Goal: Transaction & Acquisition: Purchase product/service

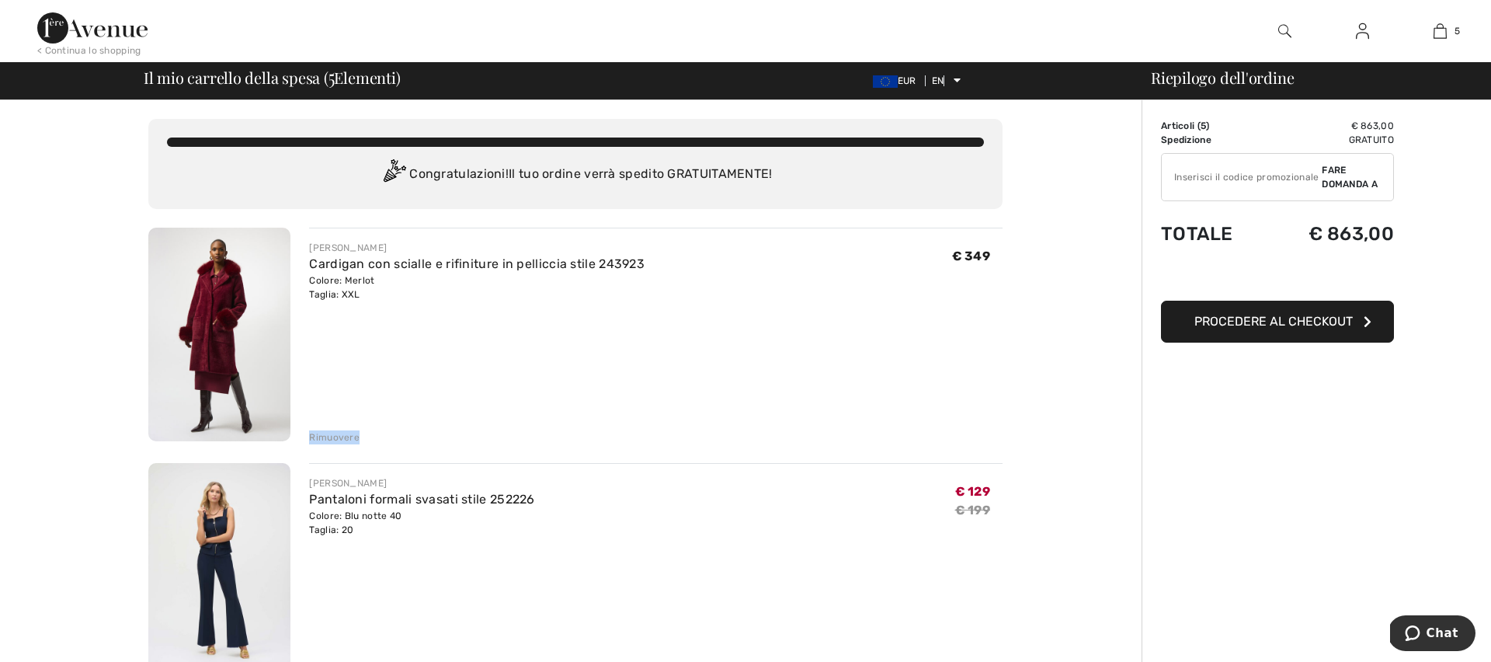
click at [340, 434] on font "Rimuovere" at bounding box center [334, 437] width 50 height 11
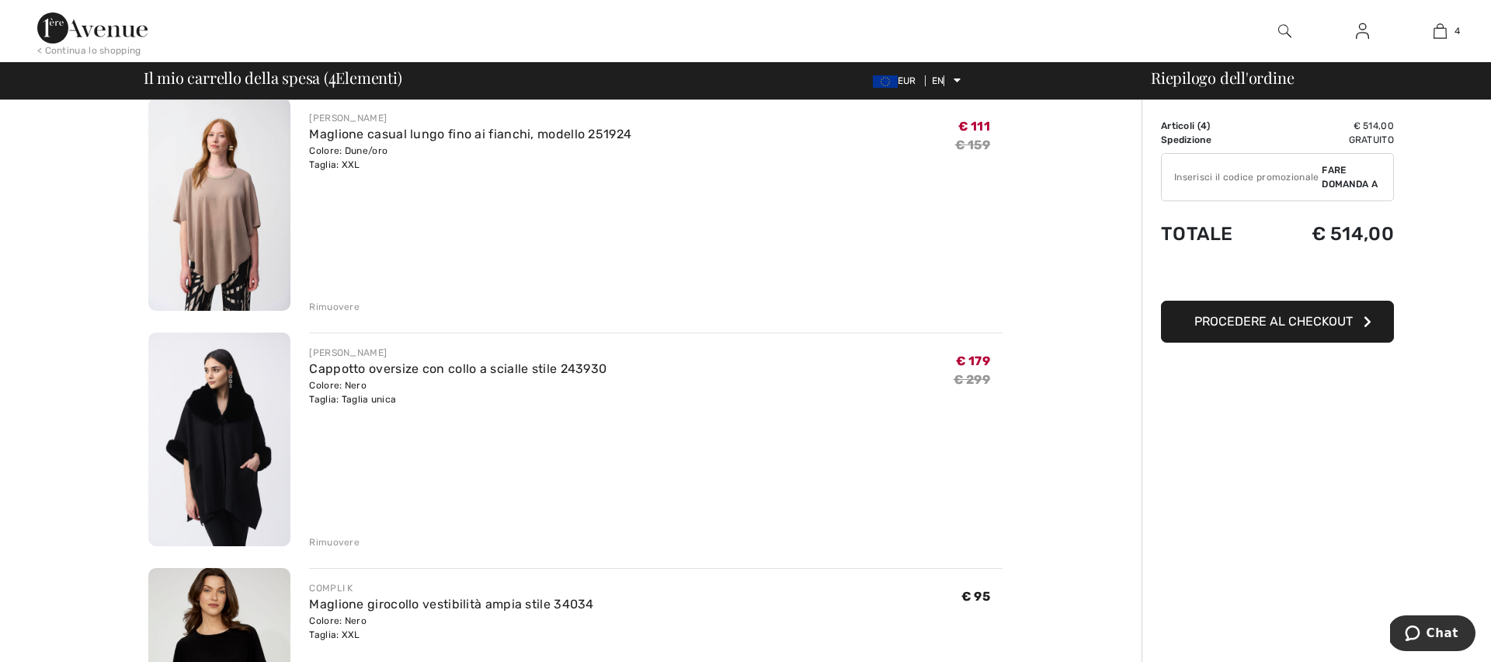
scroll to position [364, 0]
click at [335, 306] on font "Rimuovere" at bounding box center [334, 307] width 50 height 11
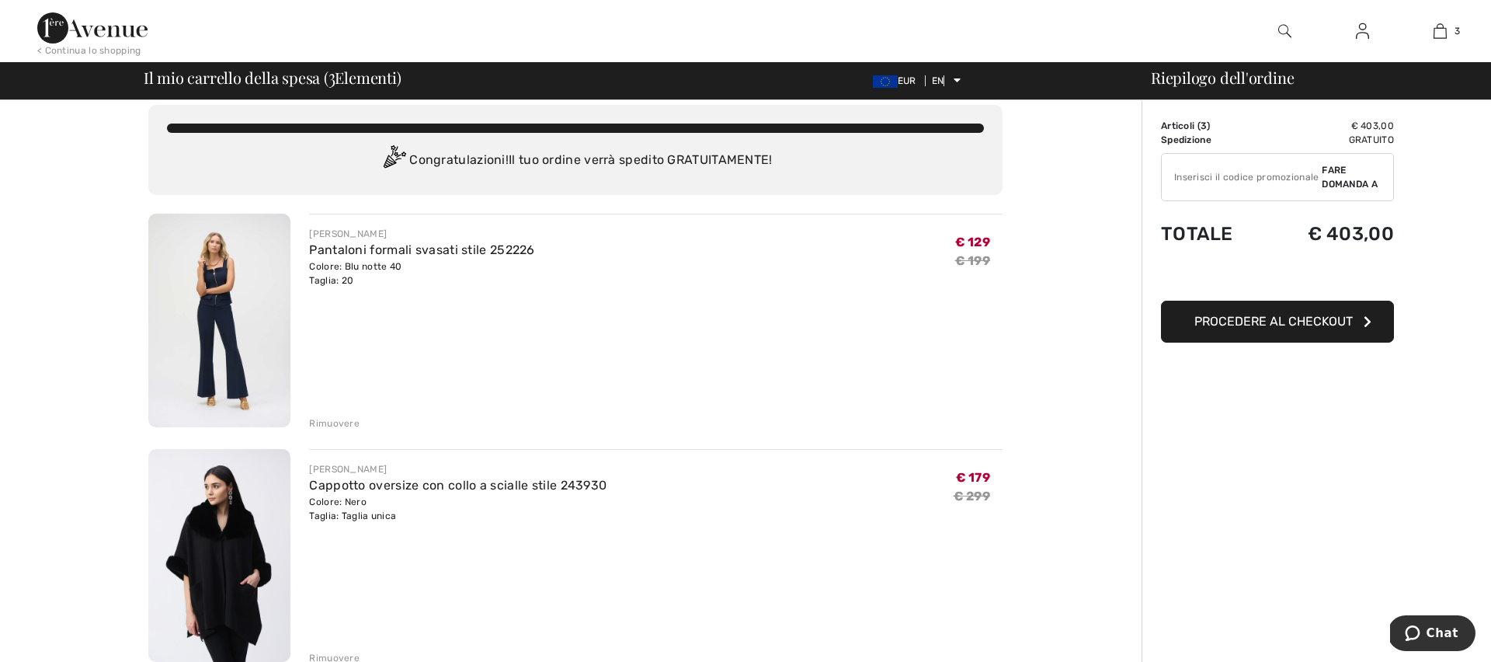
scroll to position [16, 0]
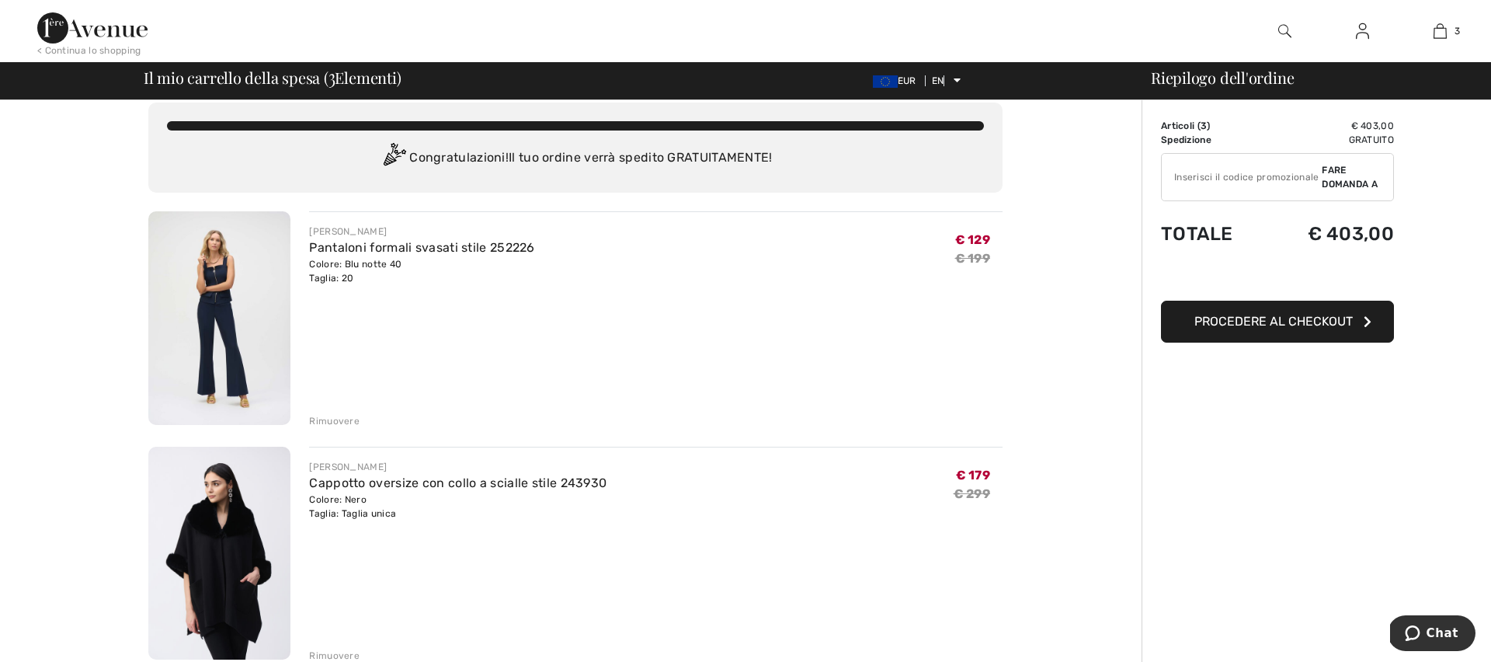
click at [346, 420] on font "Rimuovere" at bounding box center [334, 420] width 50 height 11
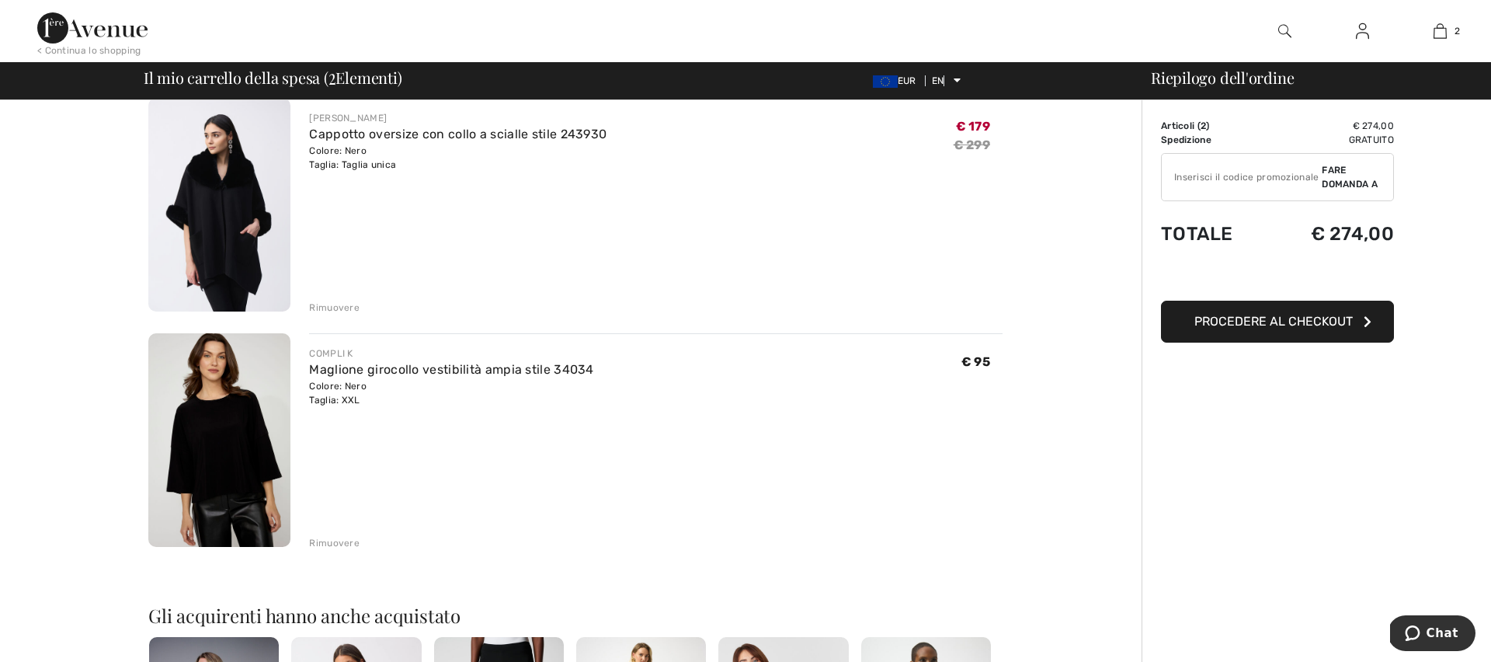
scroll to position [125, 0]
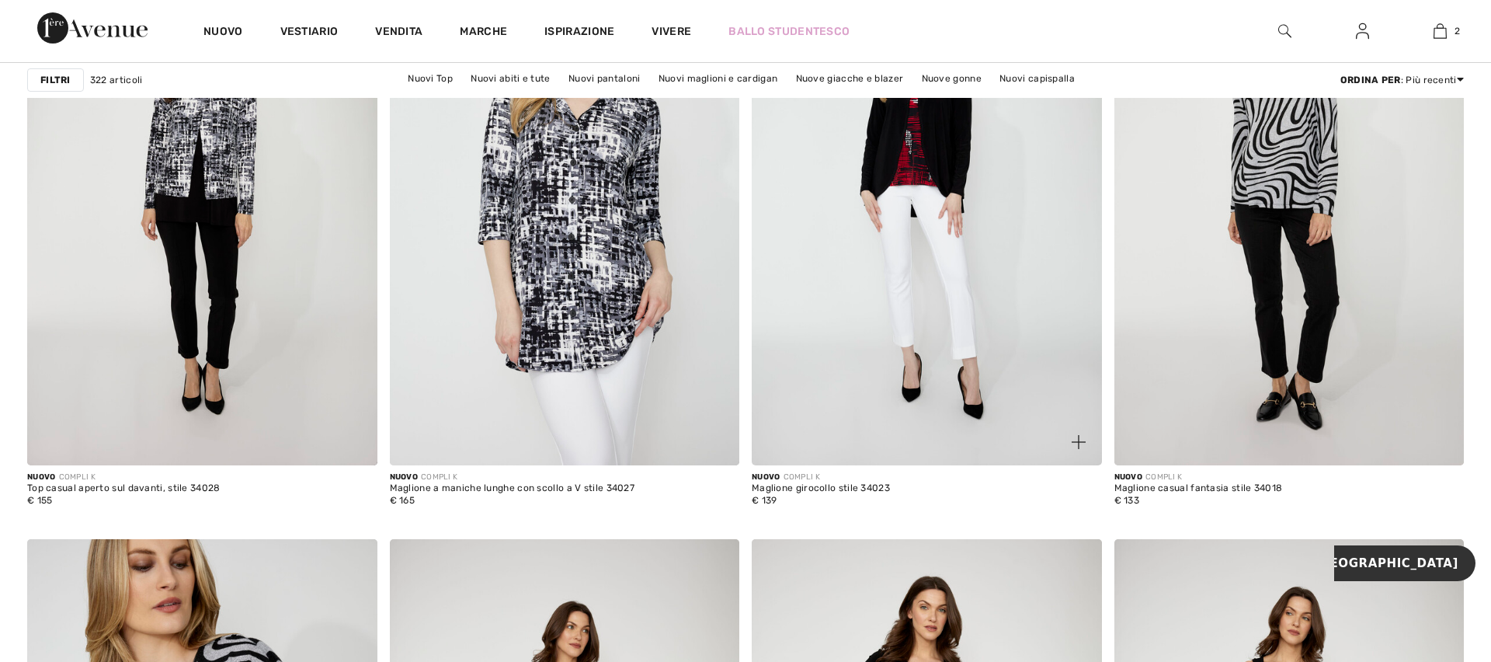
scroll to position [6192, 0]
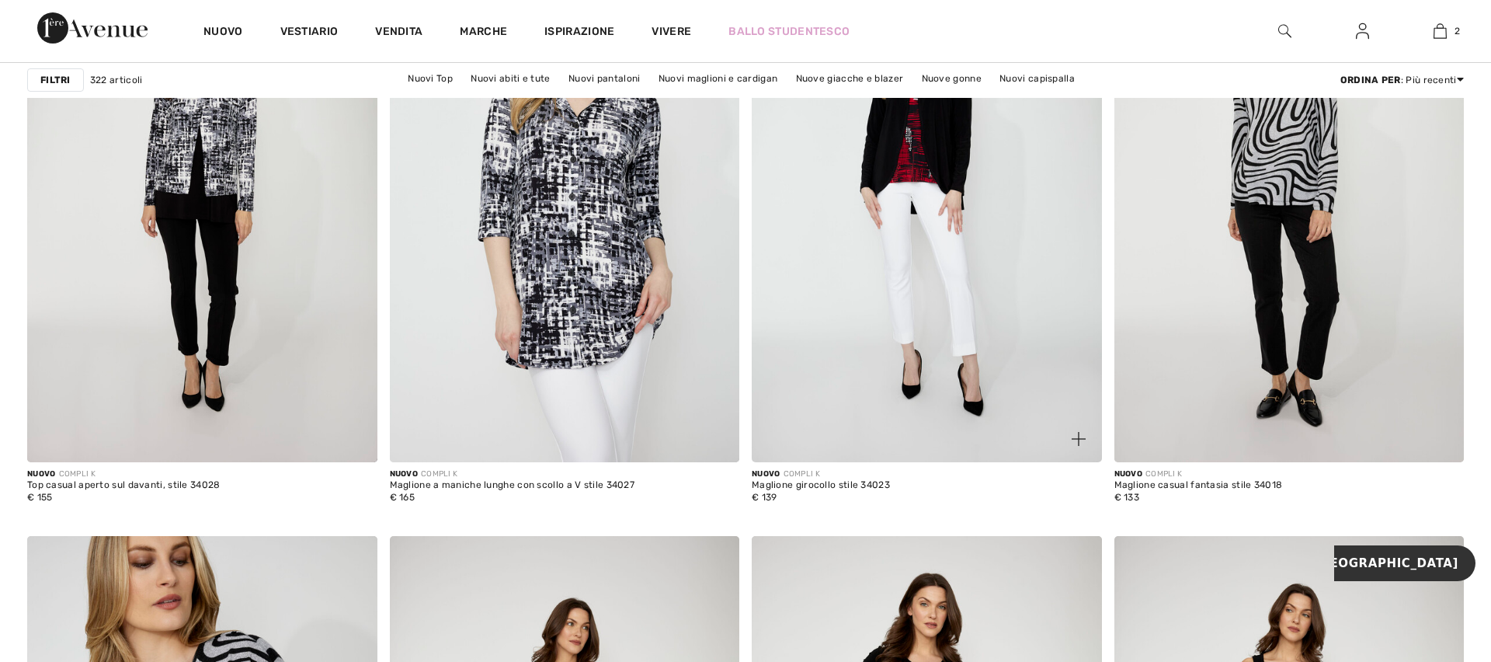
click at [885, 286] on img at bounding box center [927, 199] width 350 height 525
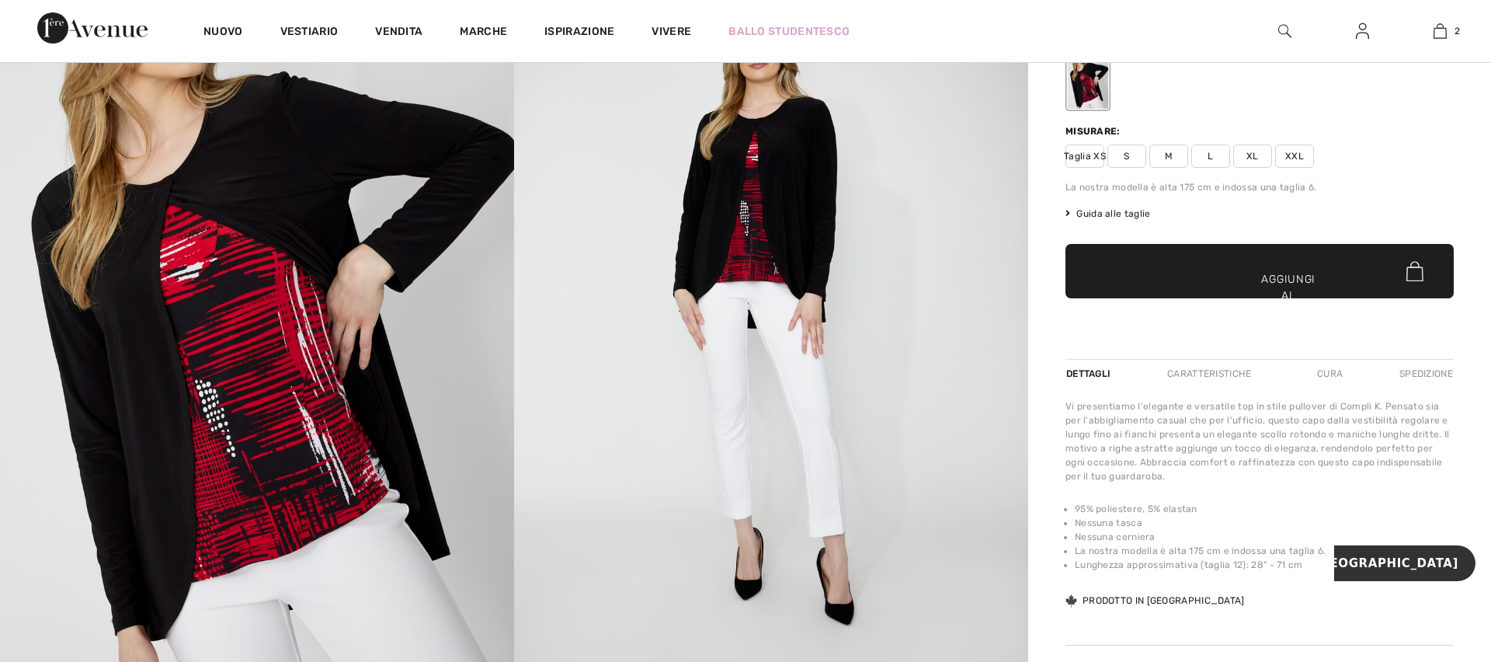
scroll to position [167, 0]
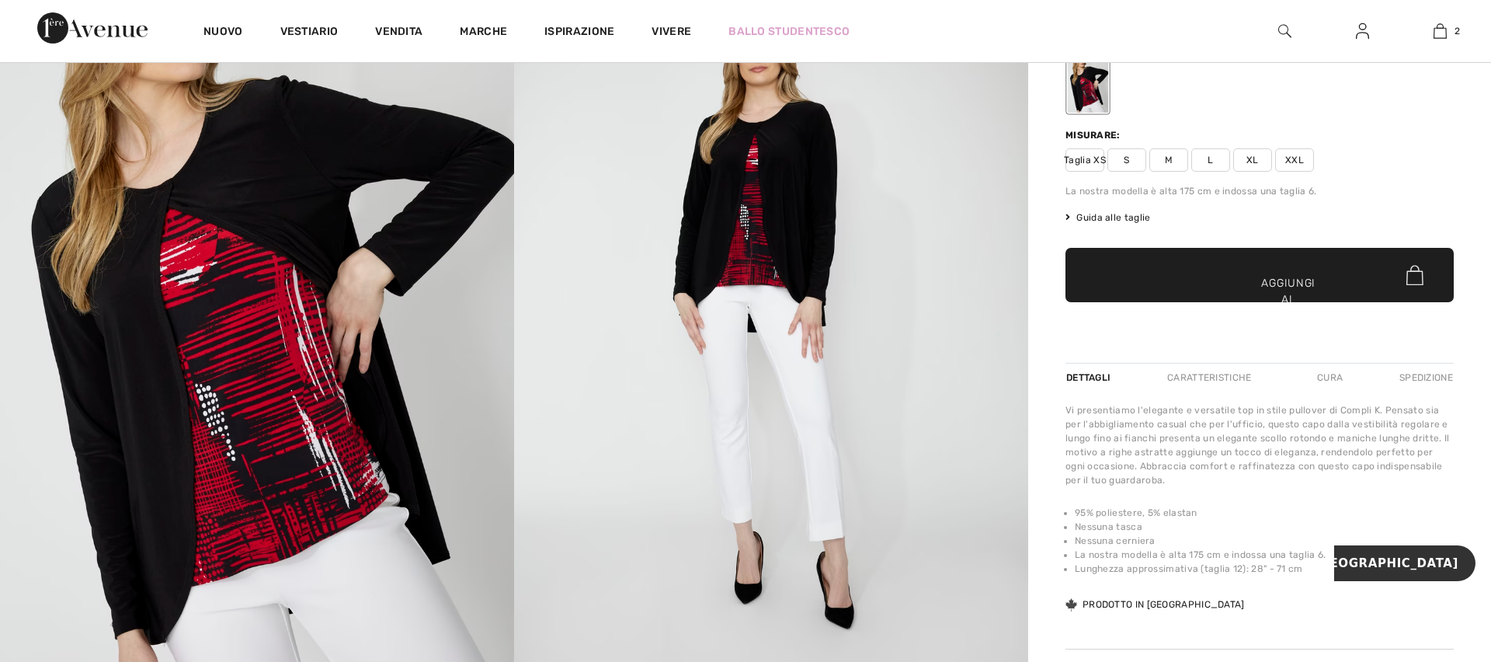
click at [1297, 160] on font "XXL" at bounding box center [1294, 160] width 19 height 11
click at [1298, 280] on font "Aggiungi al carrello" at bounding box center [1288, 299] width 58 height 49
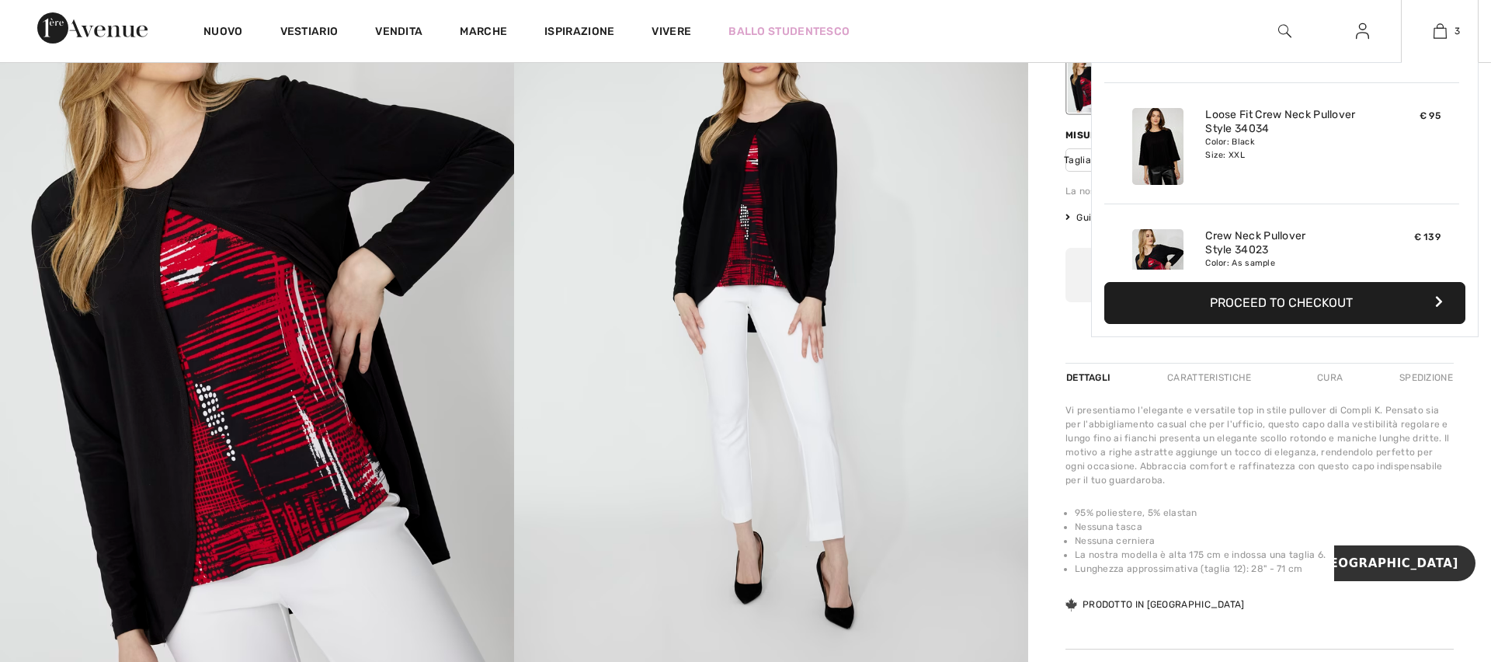
scroll to position [169, 0]
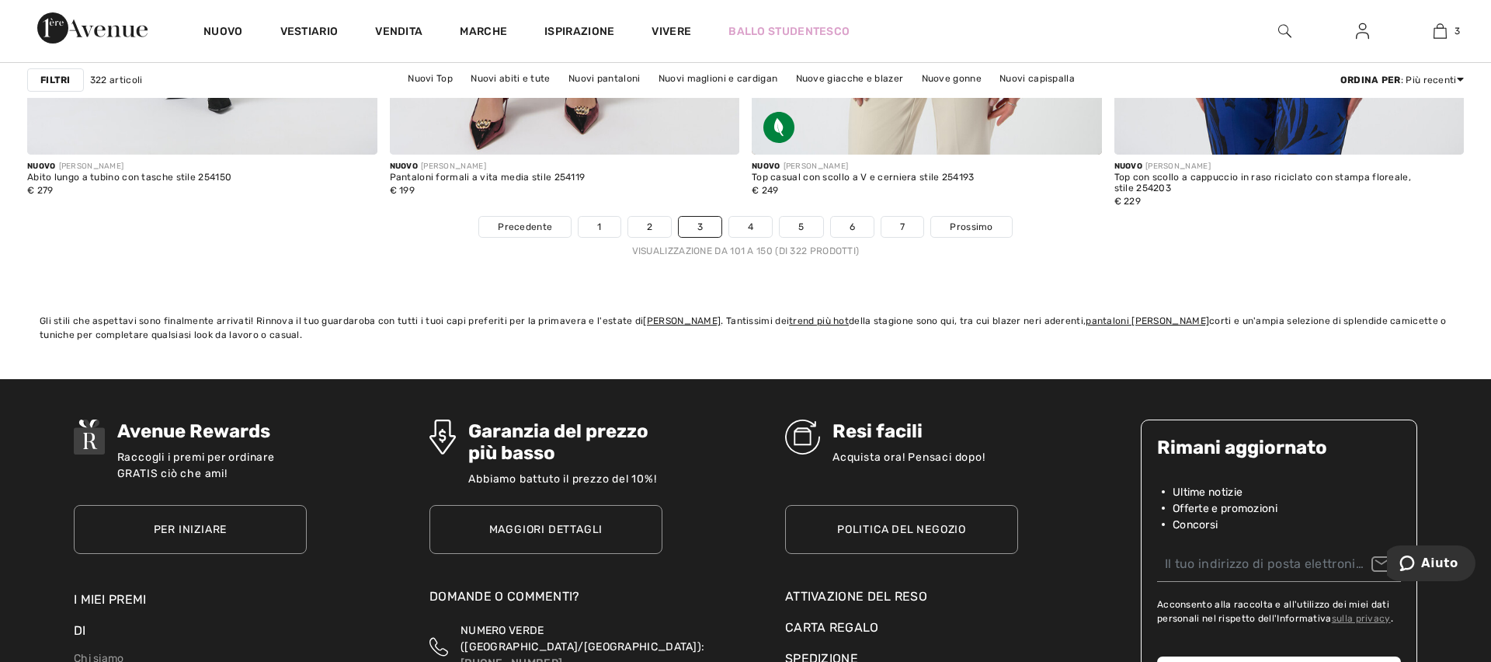
scroll to position [9122, 0]
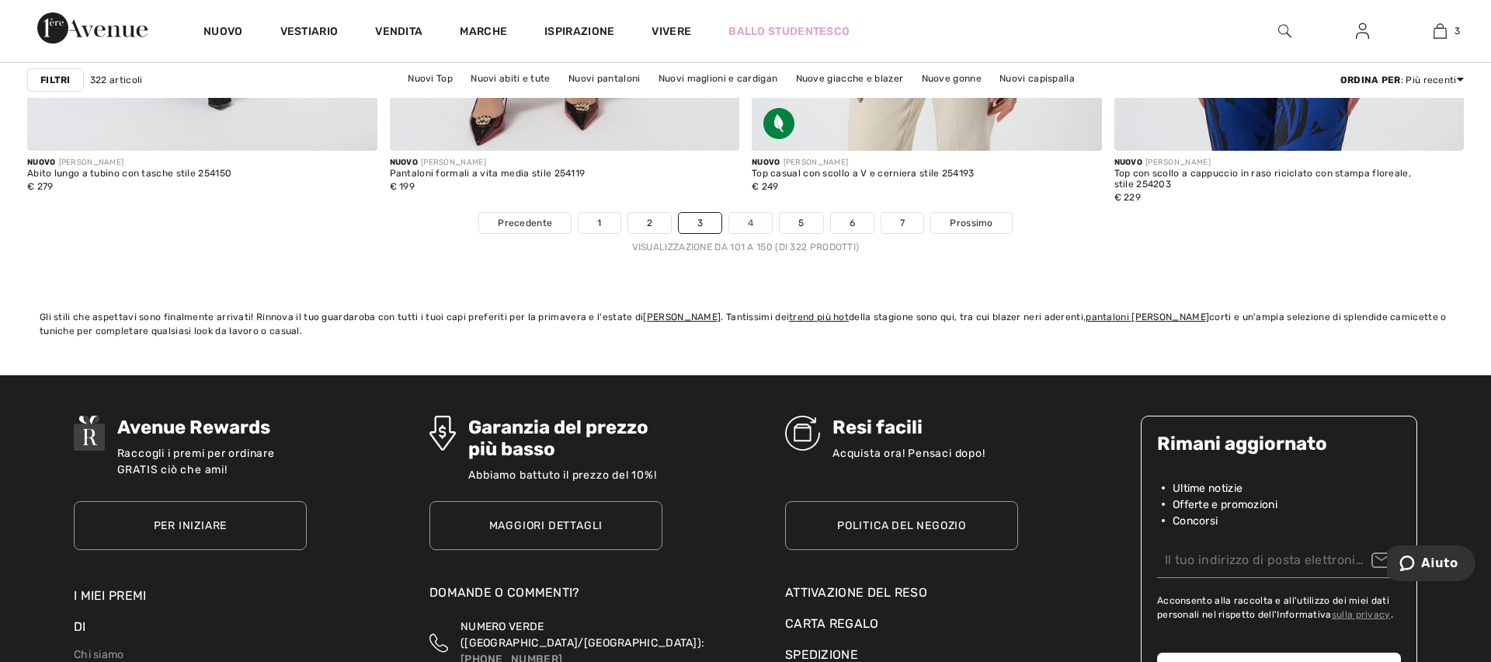
click at [748, 222] on font "4" at bounding box center [750, 222] width 5 height 11
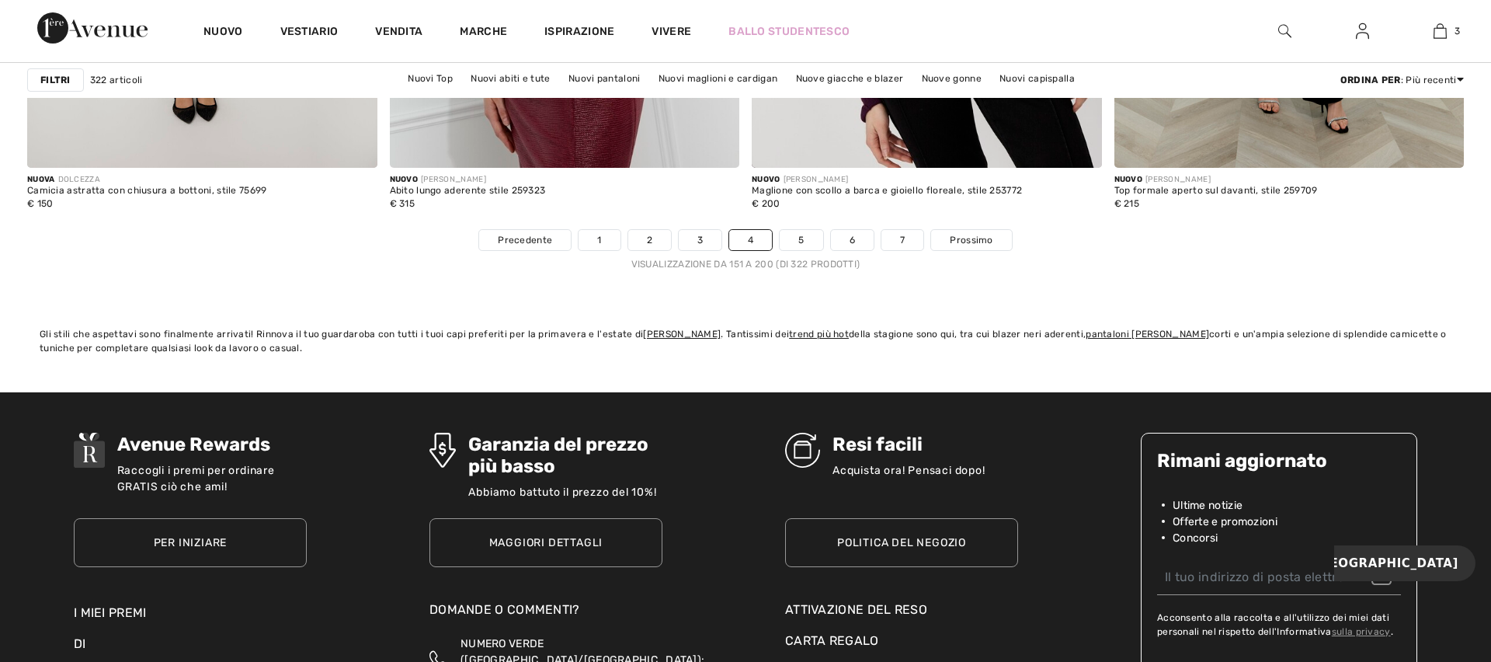
scroll to position [9109, 0]
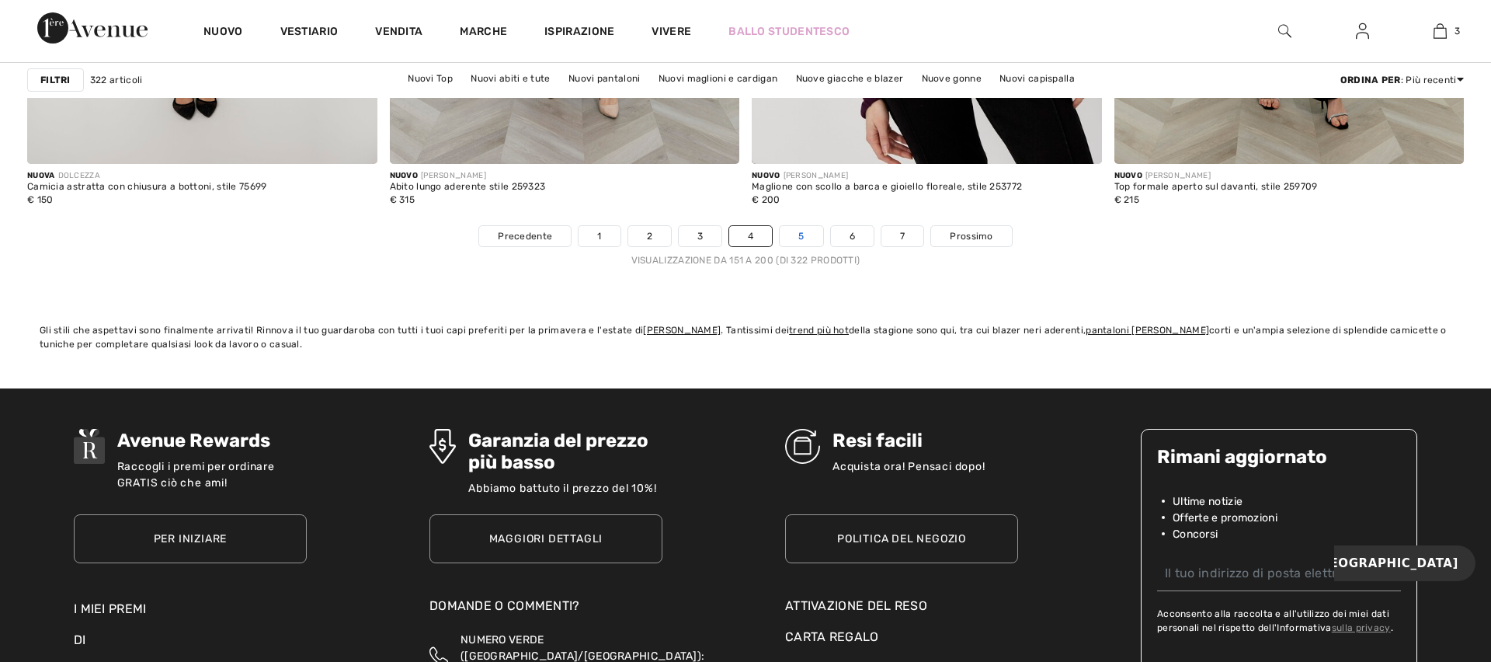
click at [806, 240] on link "5" at bounding box center [801, 236] width 43 height 20
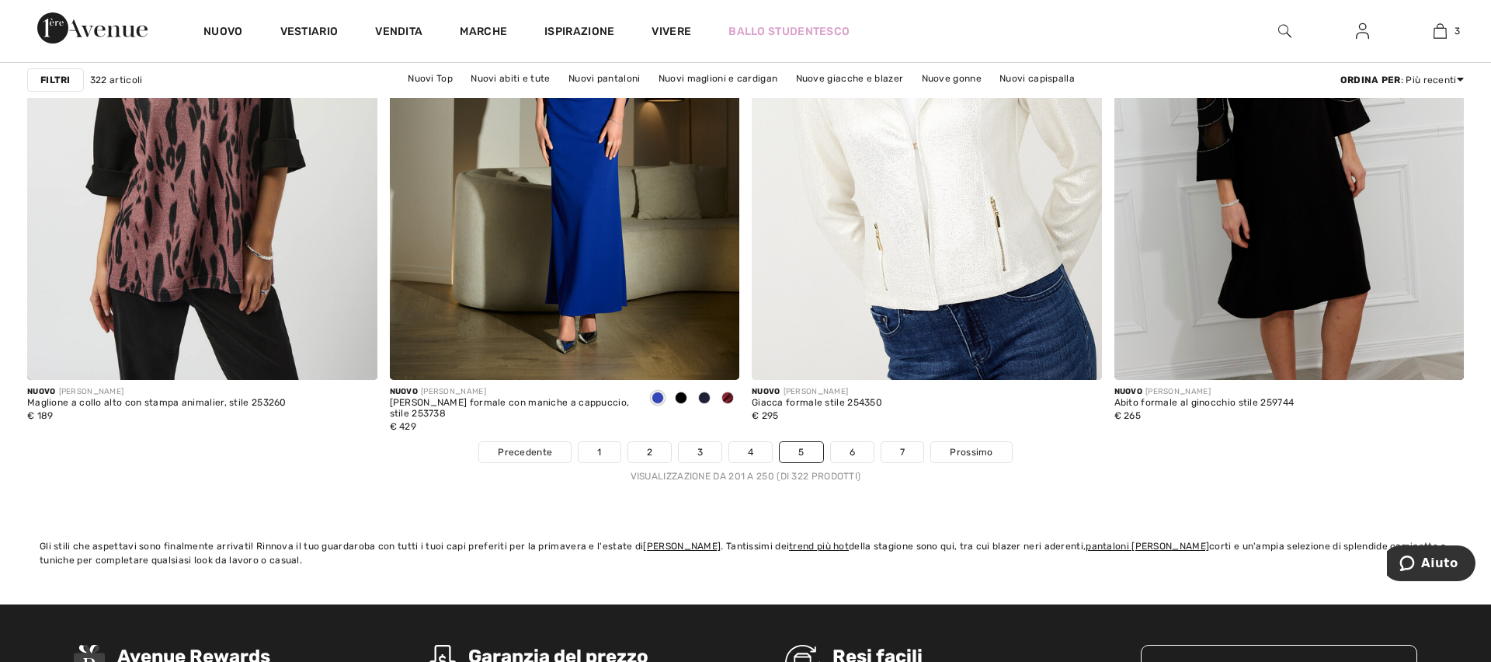
scroll to position [8892, 0]
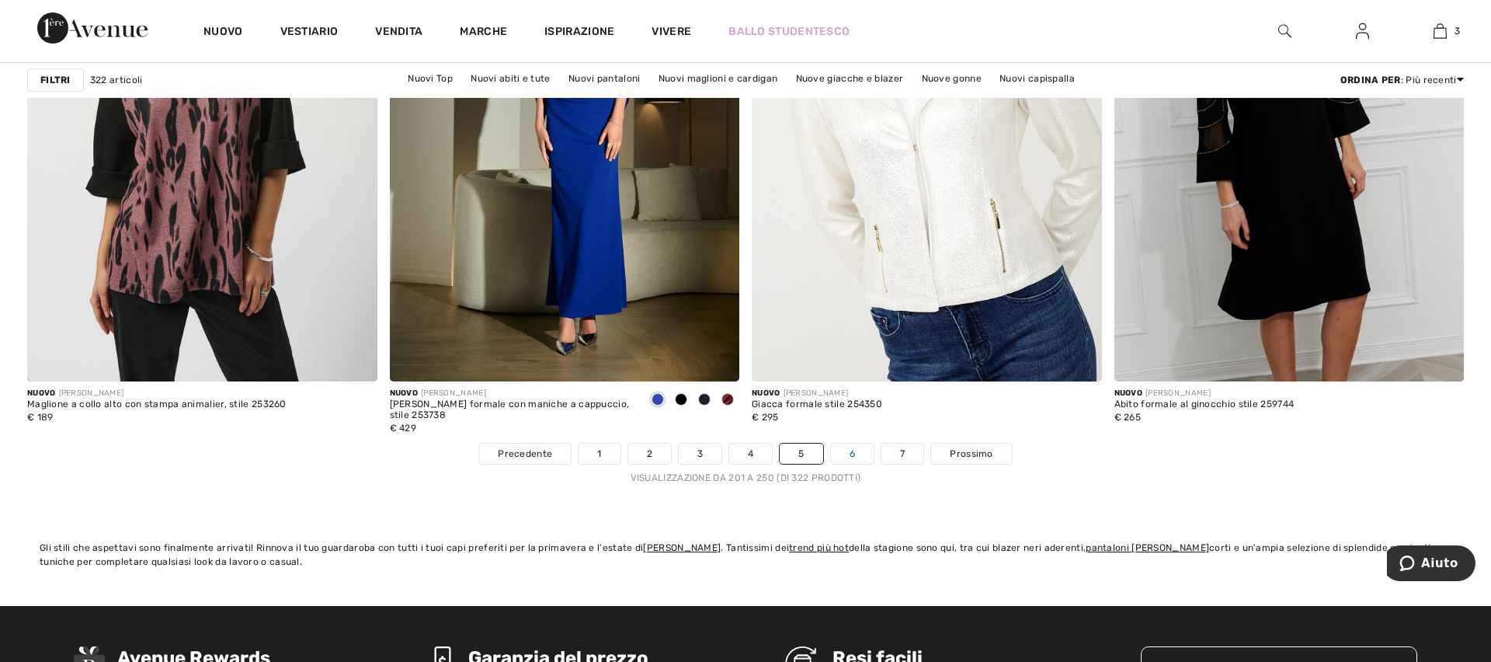
click at [849, 448] on font "6" at bounding box center [851, 453] width 5 height 11
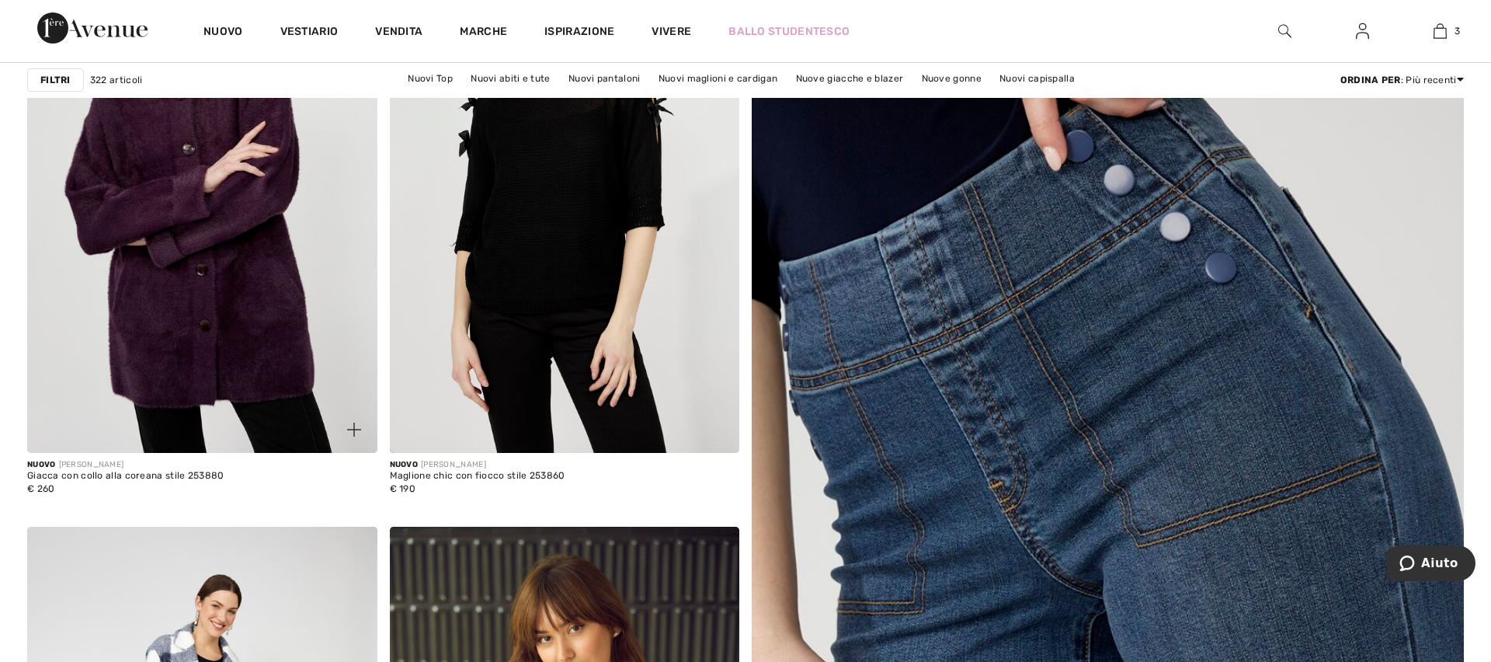
scroll to position [321, 0]
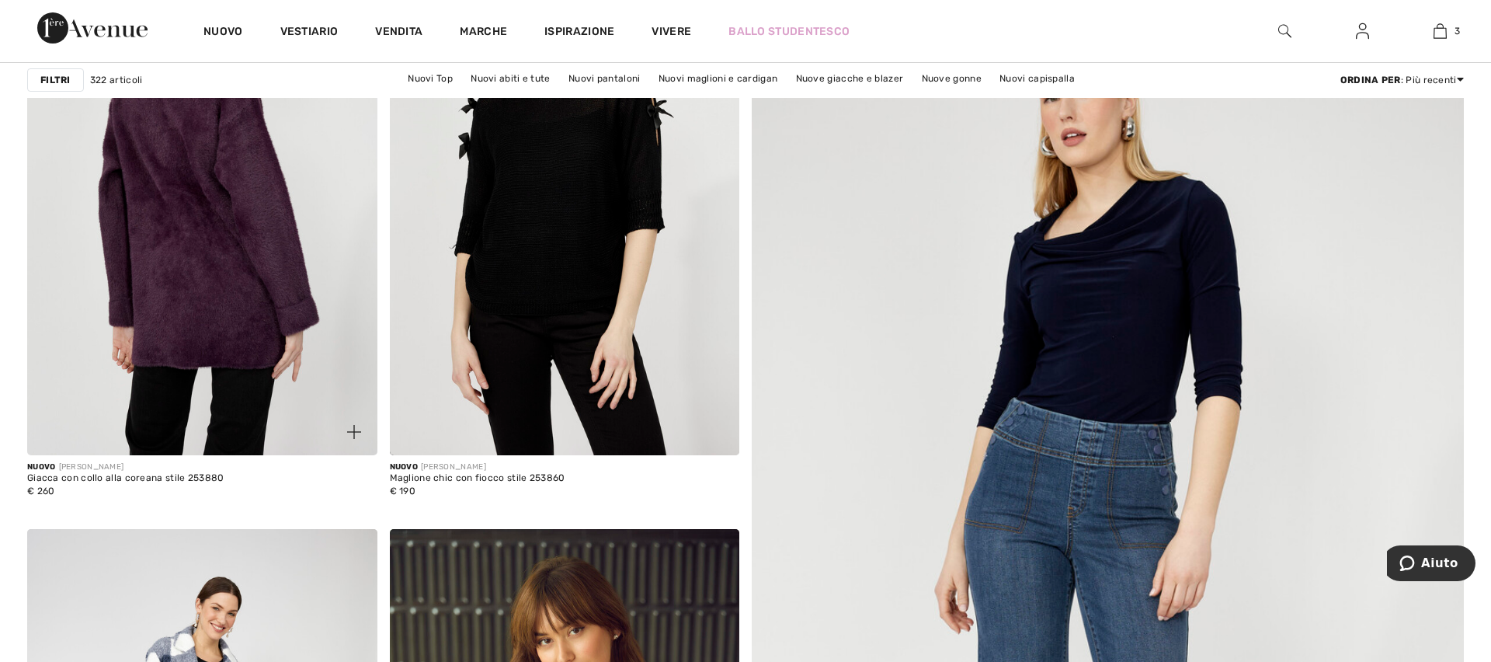
click at [255, 280] on img at bounding box center [202, 192] width 350 height 525
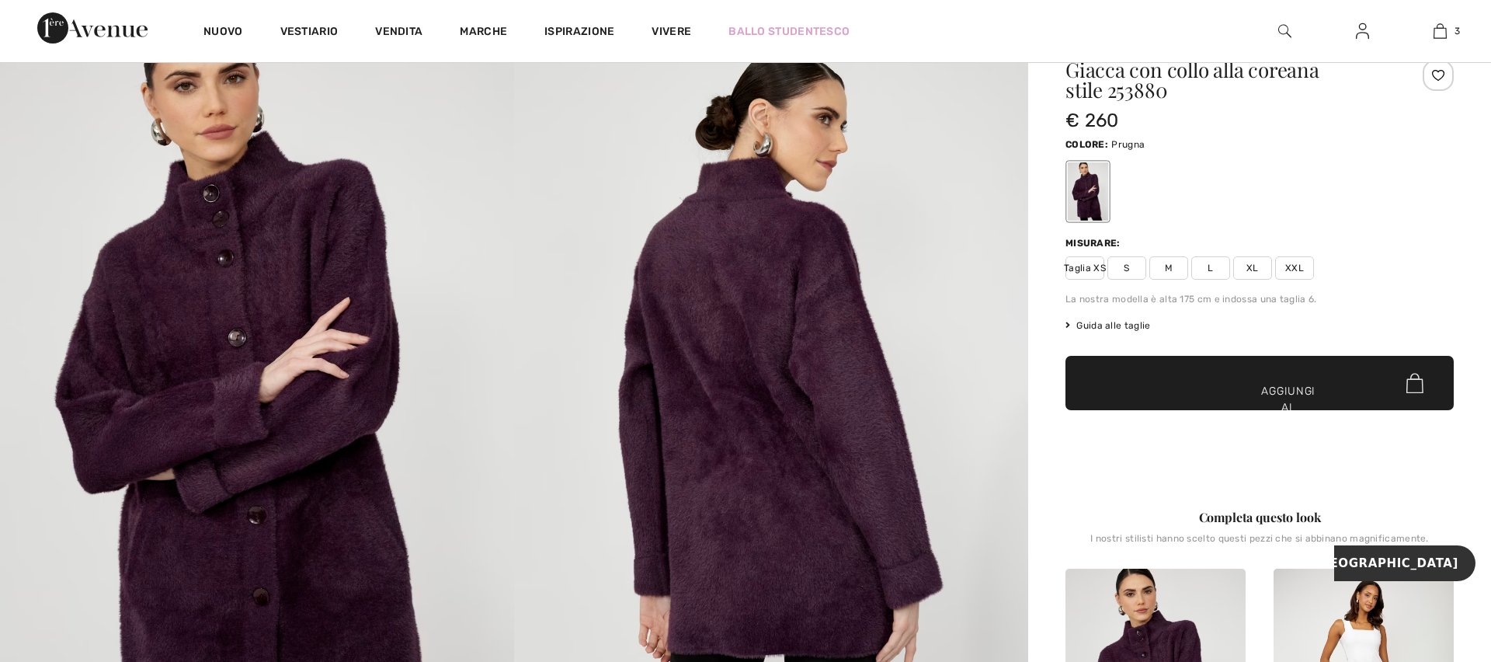
scroll to position [76, 0]
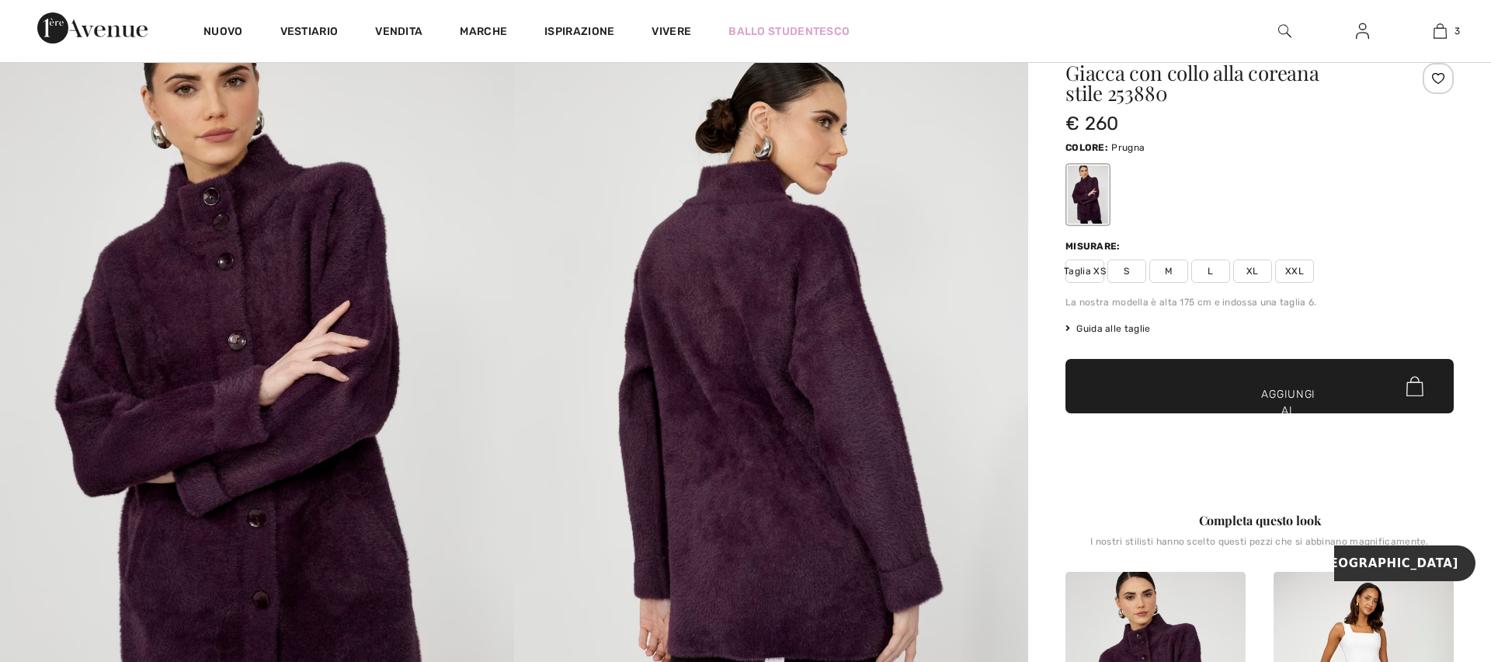
click at [1294, 275] on font "XXL" at bounding box center [1294, 271] width 19 height 11
click at [1280, 392] on font "Aggiungi al carrello" at bounding box center [1288, 410] width 58 height 49
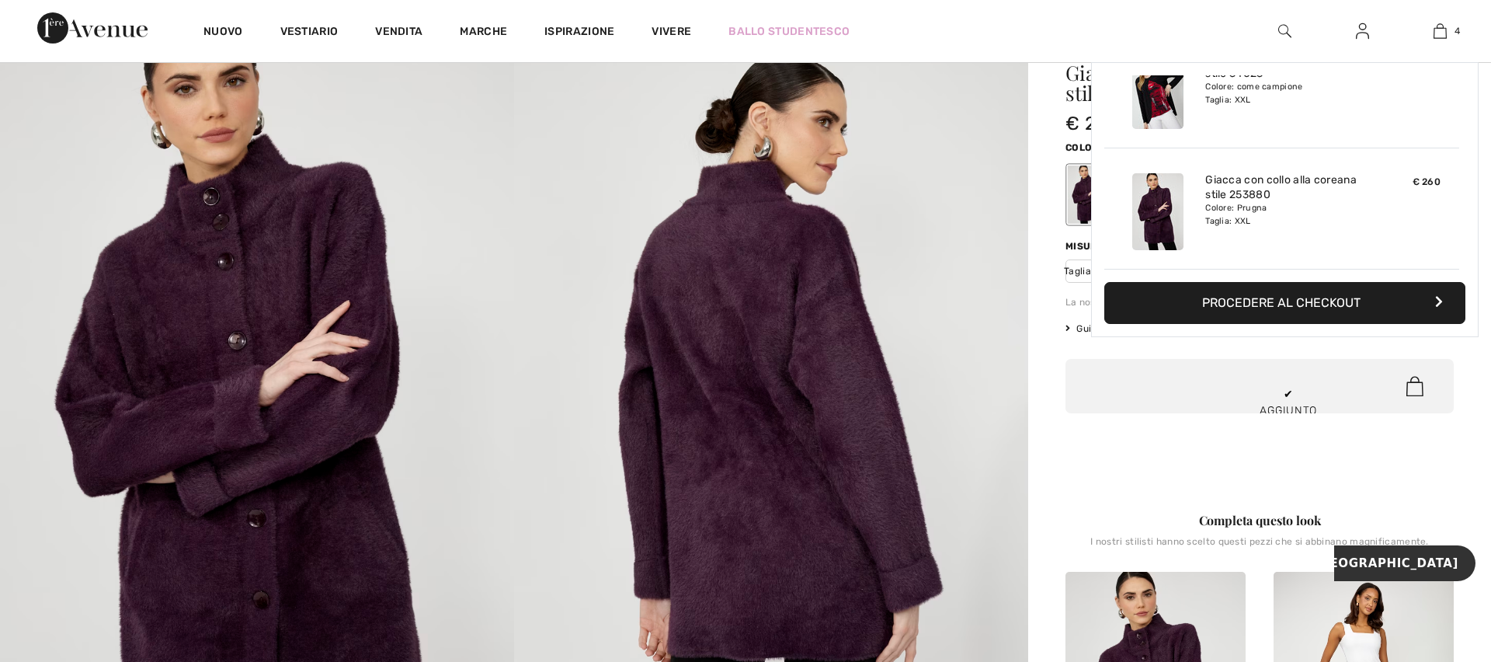
scroll to position [60, 0]
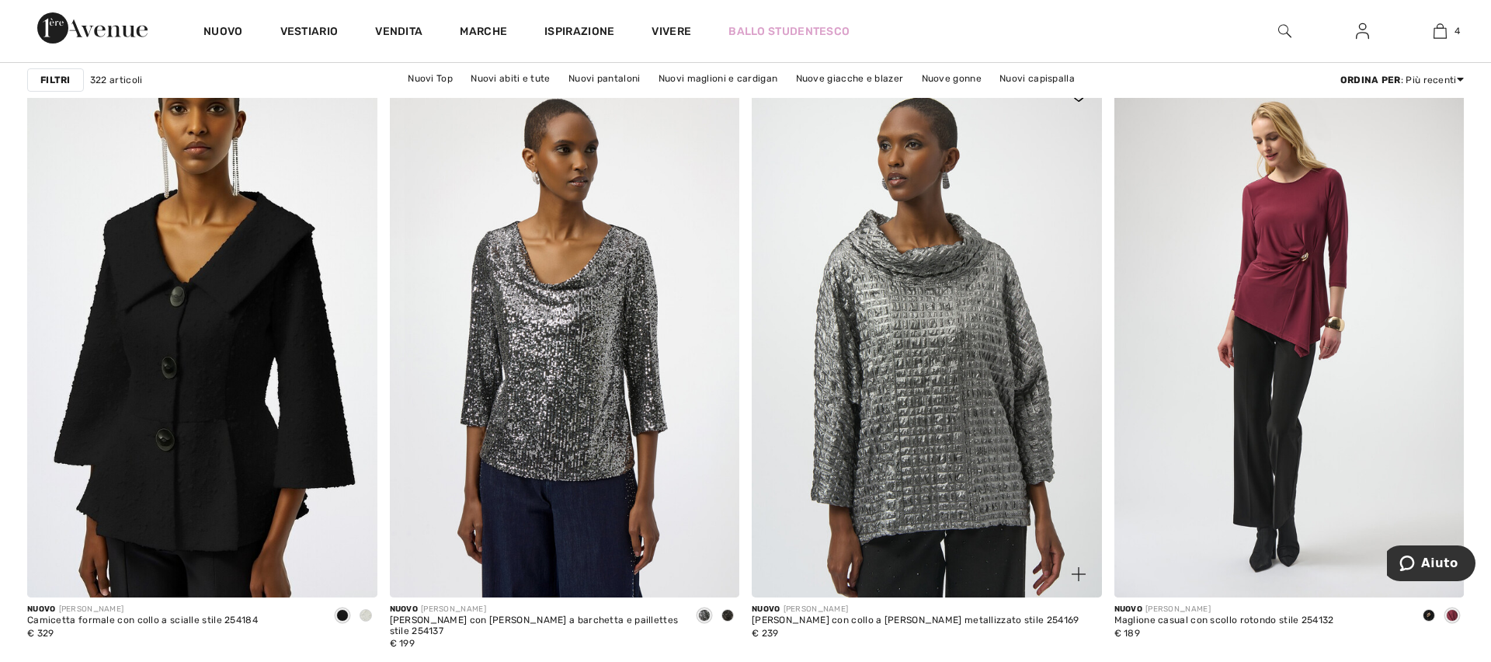
scroll to position [3996, 0]
click at [931, 325] on img at bounding box center [927, 333] width 350 height 525
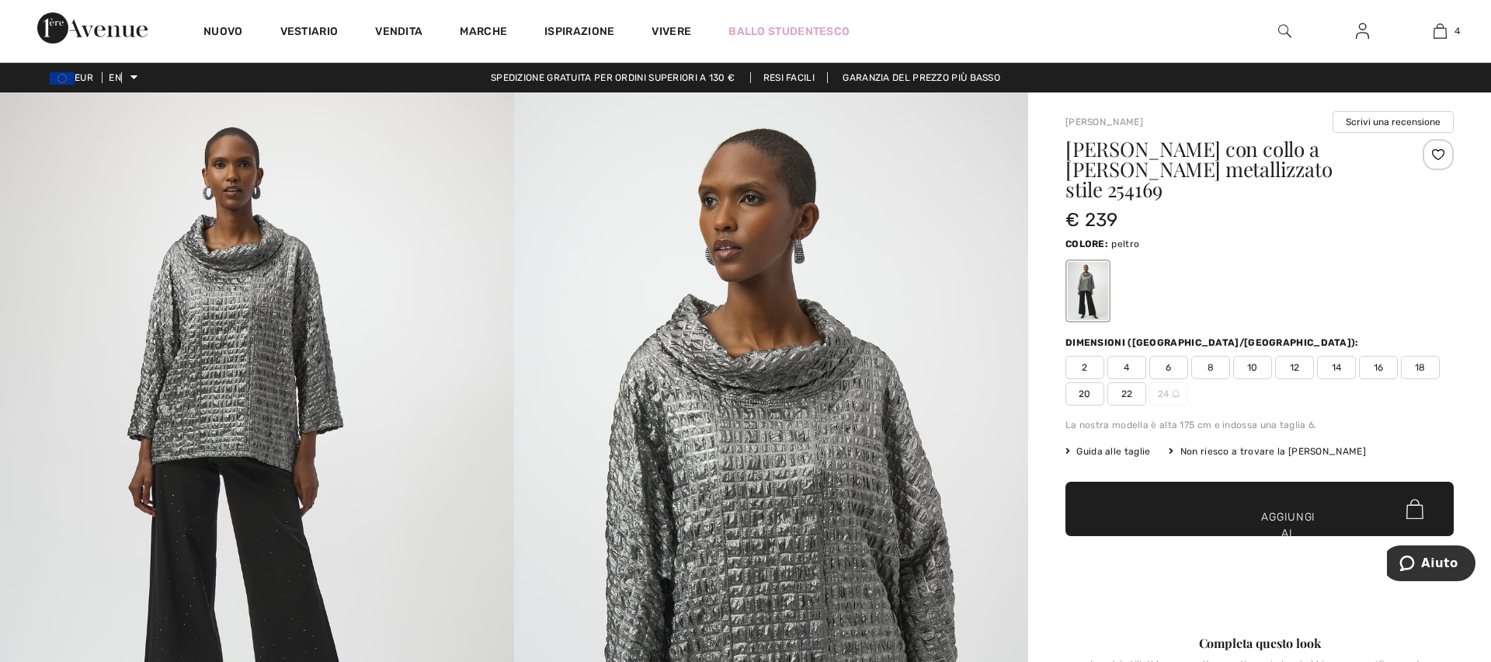
scroll to position [1, 0]
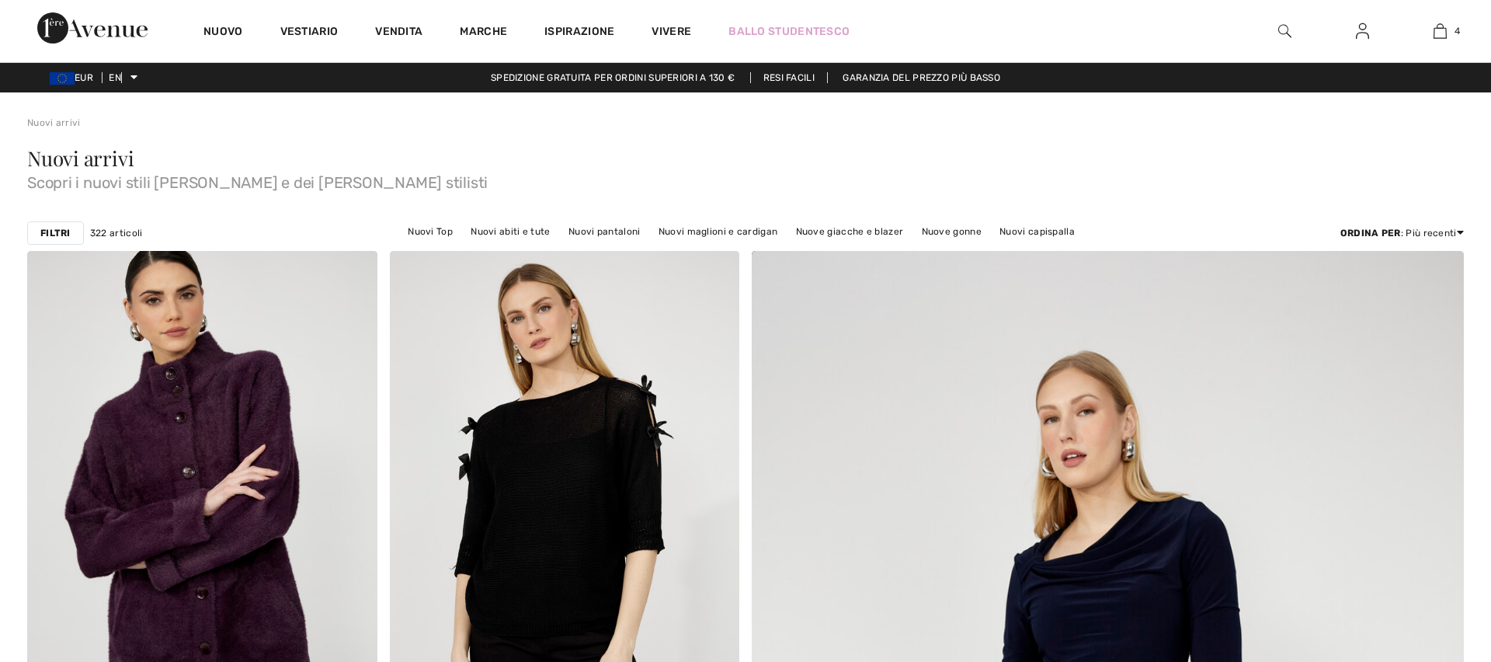
scroll to position [3996, 0]
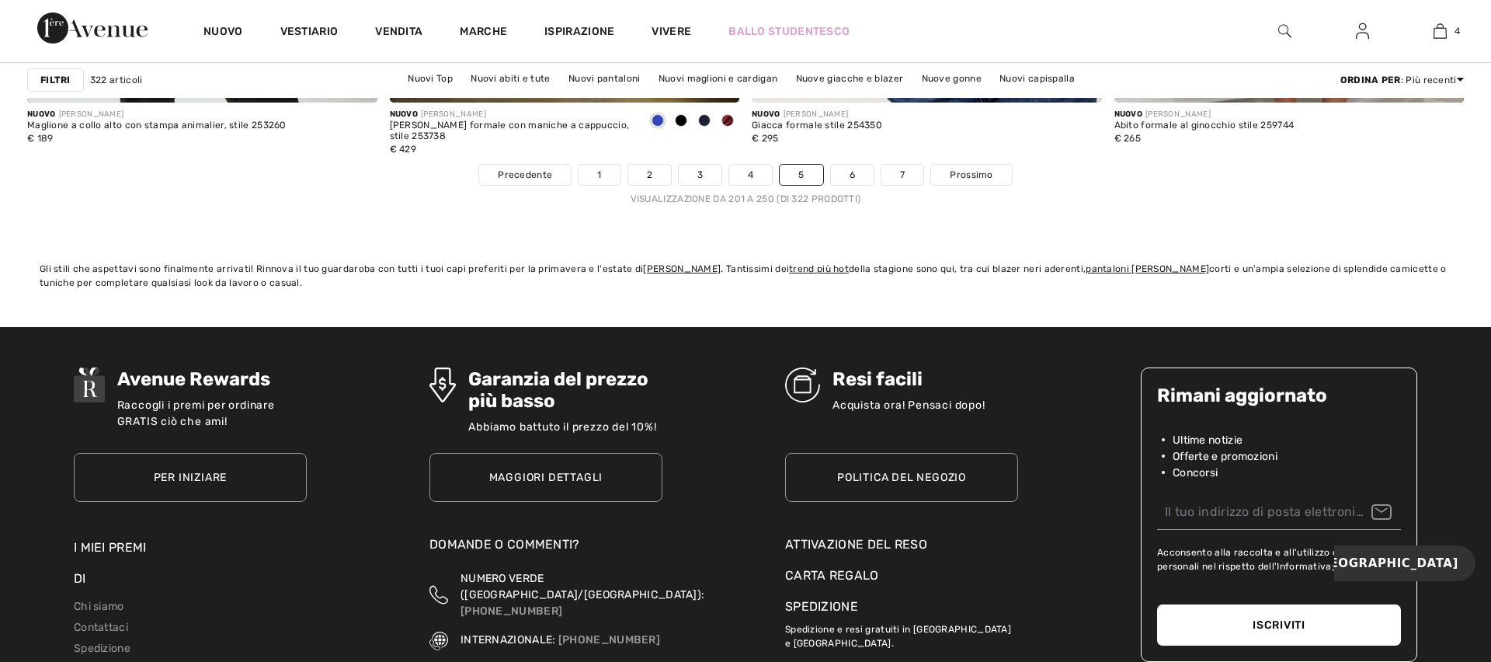
scroll to position [9171, 0]
click at [851, 177] on font "6" at bounding box center [851, 173] width 5 height 11
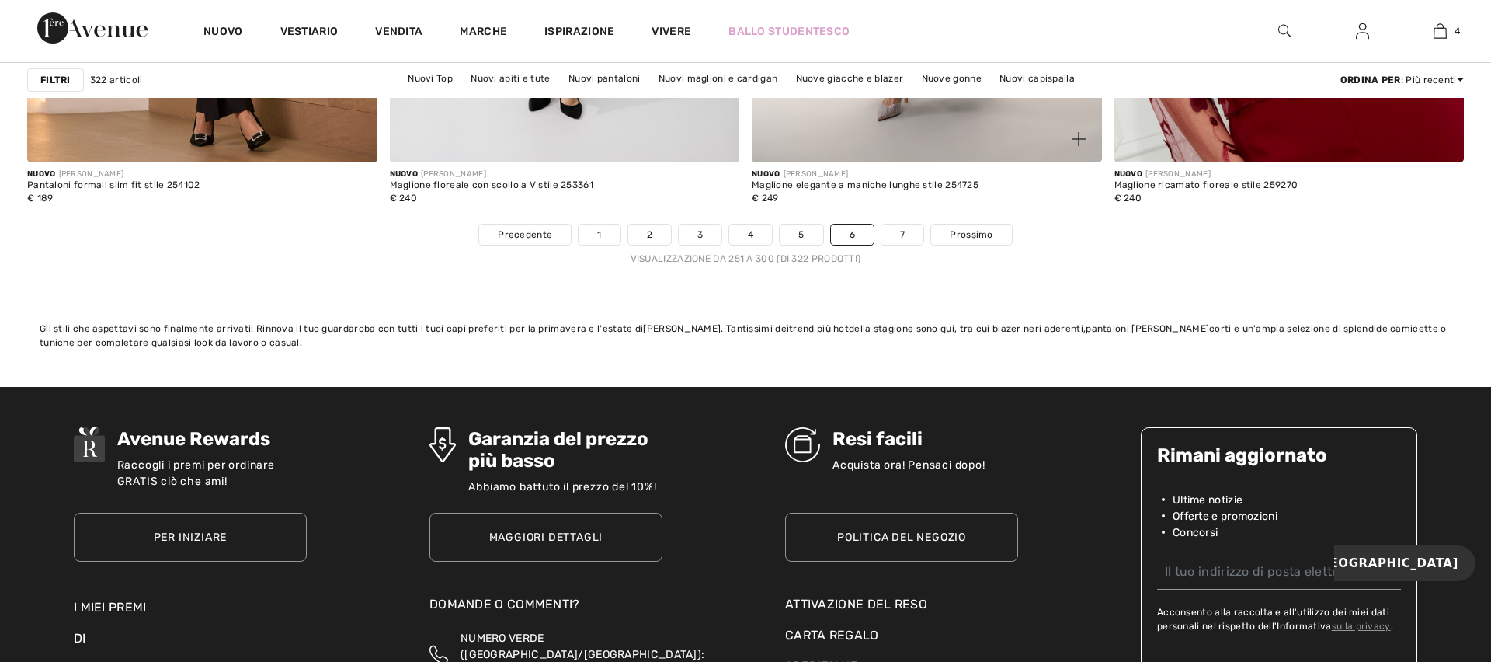
scroll to position [9117, 0]
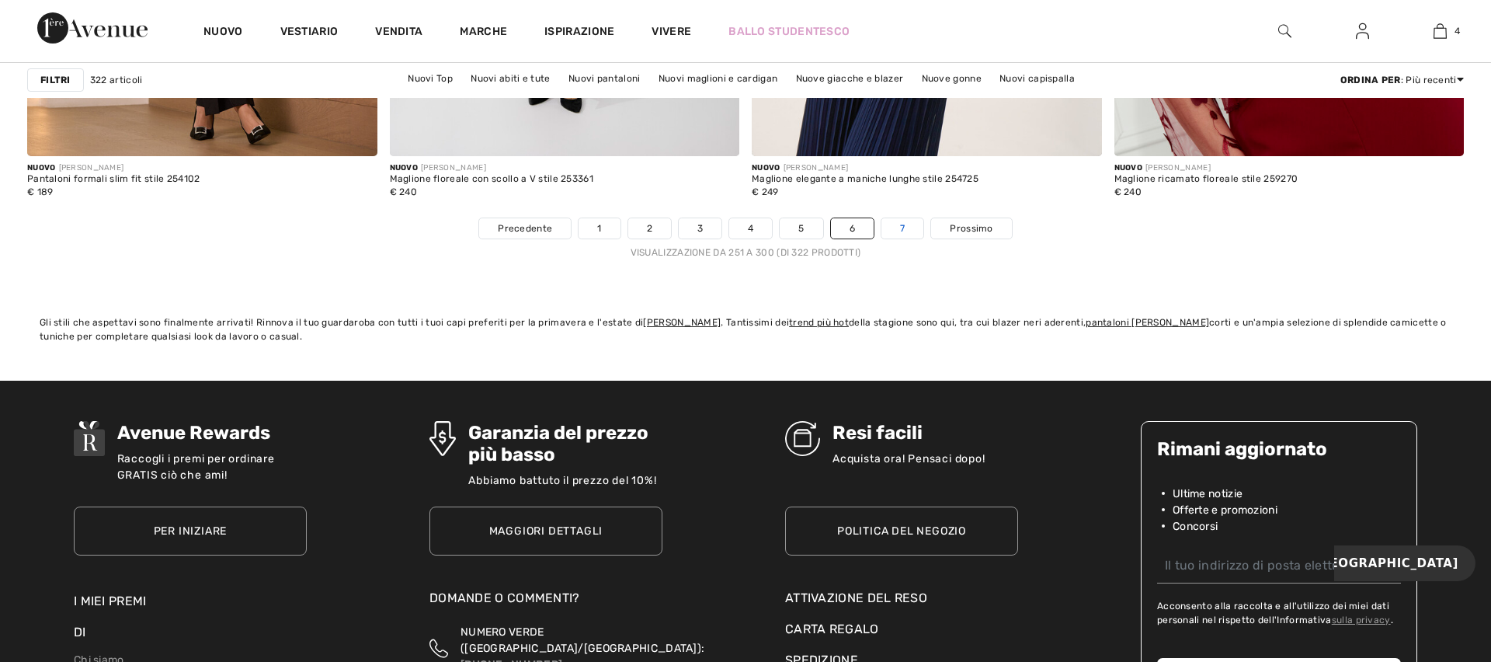
click at [910, 219] on link "7" at bounding box center [902, 228] width 42 height 20
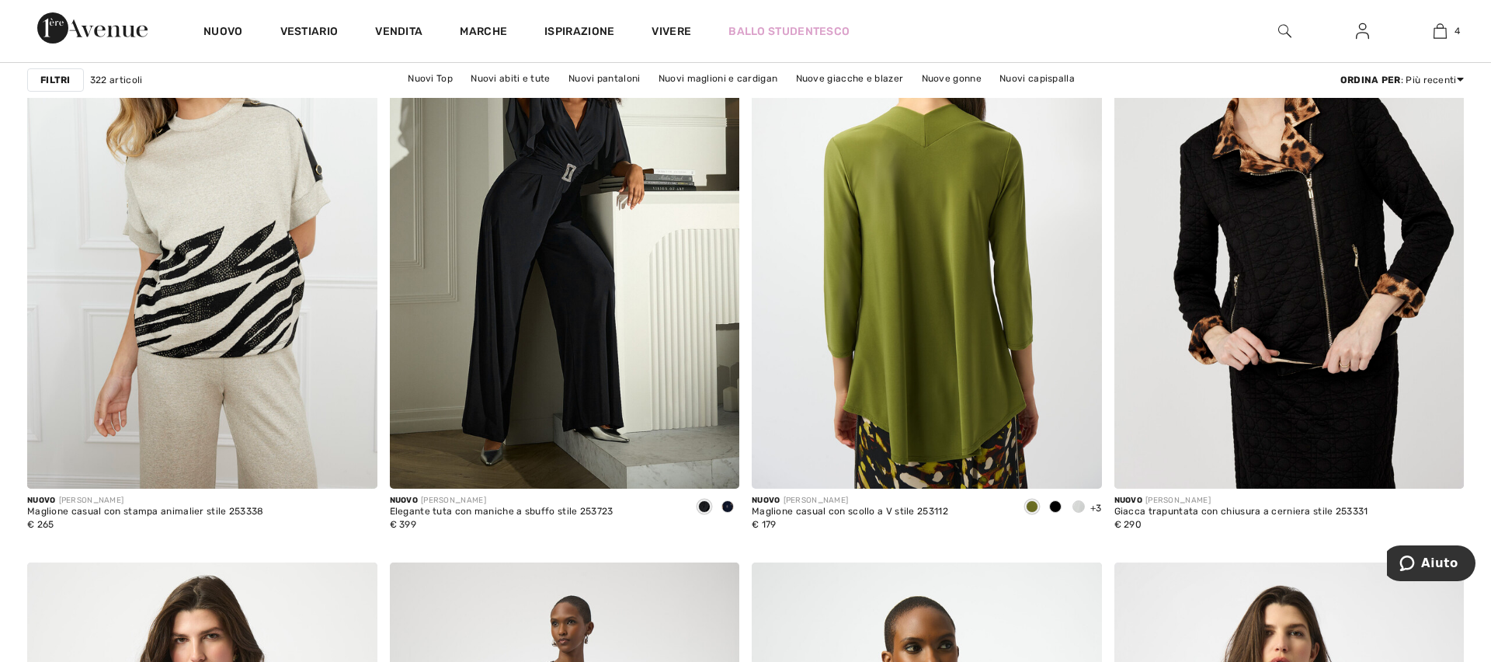
scroll to position [1487, 0]
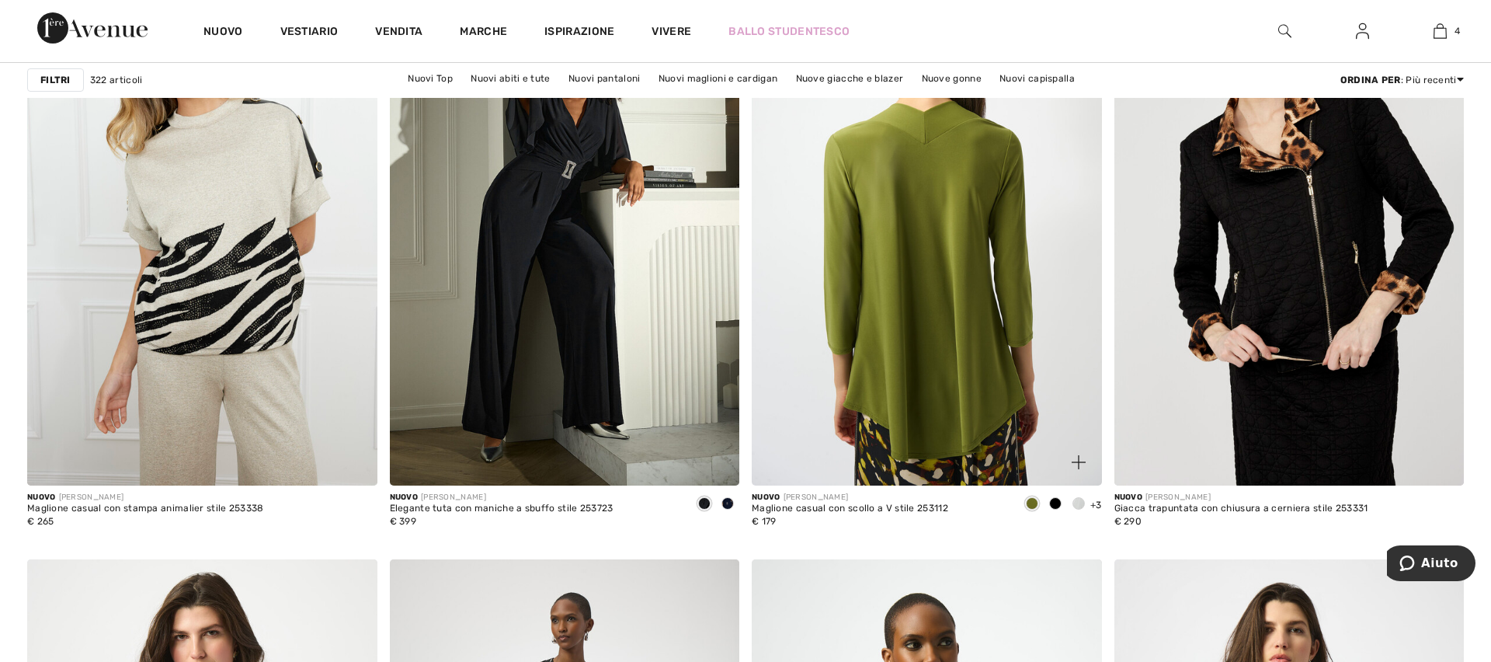
click at [908, 221] on img at bounding box center [927, 223] width 350 height 525
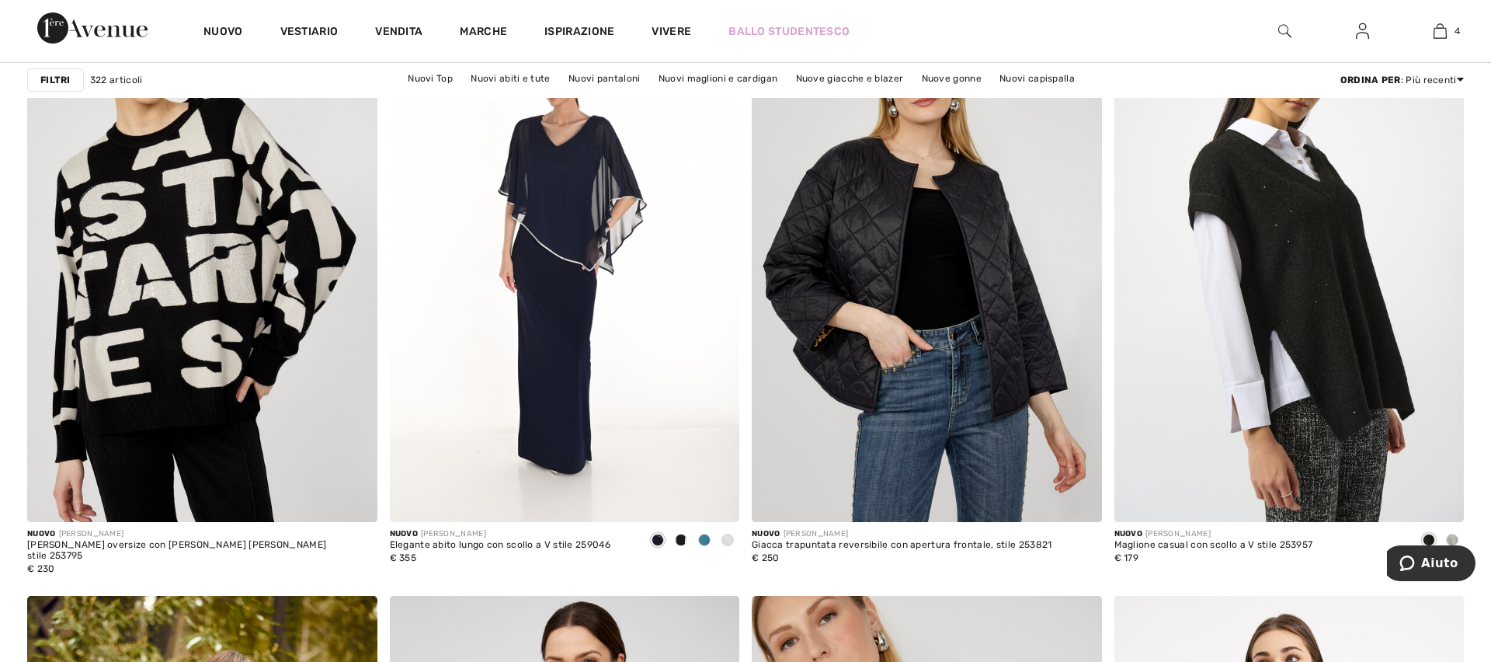
scroll to position [2871, 0]
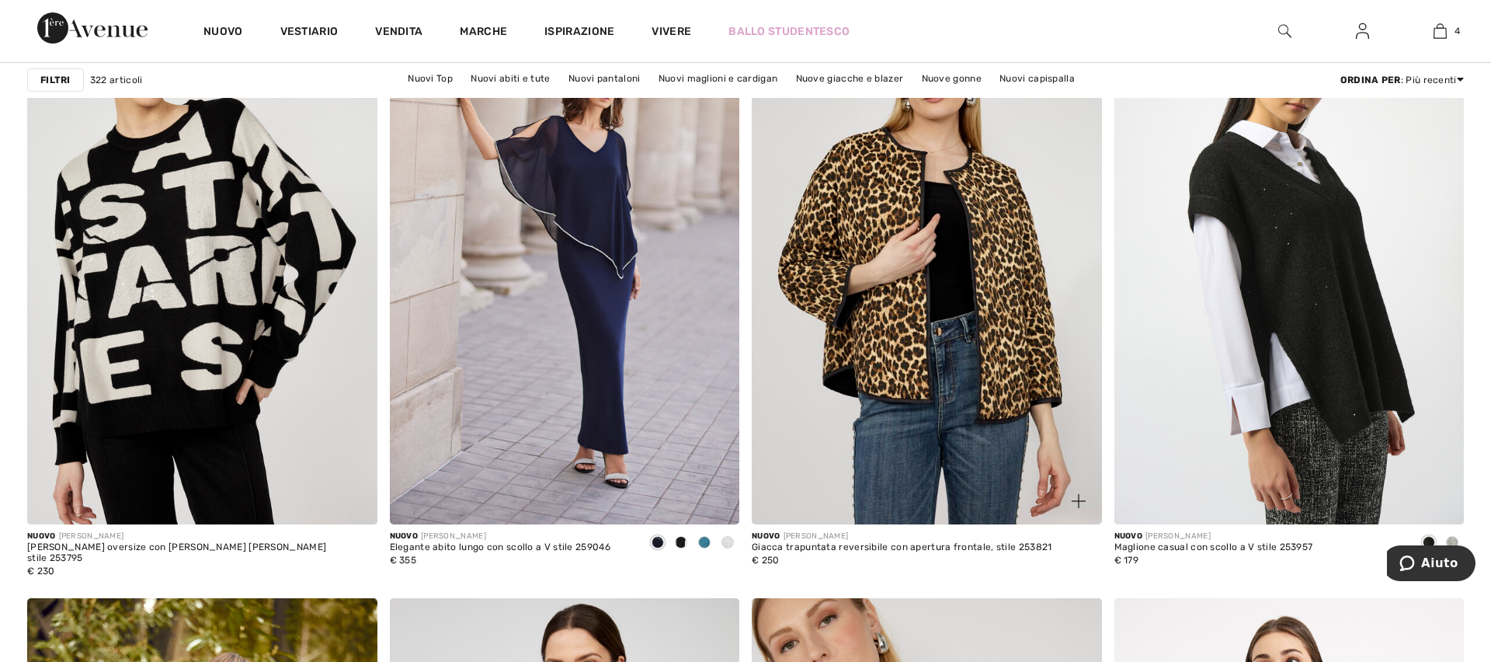
click at [931, 376] on img at bounding box center [927, 262] width 350 height 525
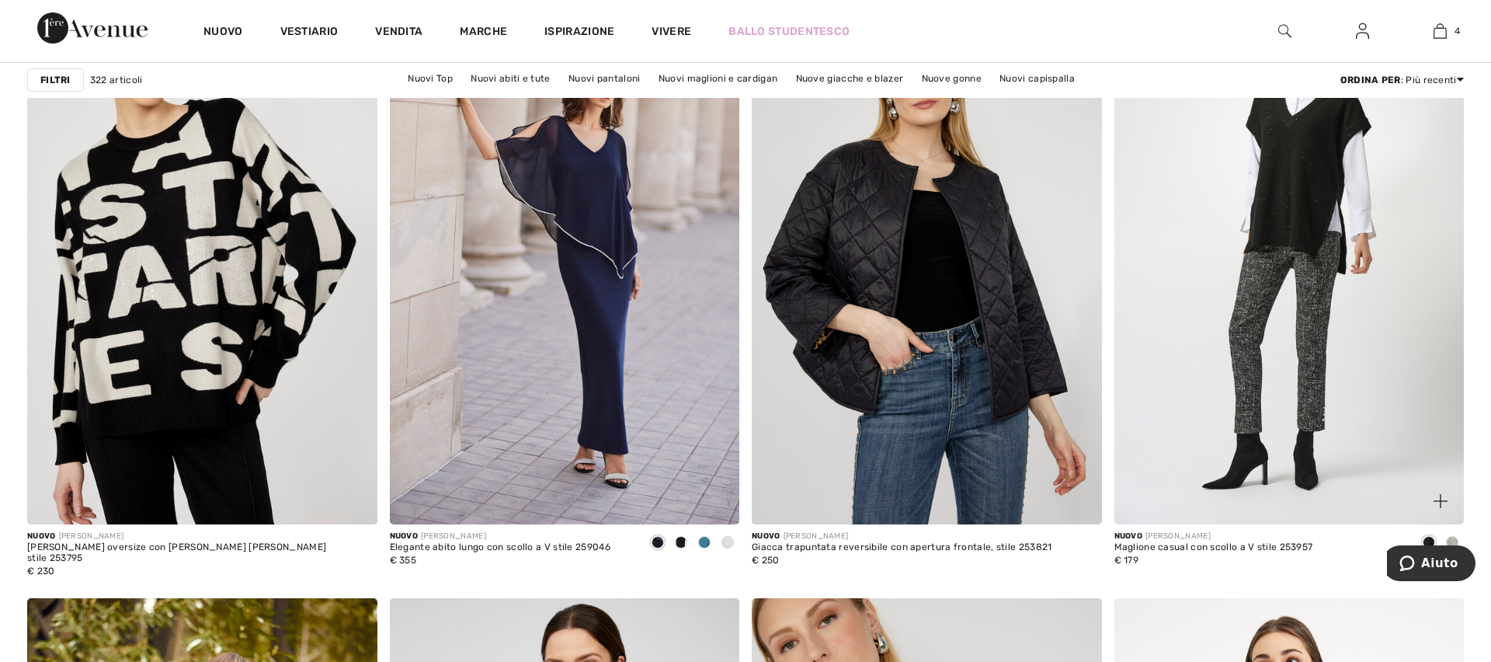
click at [1204, 306] on img at bounding box center [1289, 262] width 350 height 525
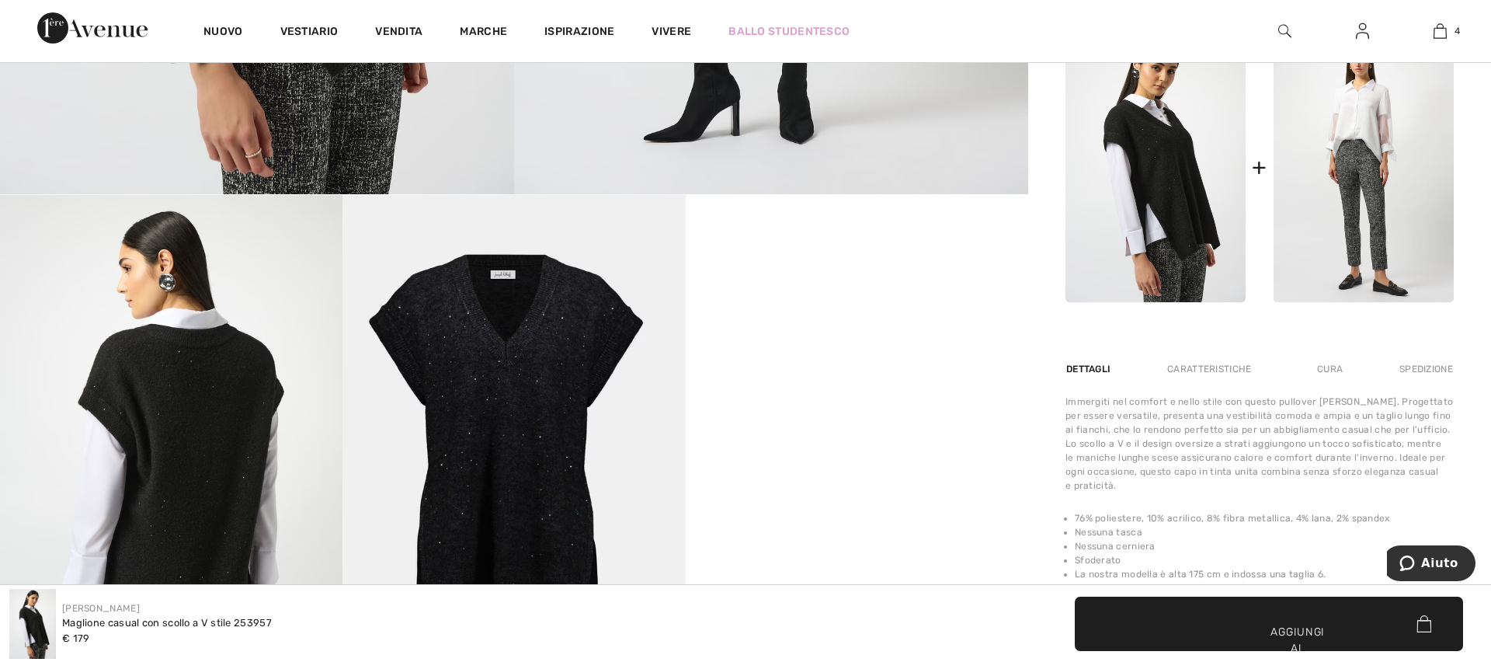
scroll to position [672, 0]
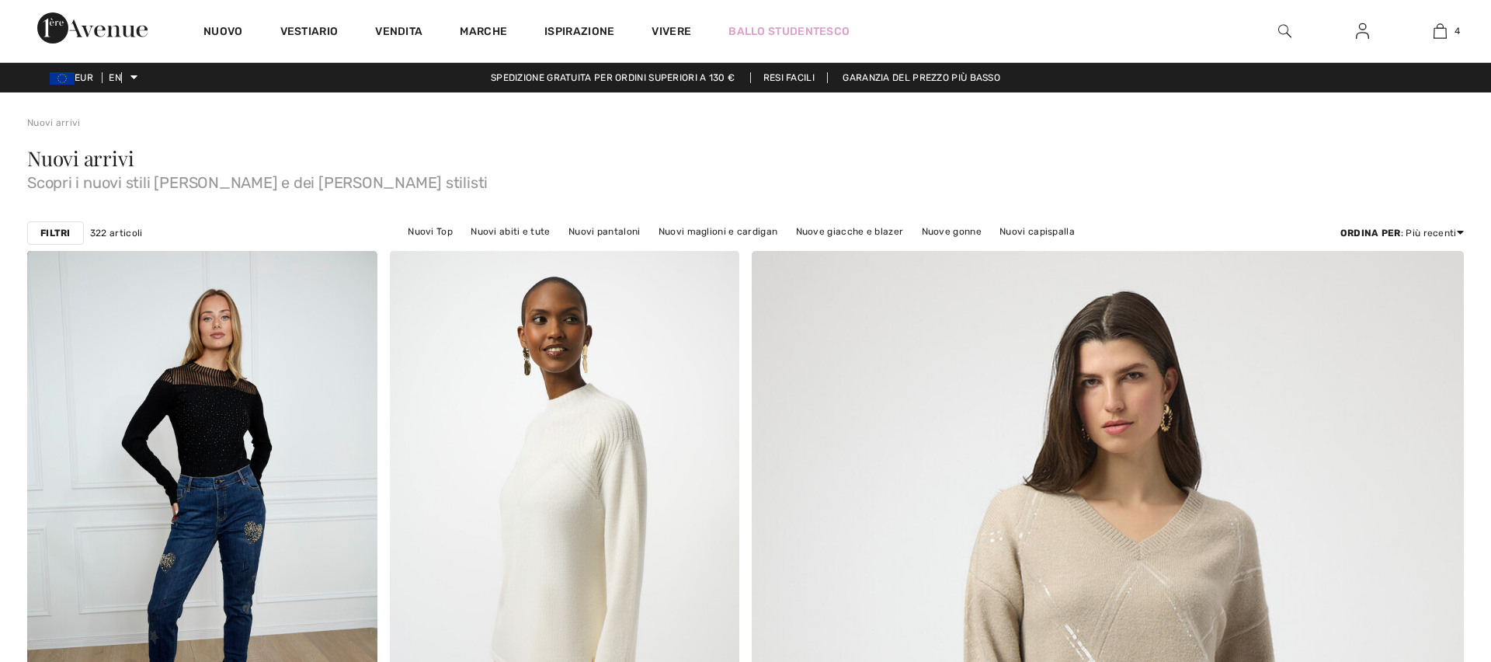
checkbox input "true"
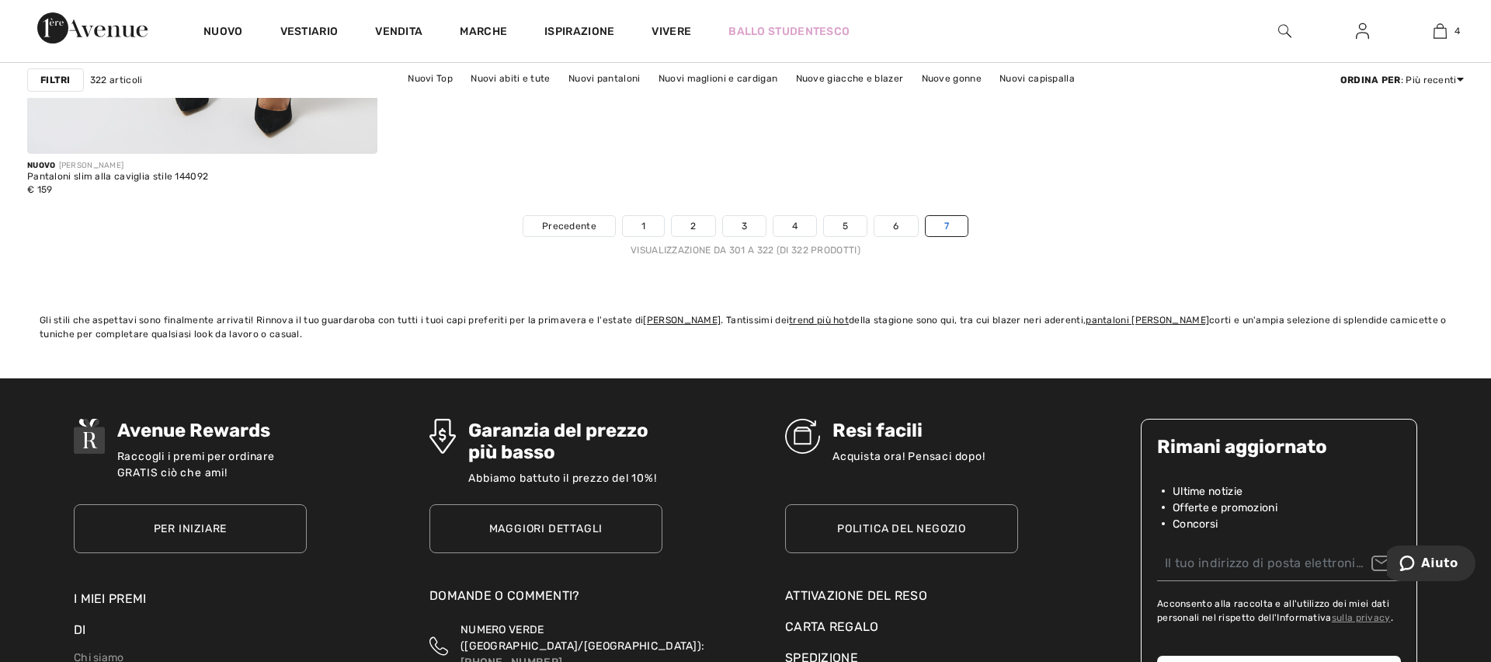
scroll to position [4442, 0]
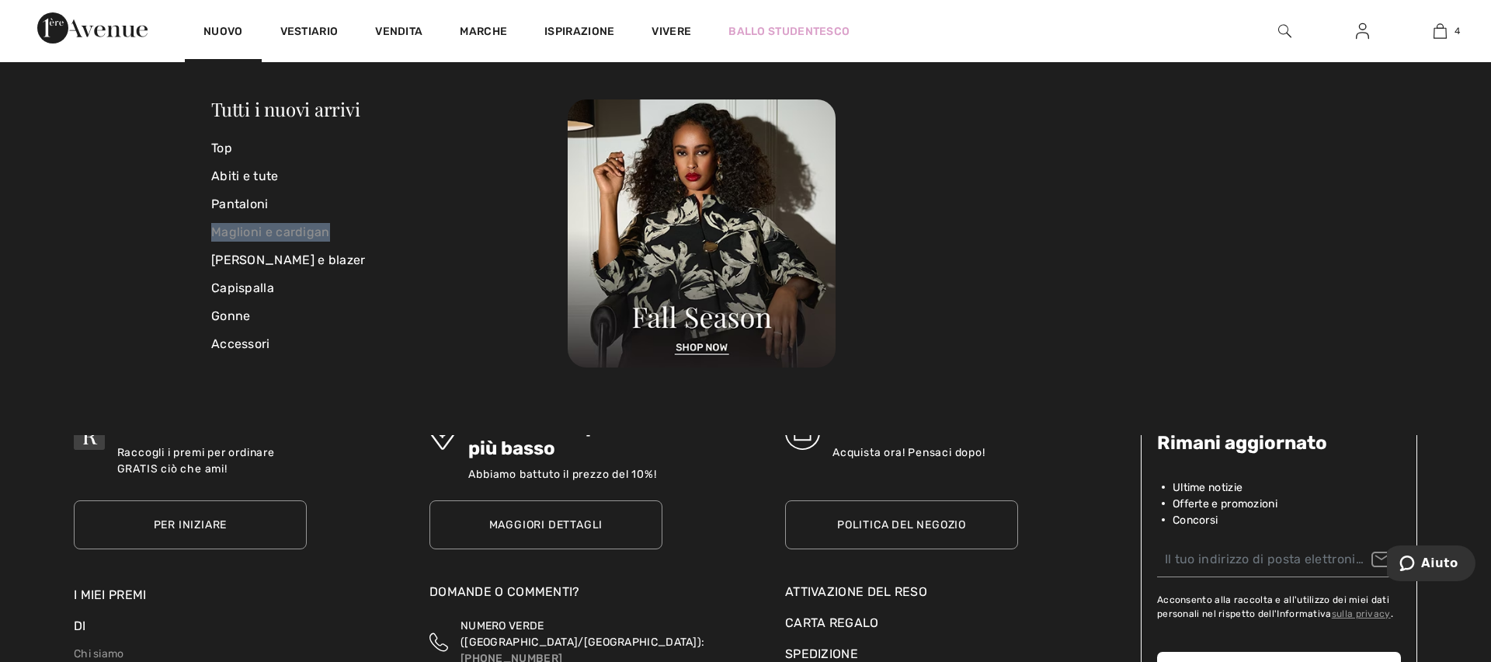
click at [279, 231] on font "Maglioni e cardigan" at bounding box center [270, 231] width 119 height 15
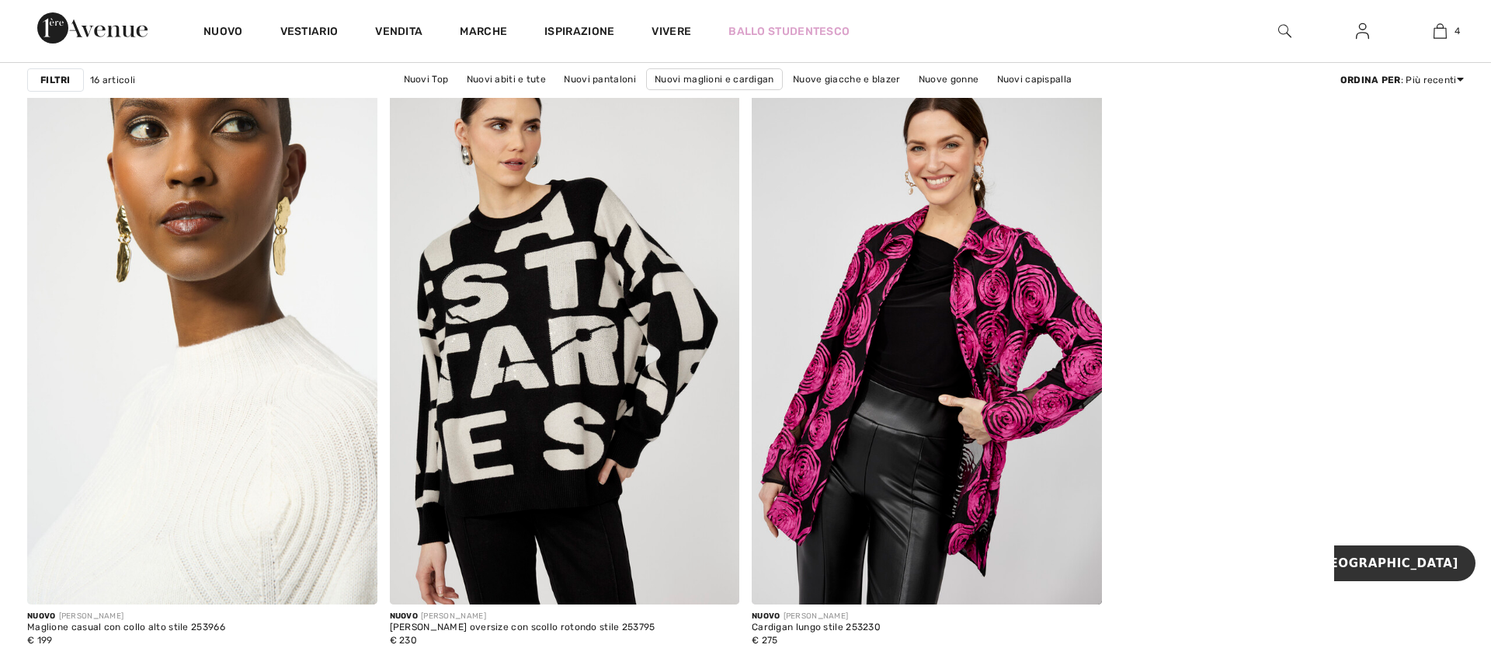
scroll to position [2754, 0]
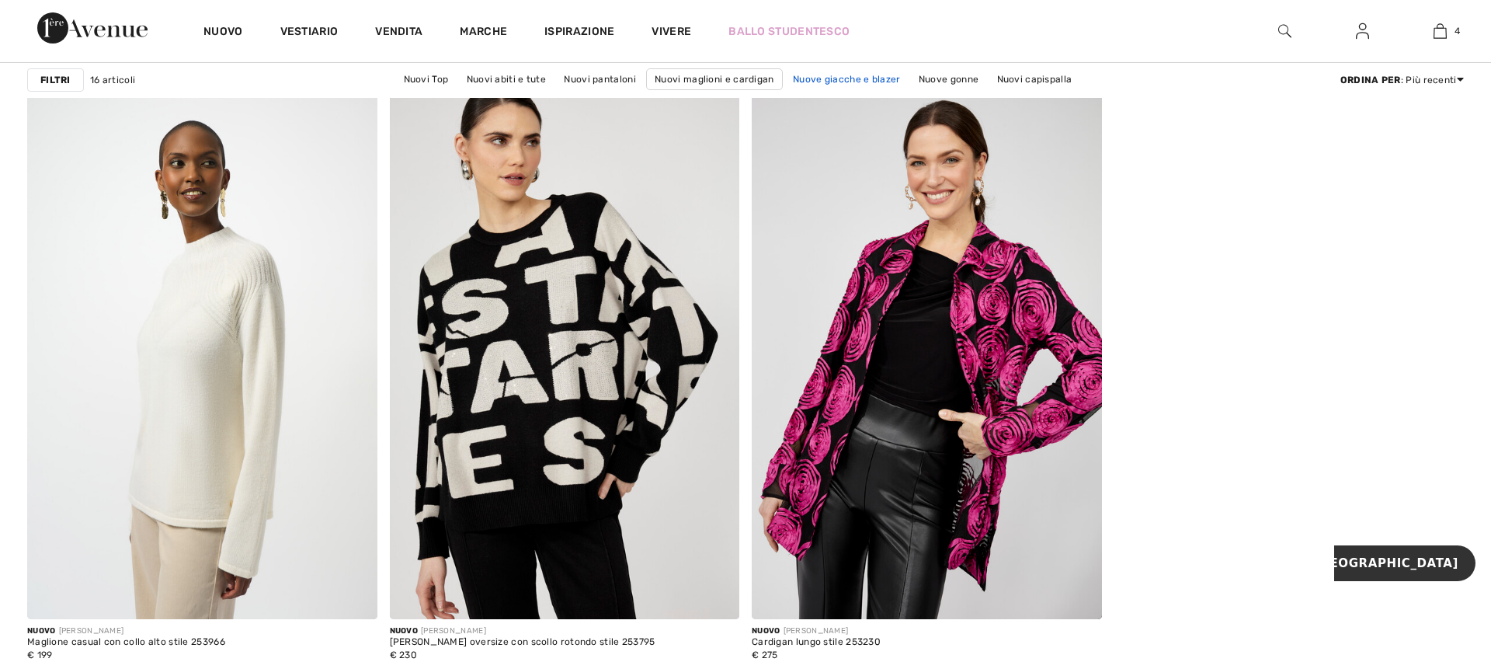
click at [845, 79] on font "Nuove giacche e blazer" at bounding box center [847, 79] width 108 height 11
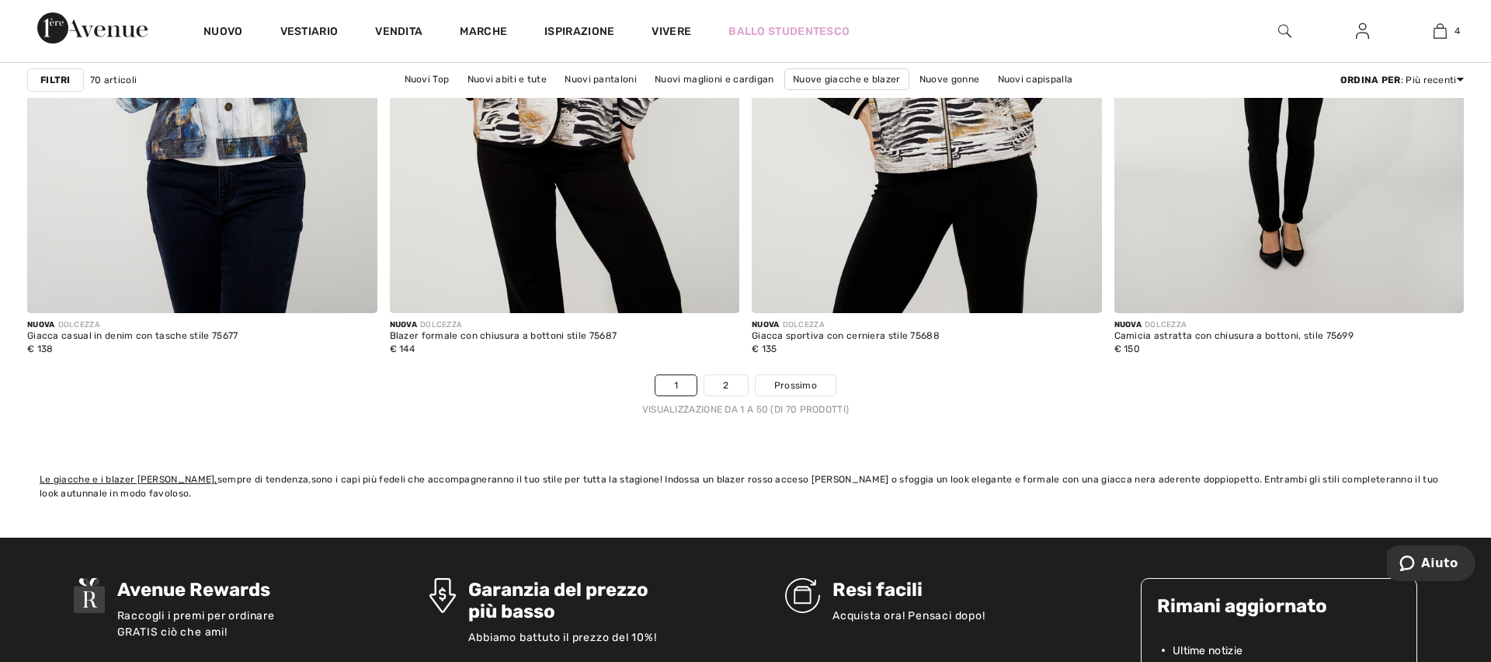
scroll to position [8940, 0]
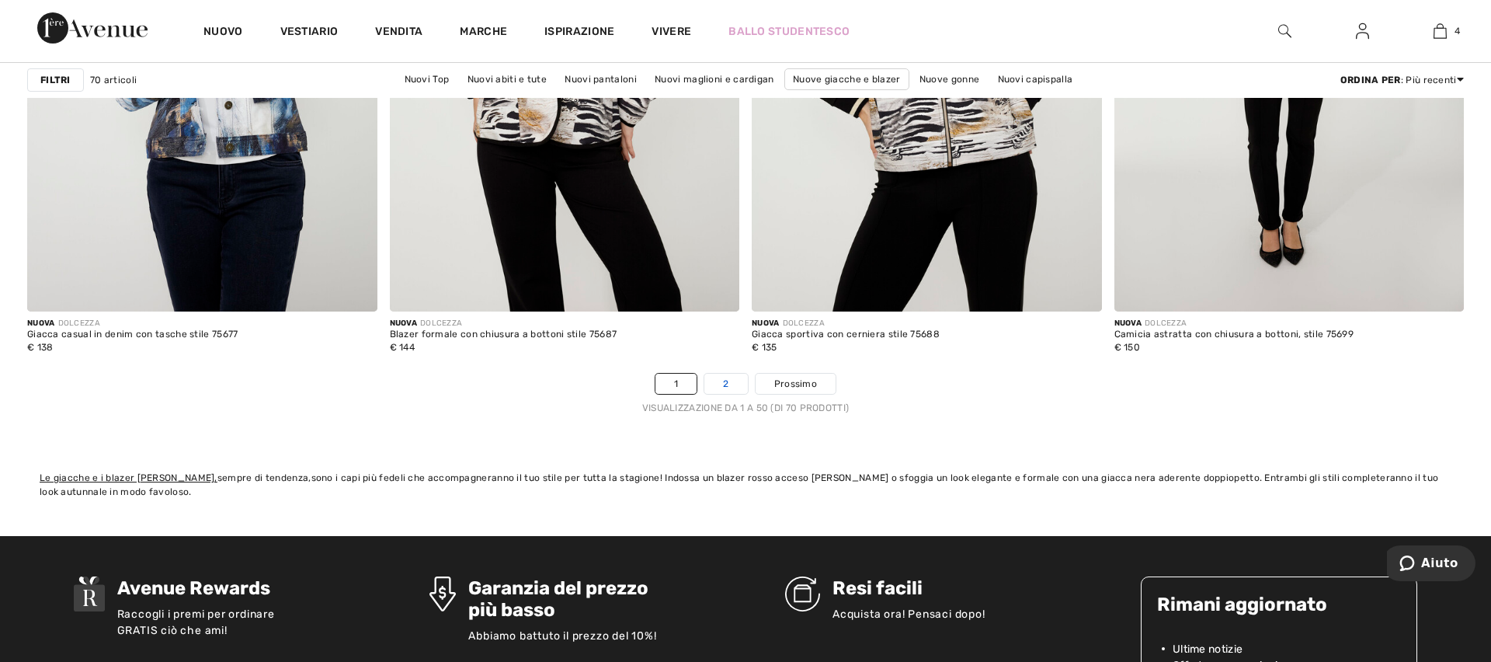
click at [724, 380] on font "2" at bounding box center [725, 383] width 5 height 11
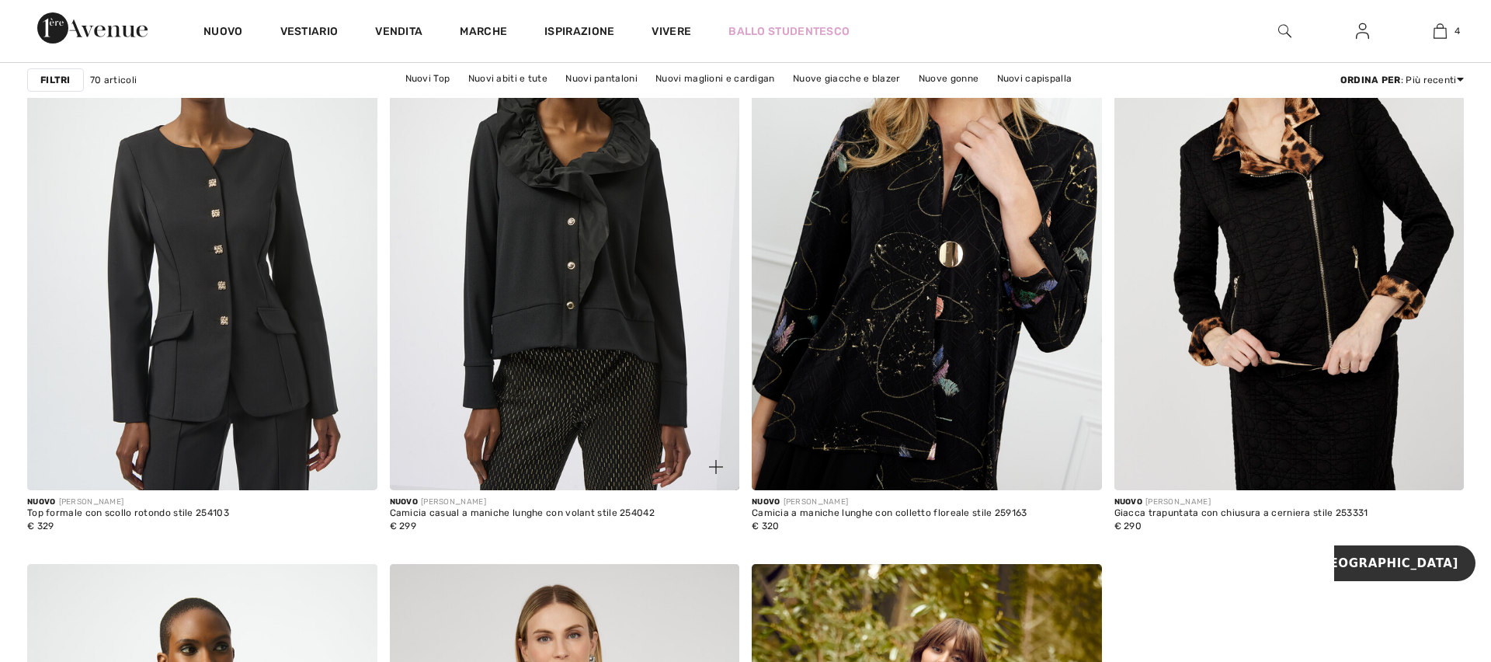
scroll to position [2882, 0]
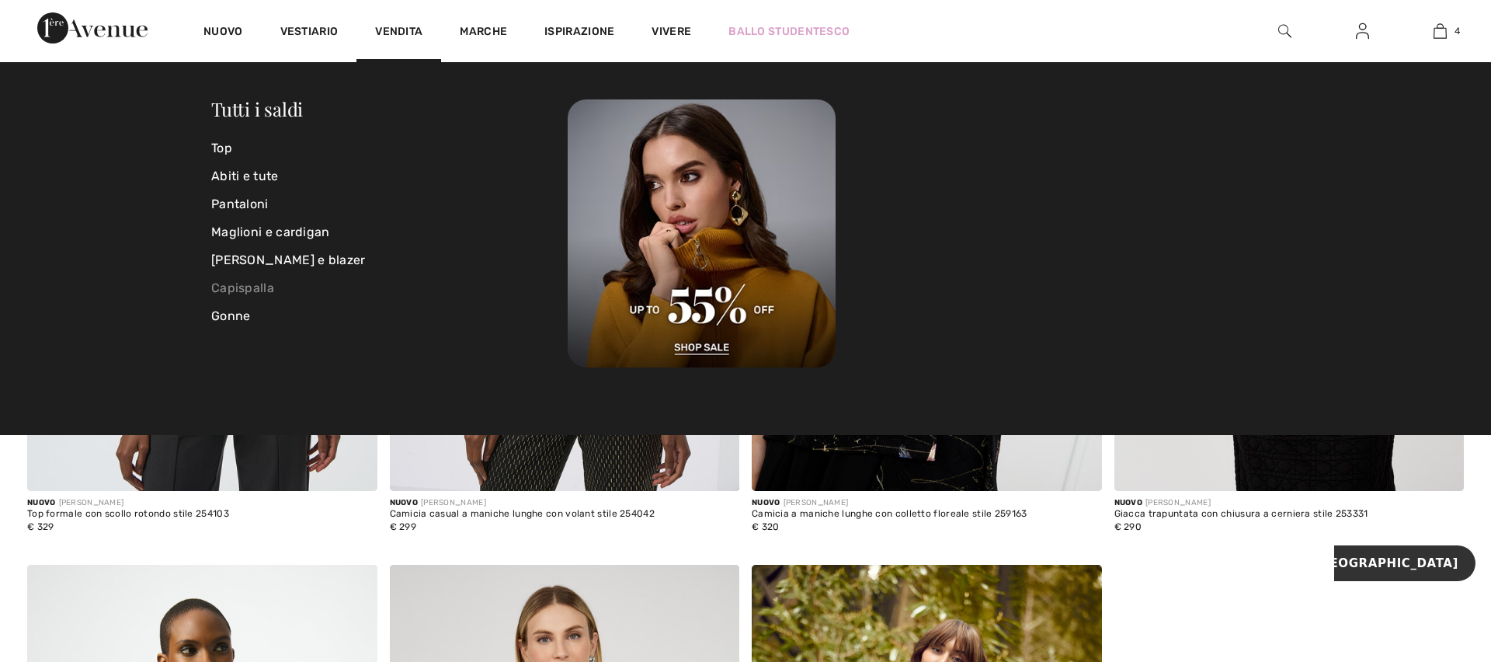
click at [245, 285] on font "Capispalla" at bounding box center [242, 287] width 63 height 15
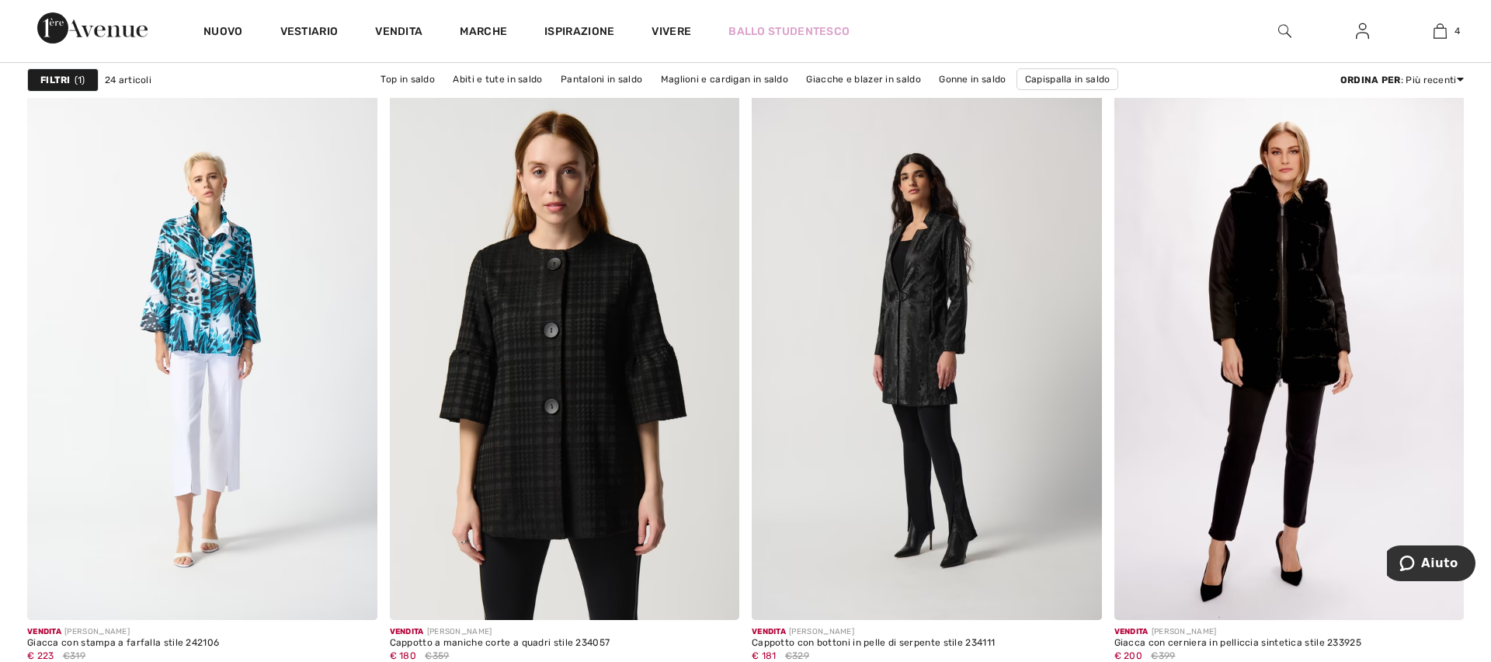
scroll to position [3335, 0]
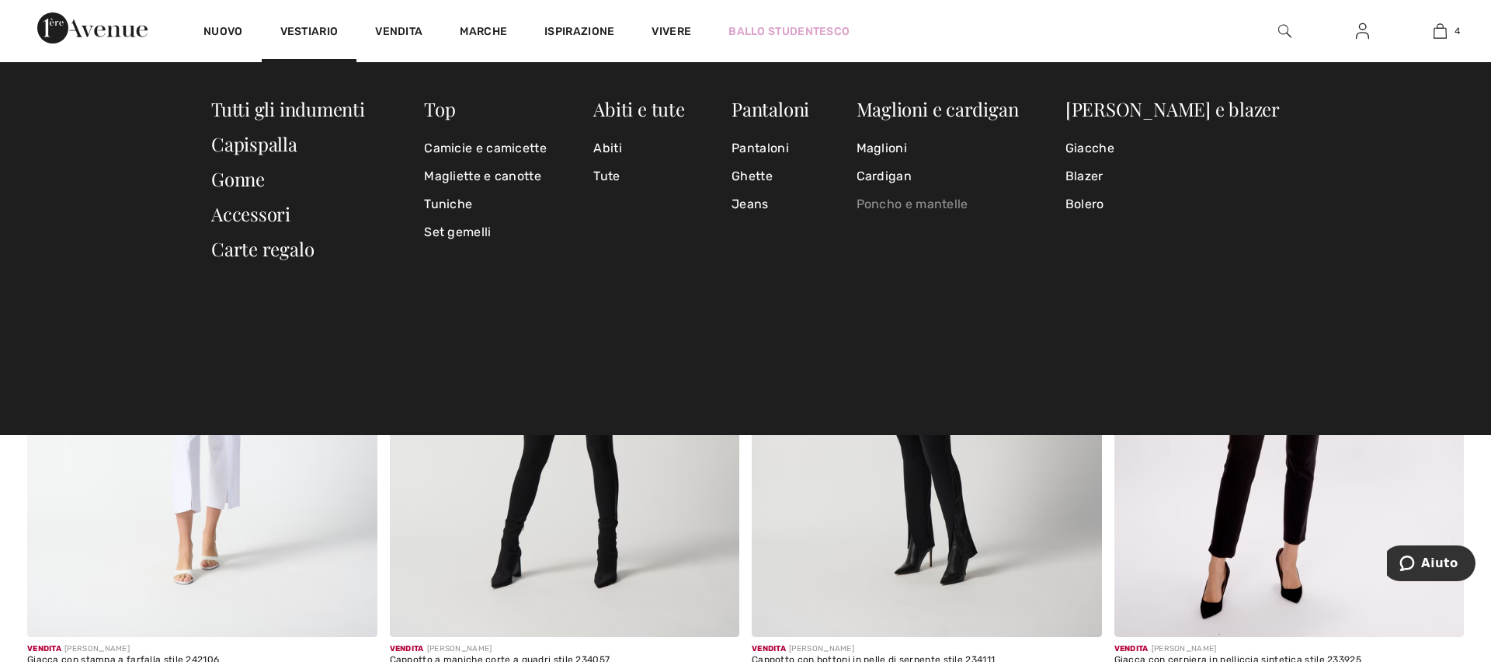
click at [948, 207] on font "Poncho e mantelle" at bounding box center [912, 203] width 112 height 15
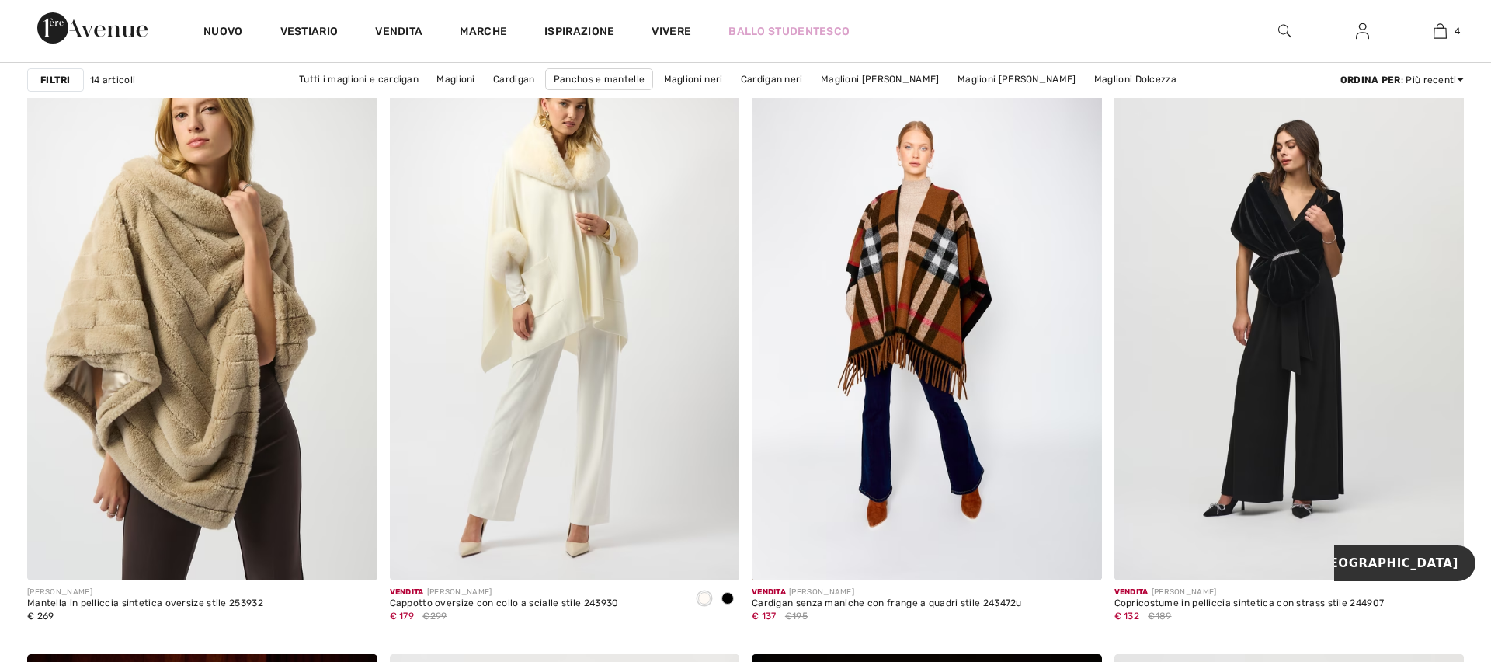
scroll to position [1377, 0]
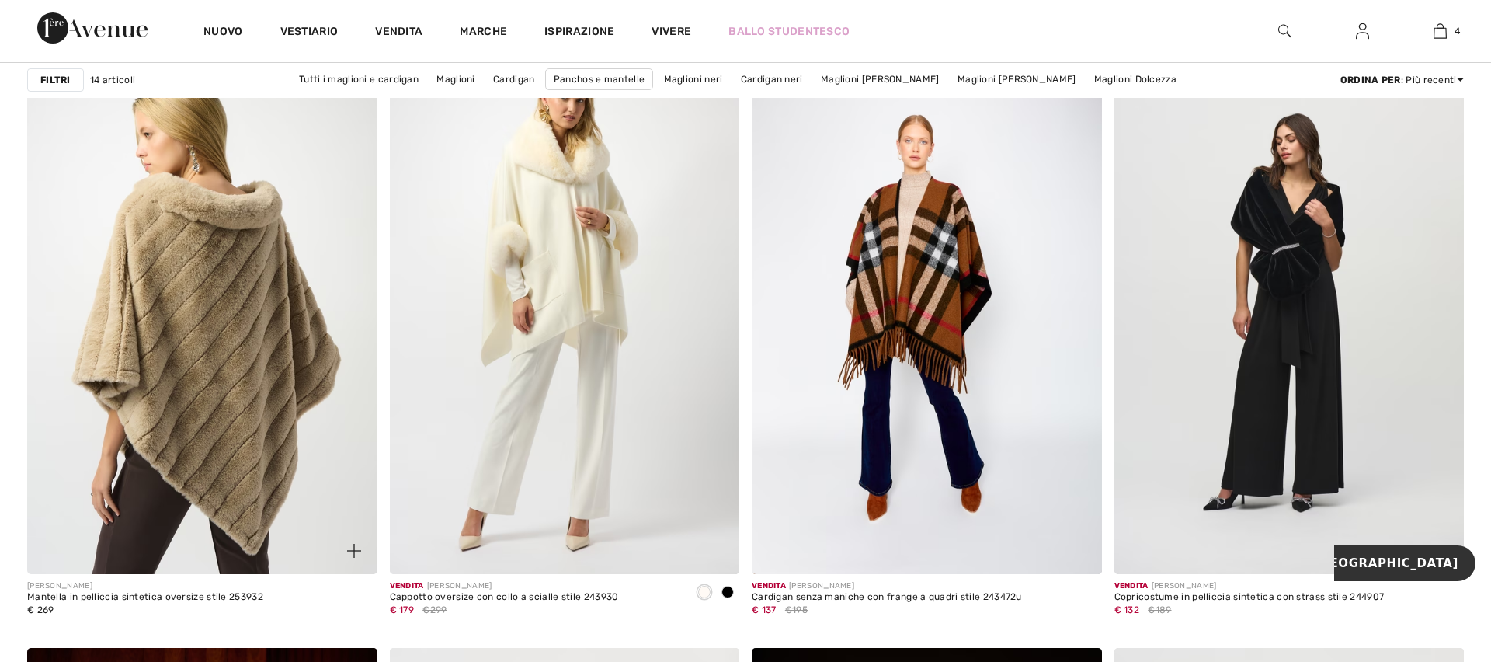
click at [211, 320] on img at bounding box center [202, 312] width 350 height 525
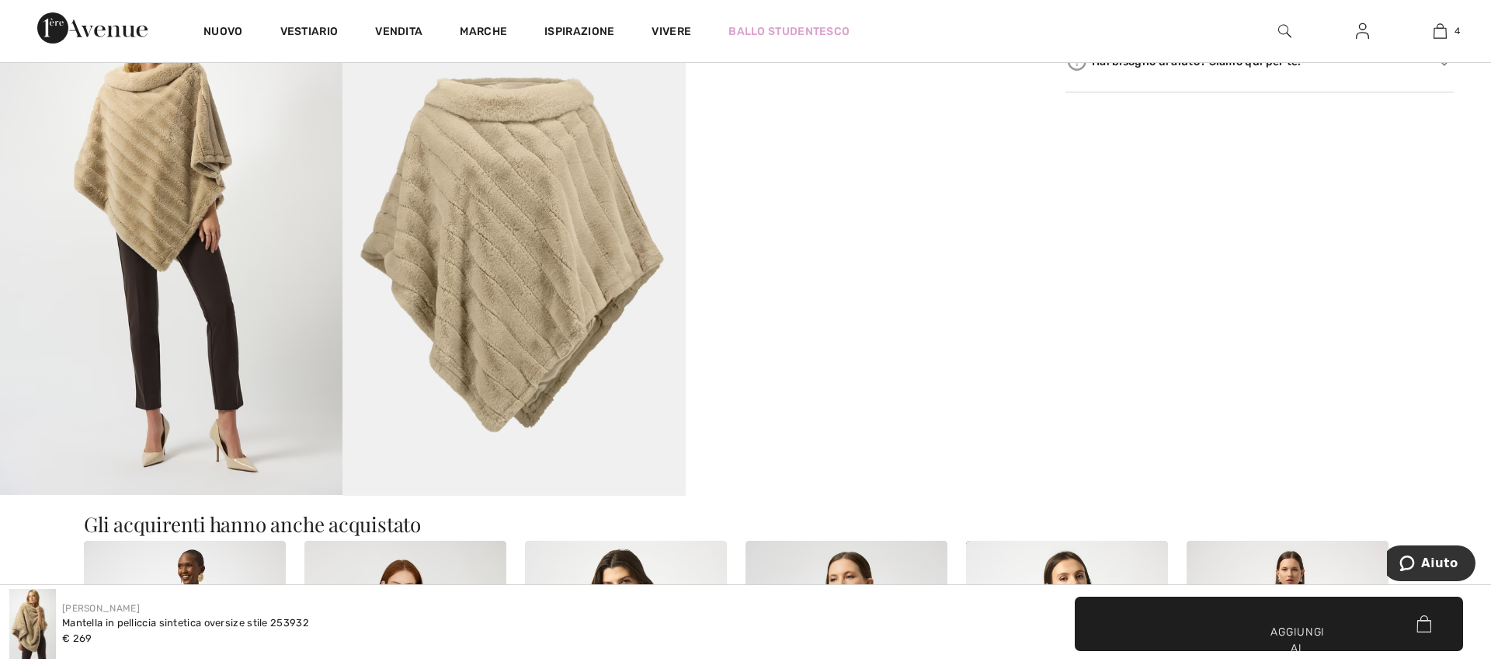
scroll to position [885, 0]
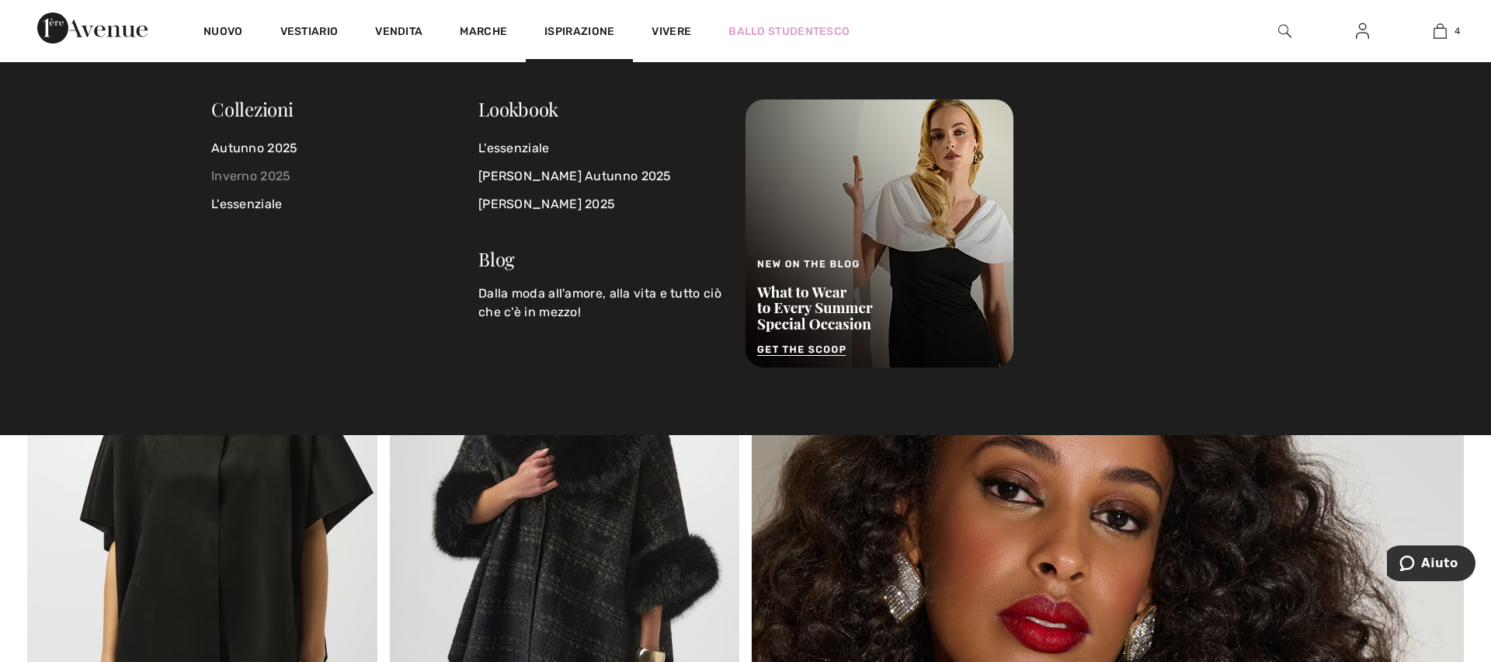
click at [276, 173] on font "Inverno 2025" at bounding box center [251, 175] width 80 height 15
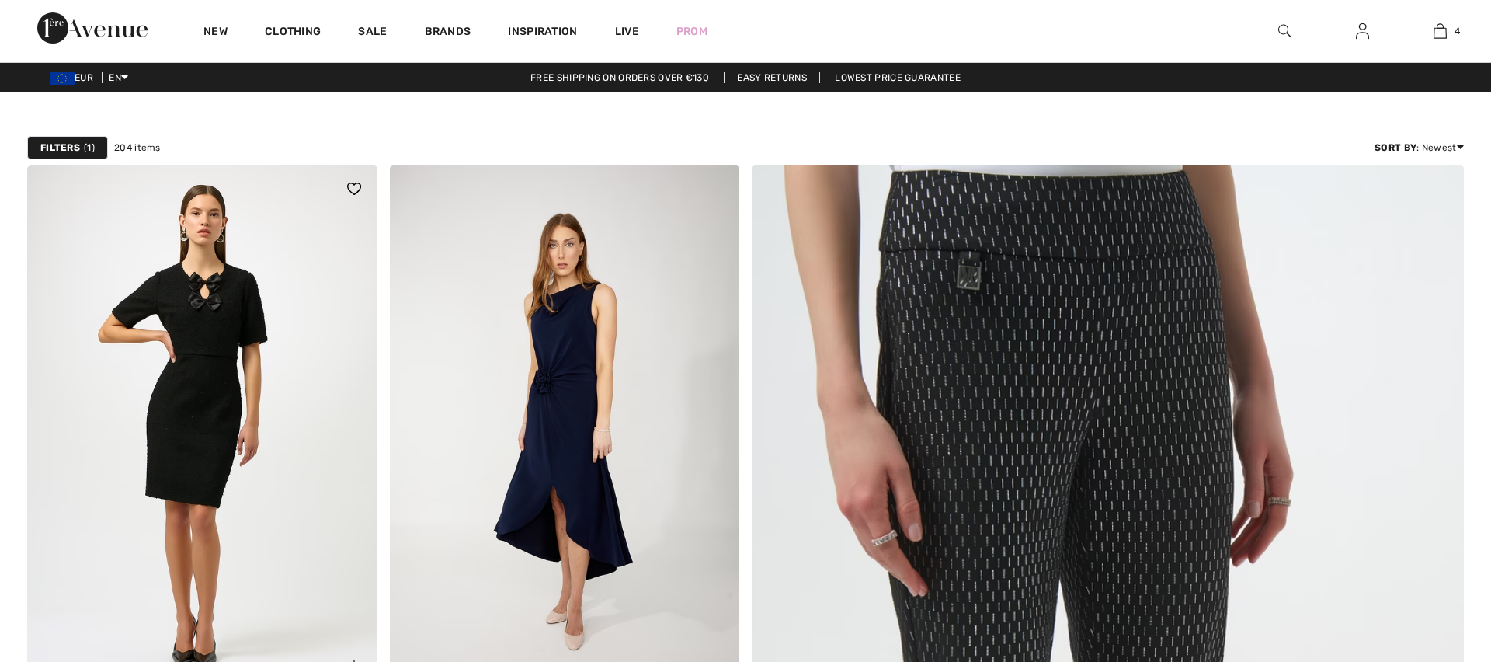
checkbox input "true"
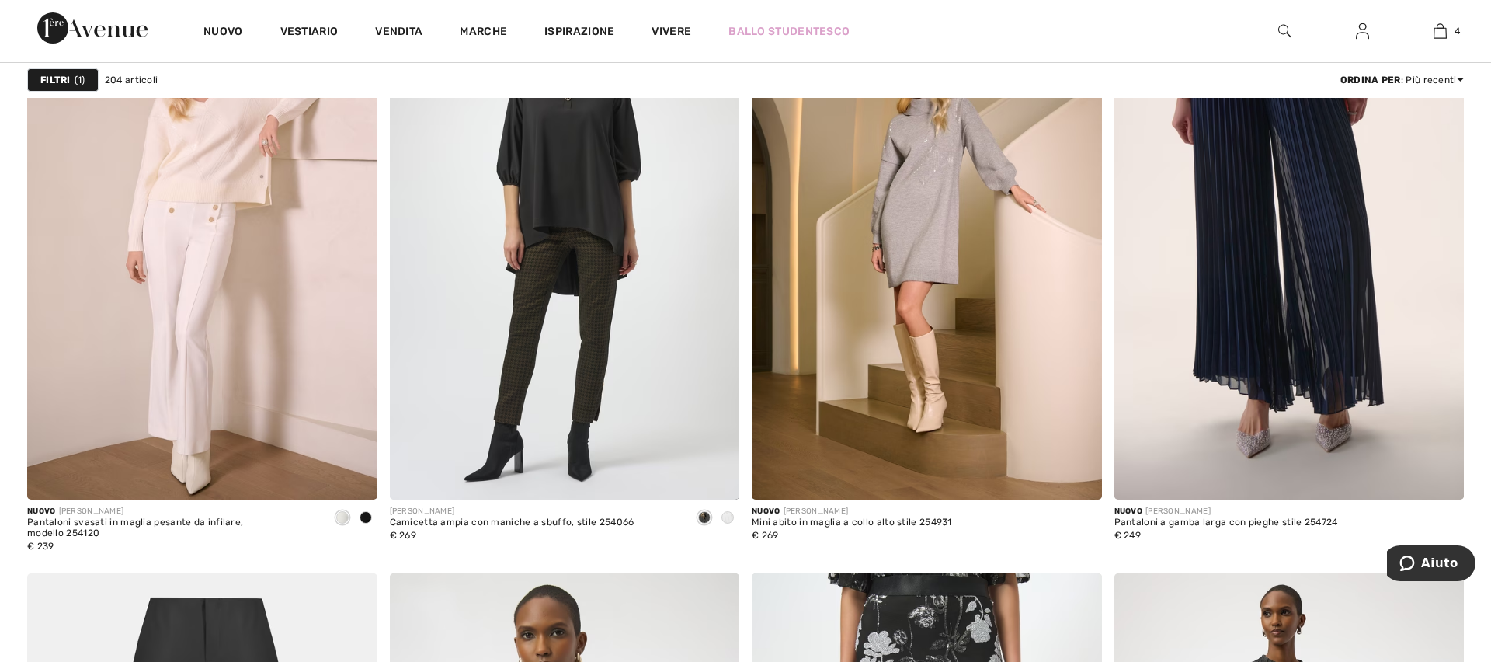
scroll to position [2825, 0]
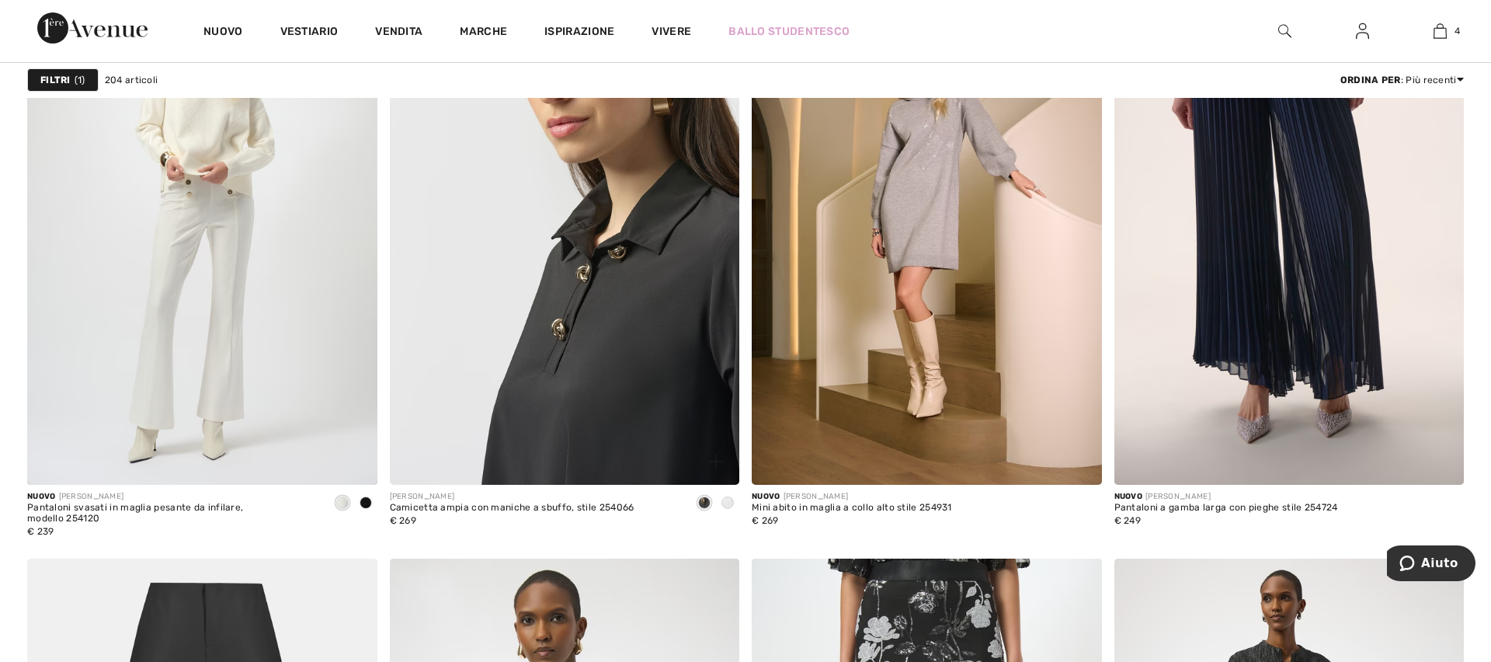
click at [504, 189] on img at bounding box center [565, 222] width 350 height 525
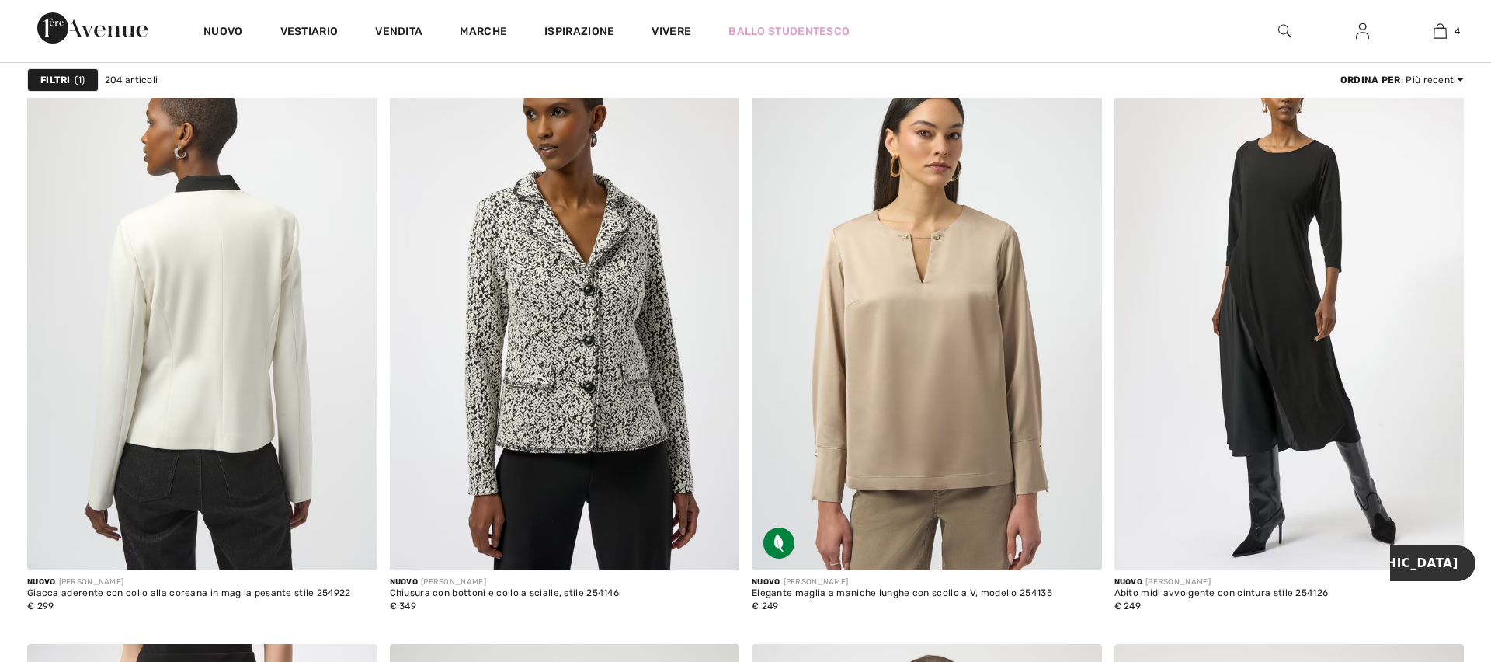
scroll to position [1302, 0]
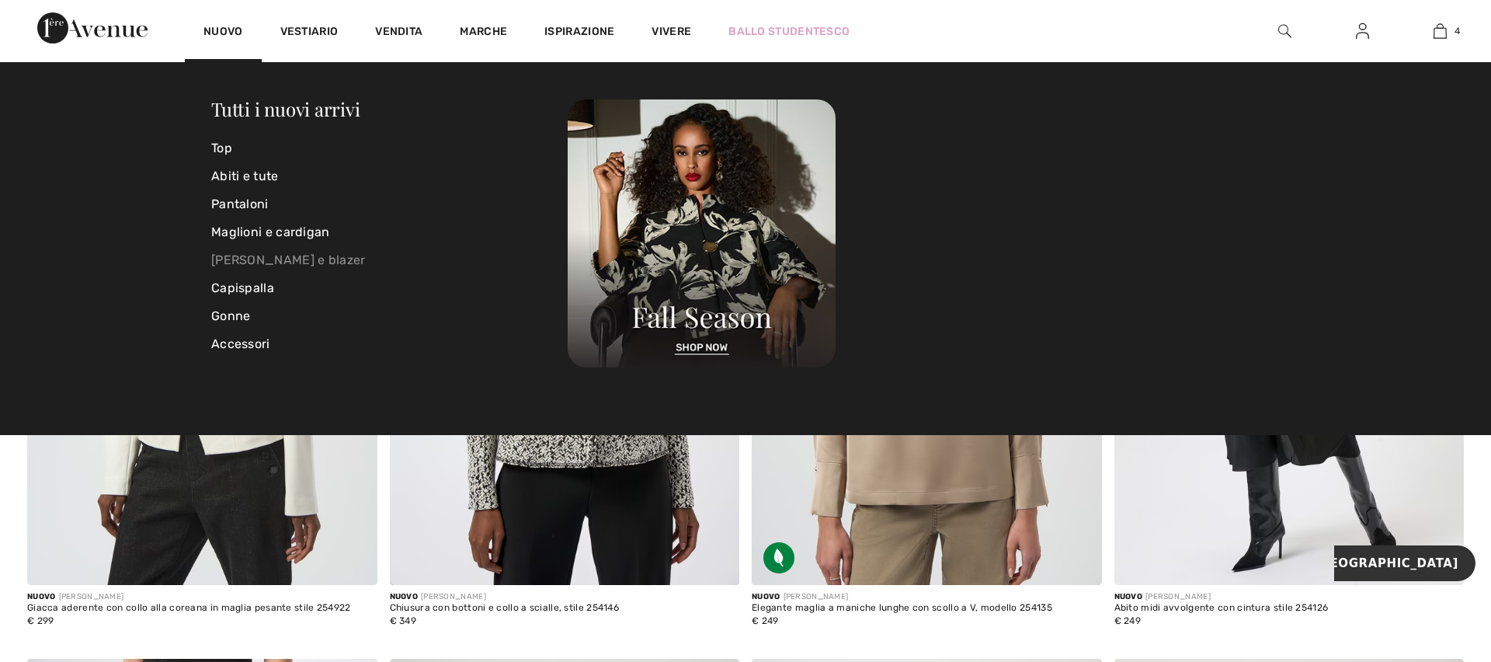
click at [268, 258] on font "[PERSON_NAME] e blazer" at bounding box center [288, 259] width 155 height 15
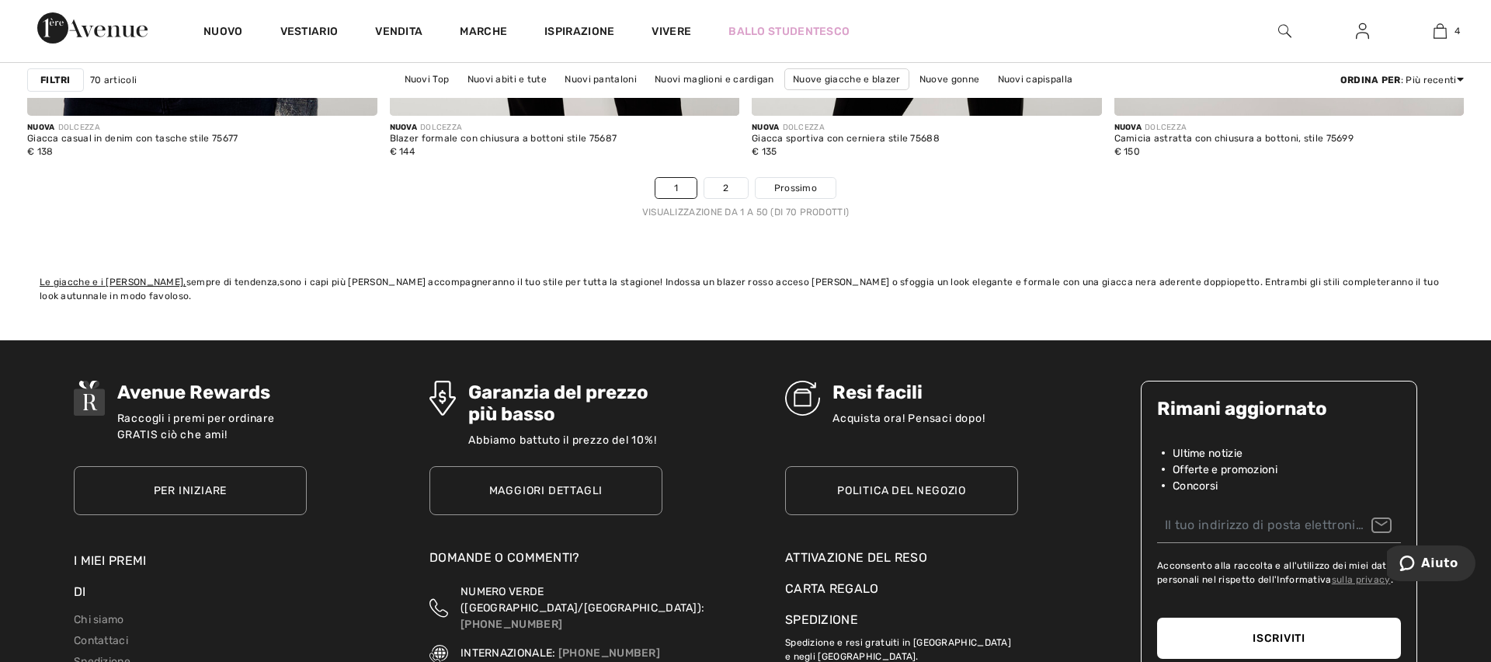
scroll to position [9141, 0]
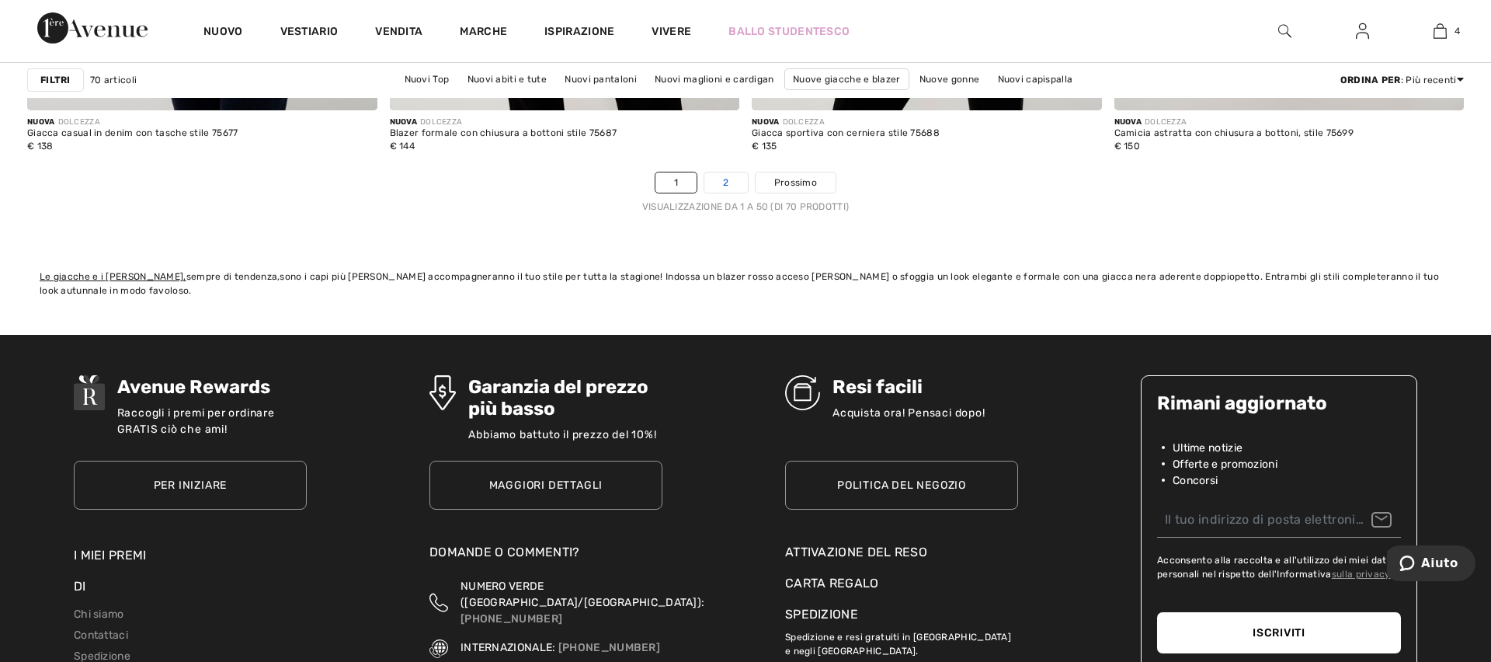
click at [732, 180] on link "2" at bounding box center [725, 182] width 43 height 20
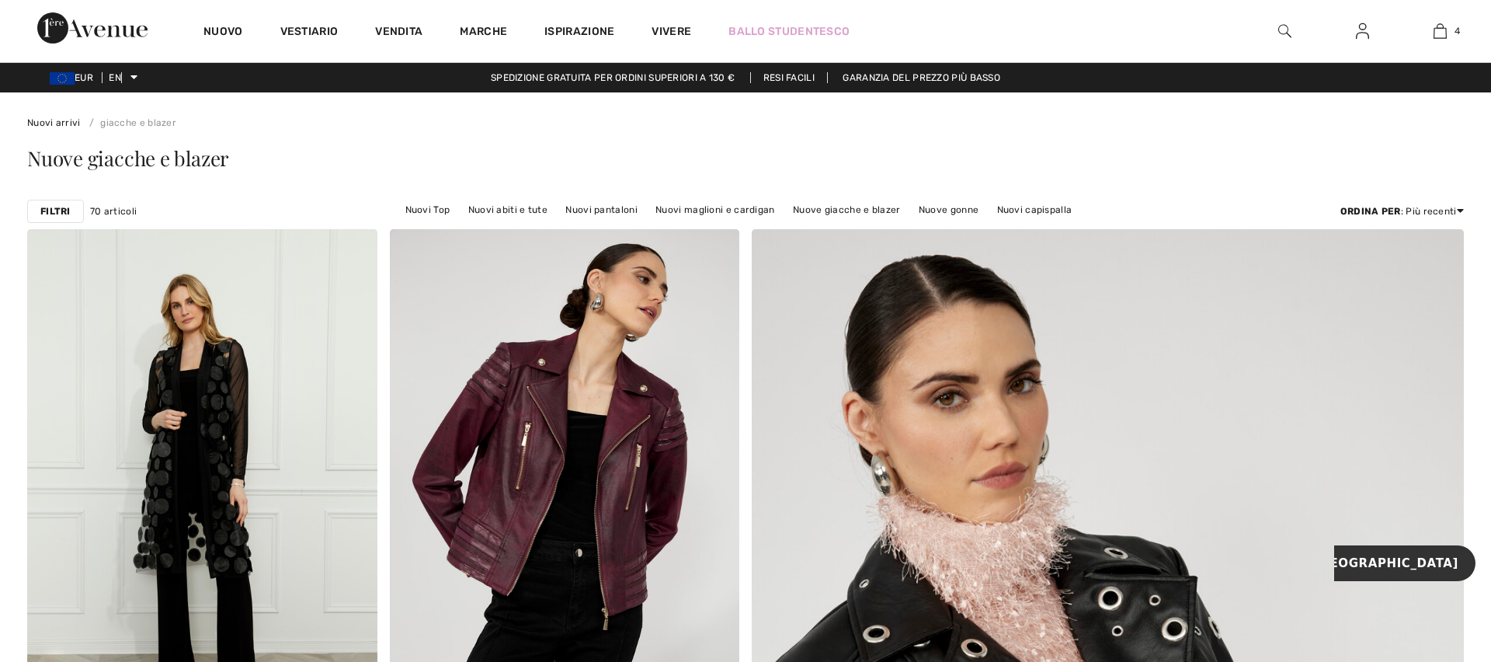
click at [1286, 29] on img at bounding box center [1284, 31] width 13 height 19
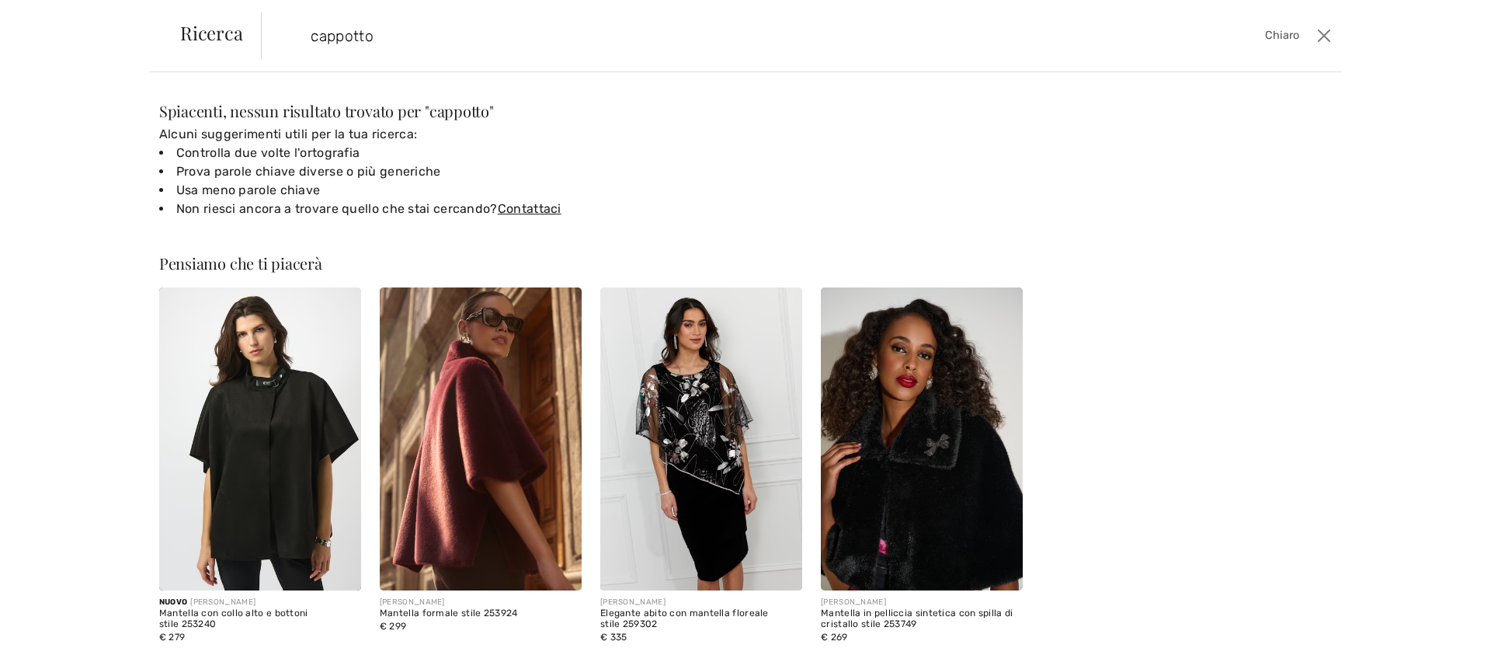
click at [374, 36] on input "cappotto" at bounding box center [678, 35] width 759 height 47
type input "c"
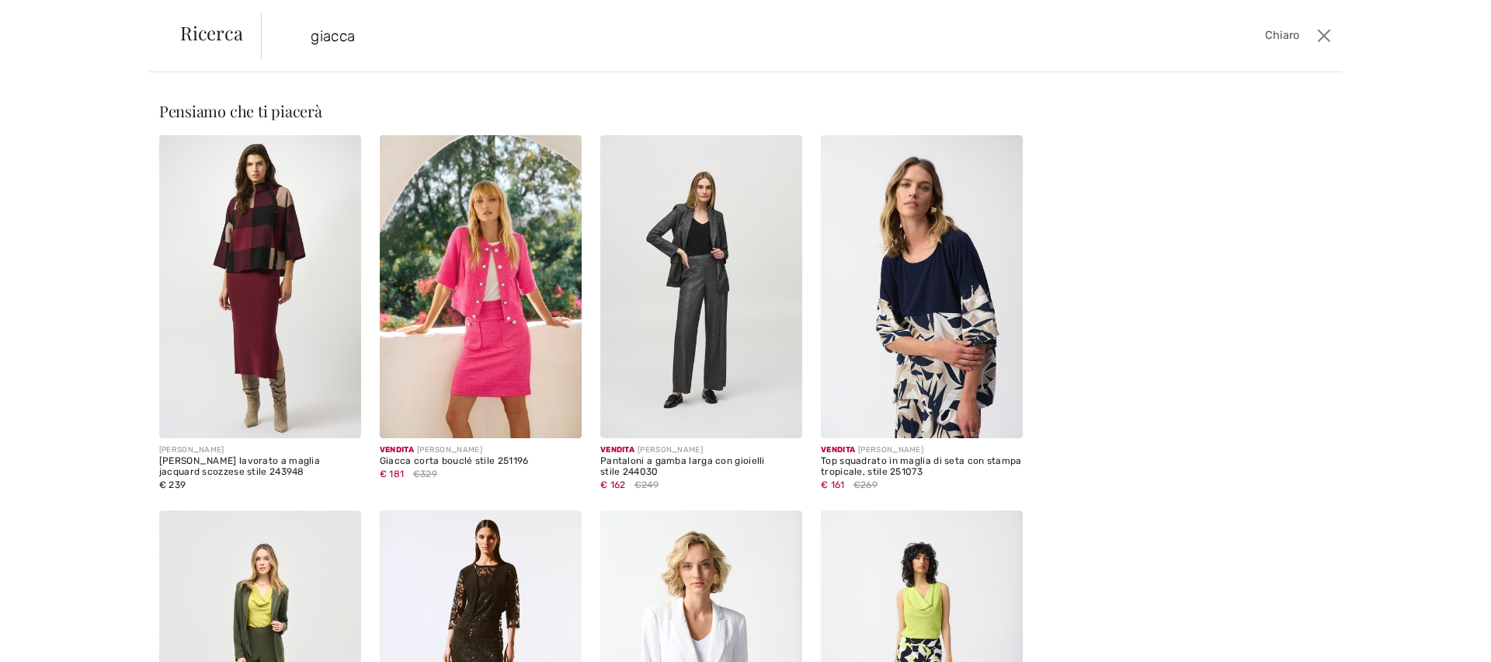
type input "giacca"
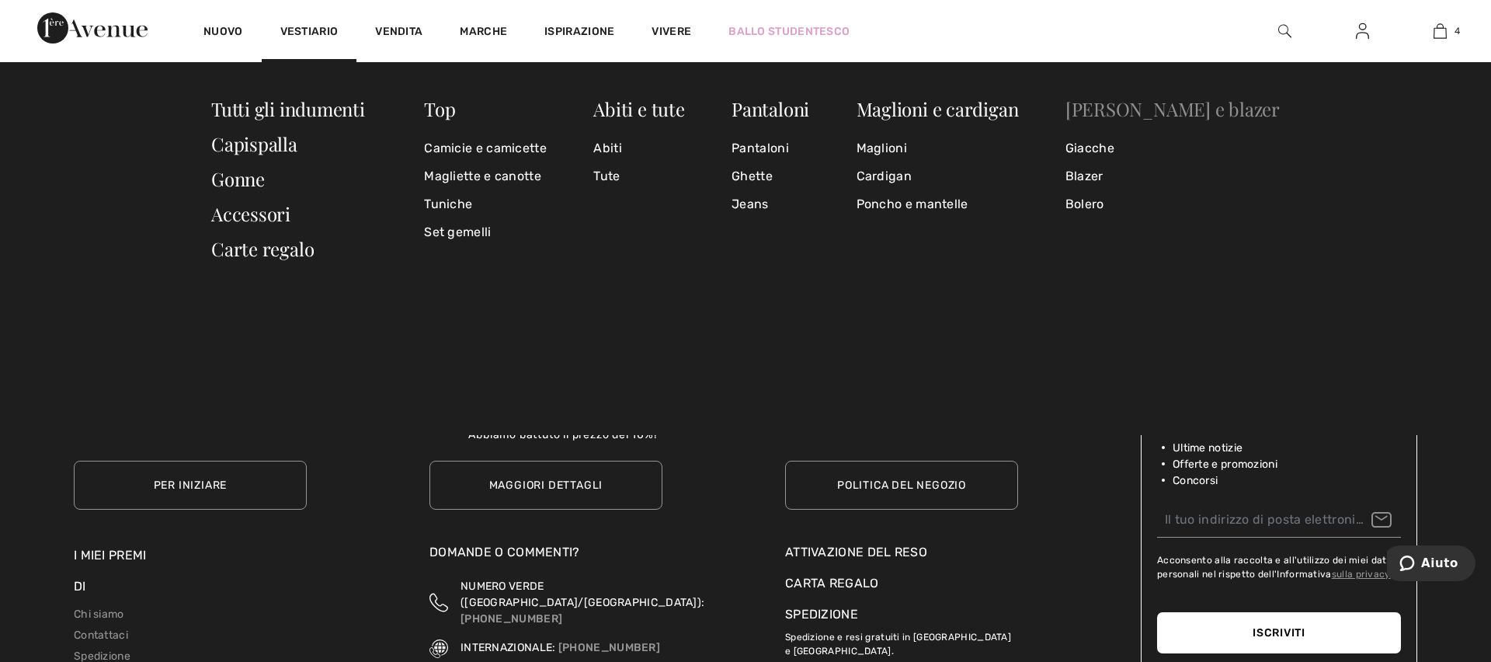
click at [1212, 120] on font "[PERSON_NAME] e blazer" at bounding box center [1172, 108] width 214 height 25
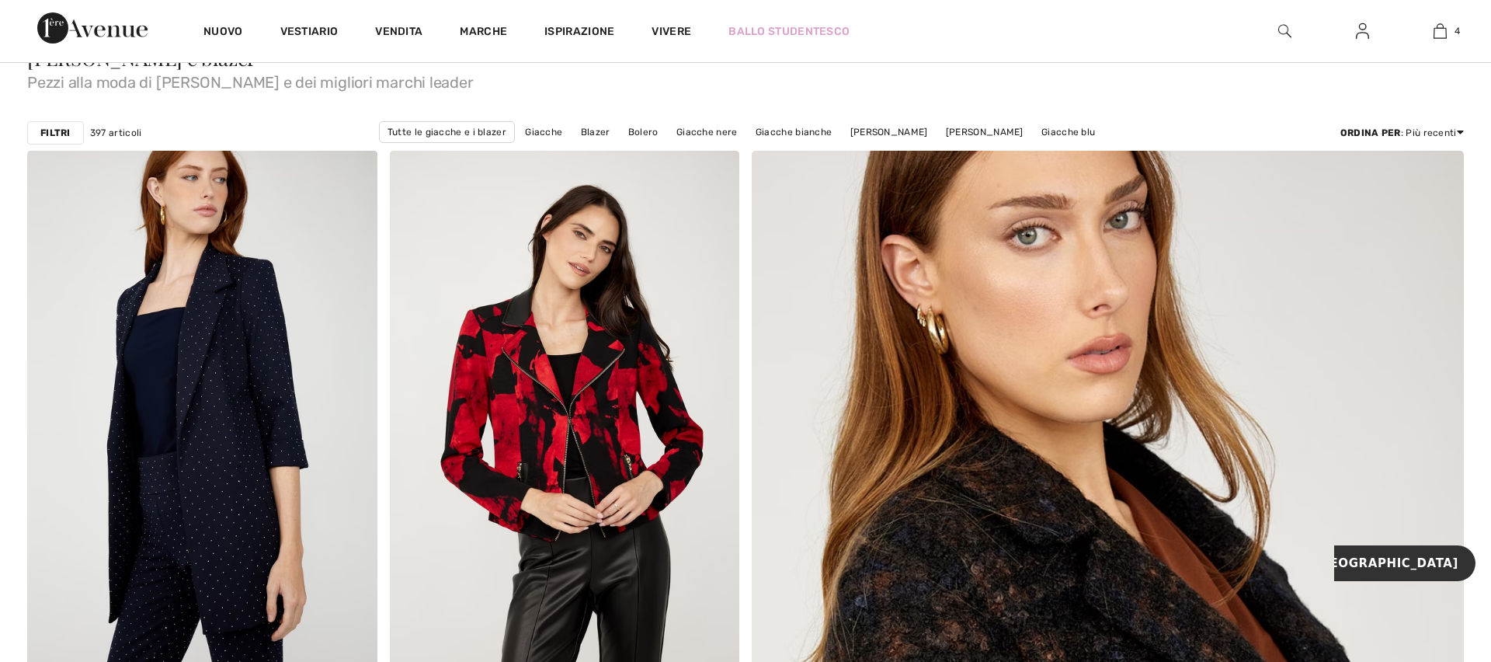
scroll to position [73, 0]
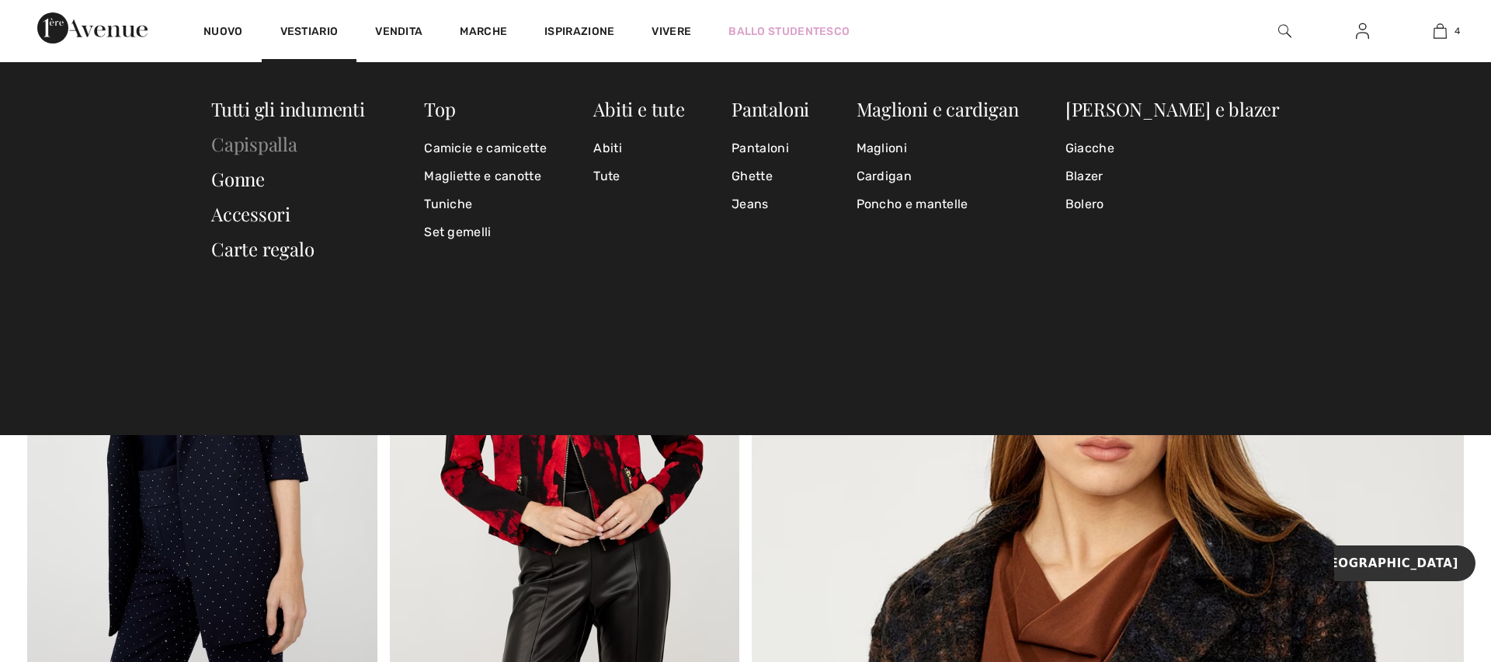
click at [249, 147] on font "Capispalla" at bounding box center [254, 143] width 86 height 25
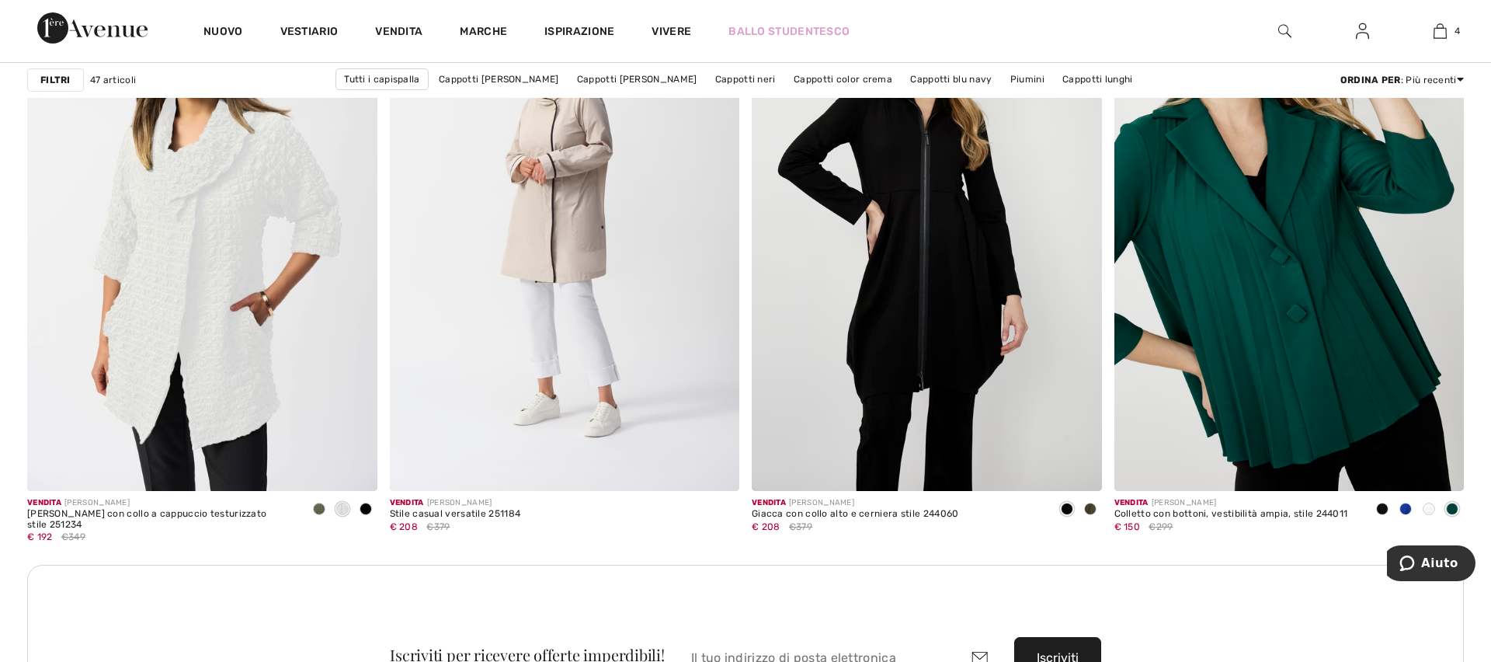
scroll to position [4086, 0]
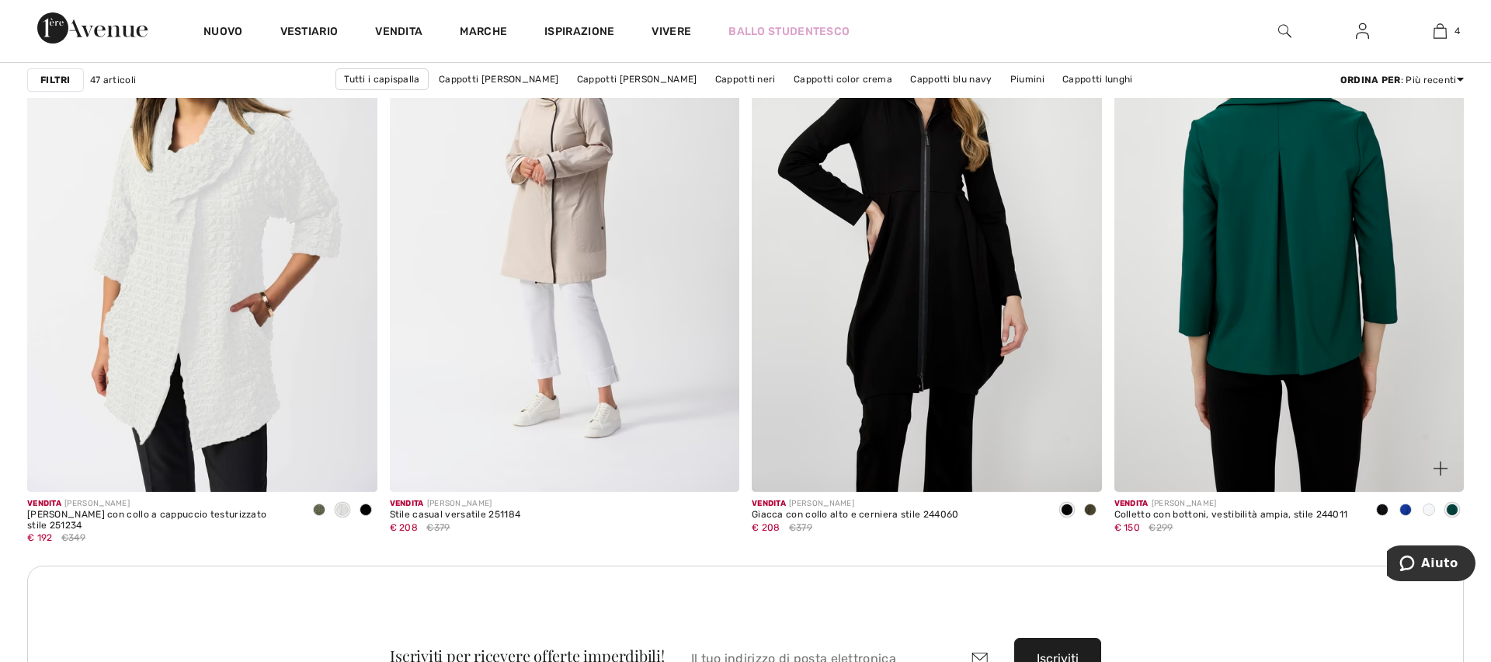
click at [1269, 232] on img at bounding box center [1289, 229] width 350 height 525
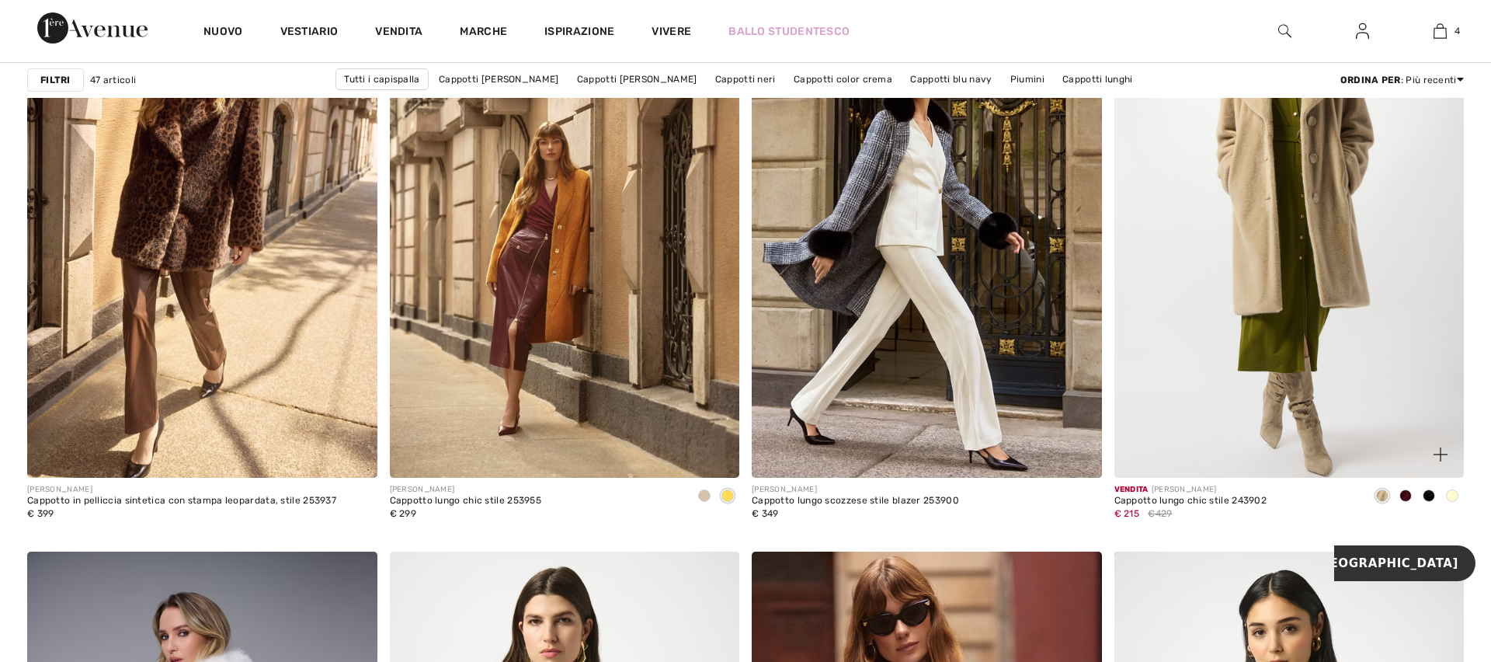
scroll to position [2902, 0]
click at [1278, 243] on img at bounding box center [1289, 216] width 350 height 525
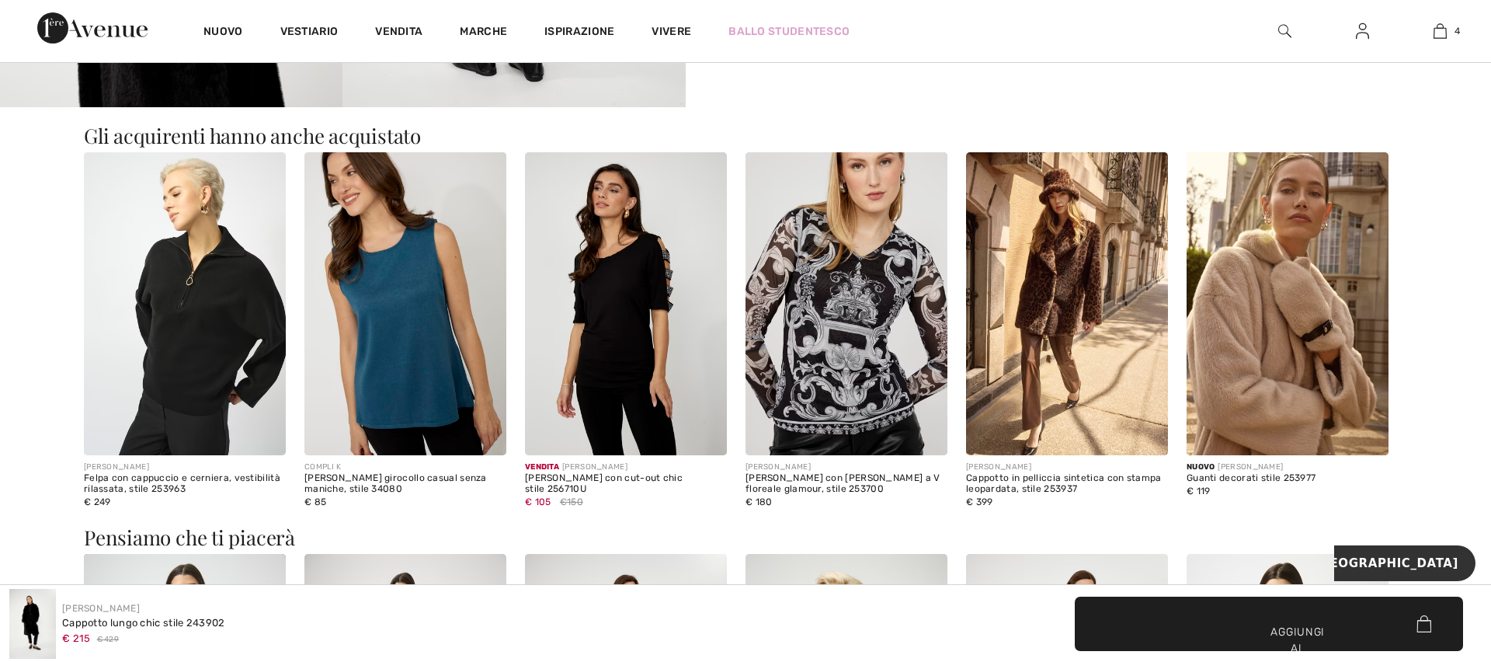
scroll to position [1294, 0]
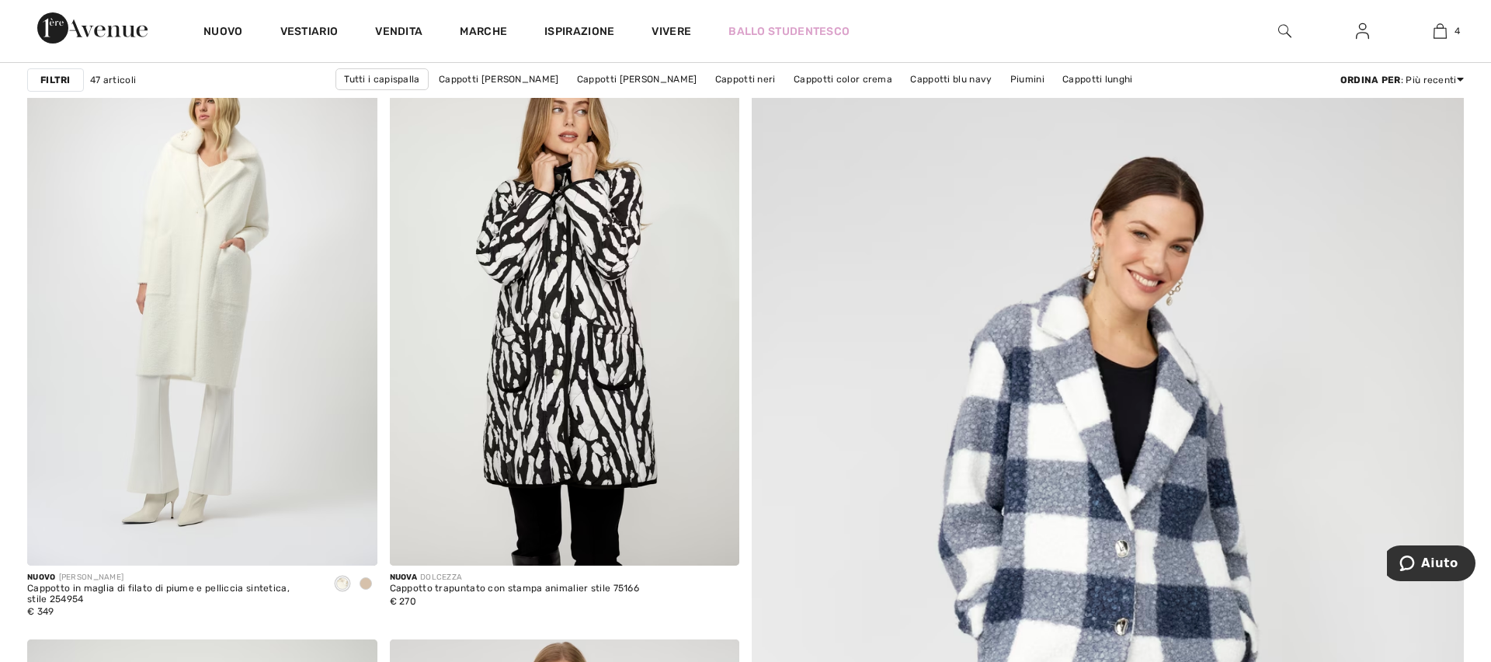
scroll to position [227, 0]
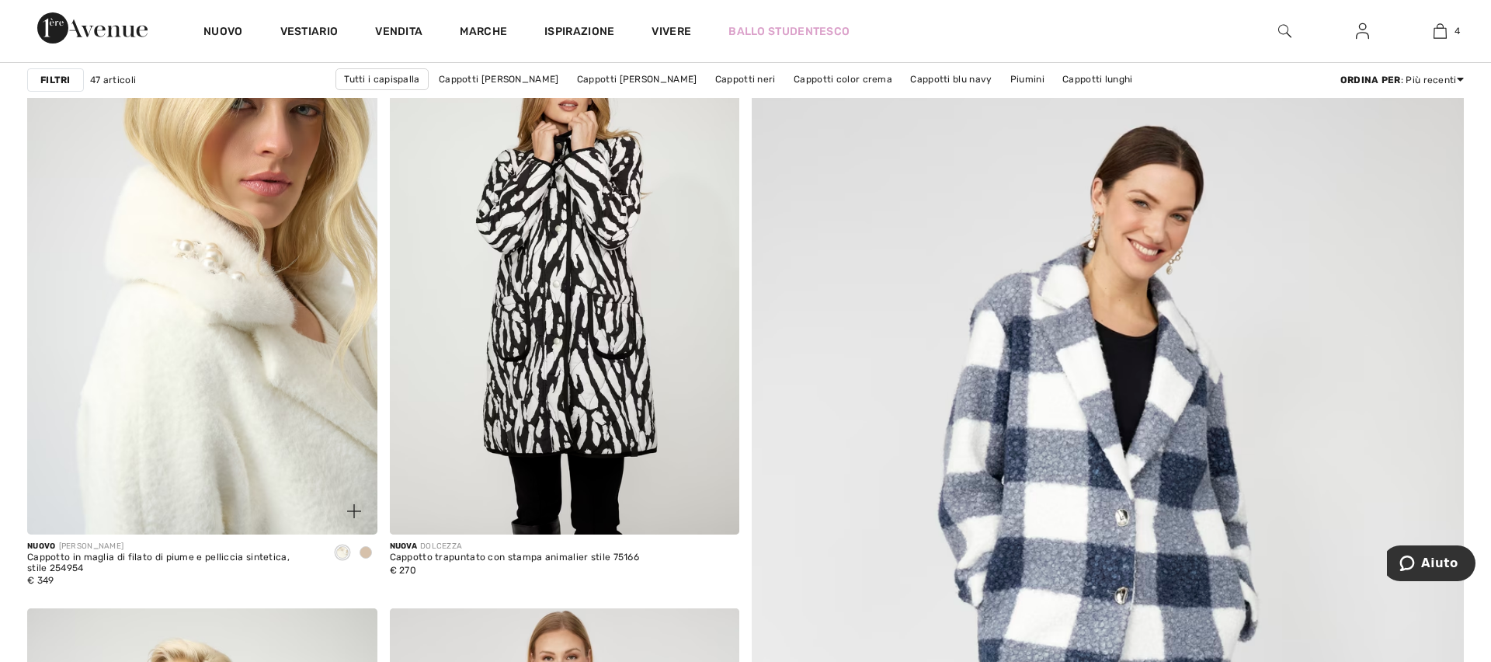
click at [239, 310] on img at bounding box center [202, 271] width 350 height 525
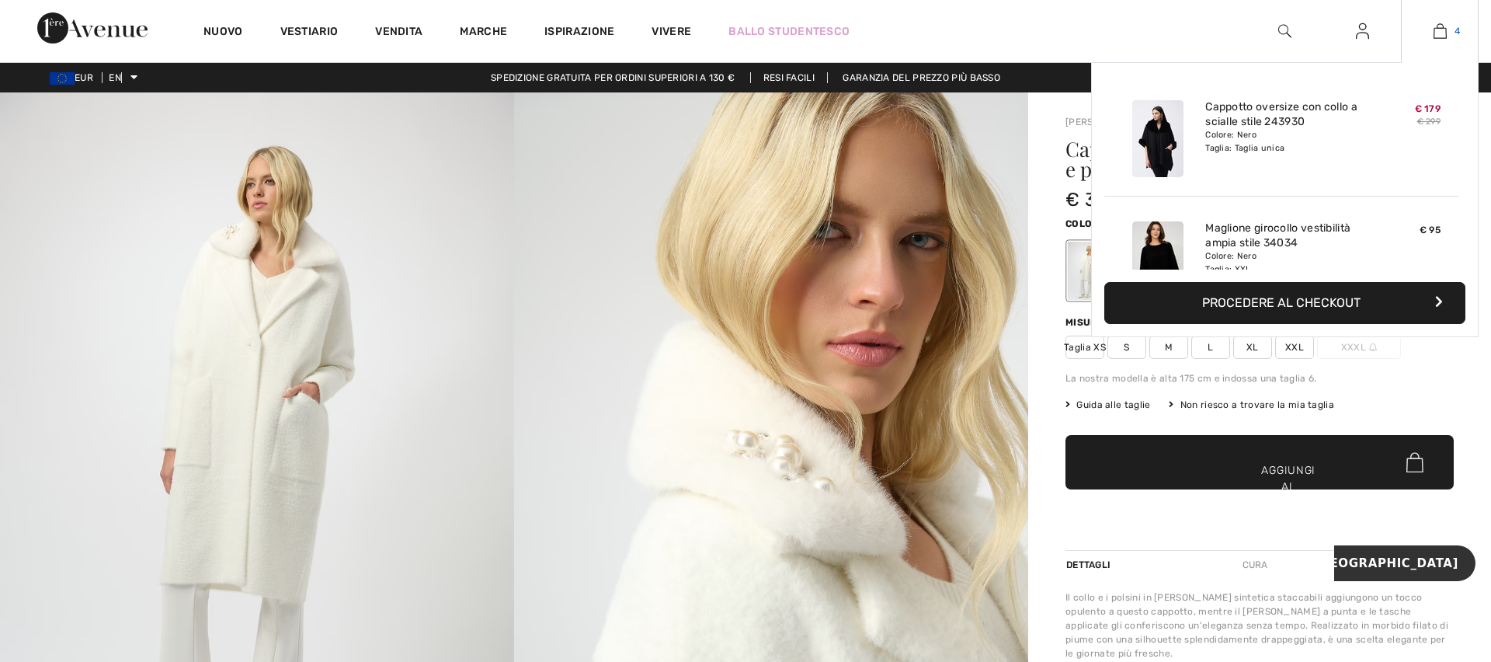
click at [1446, 30] on link "4" at bounding box center [1439, 31] width 76 height 19
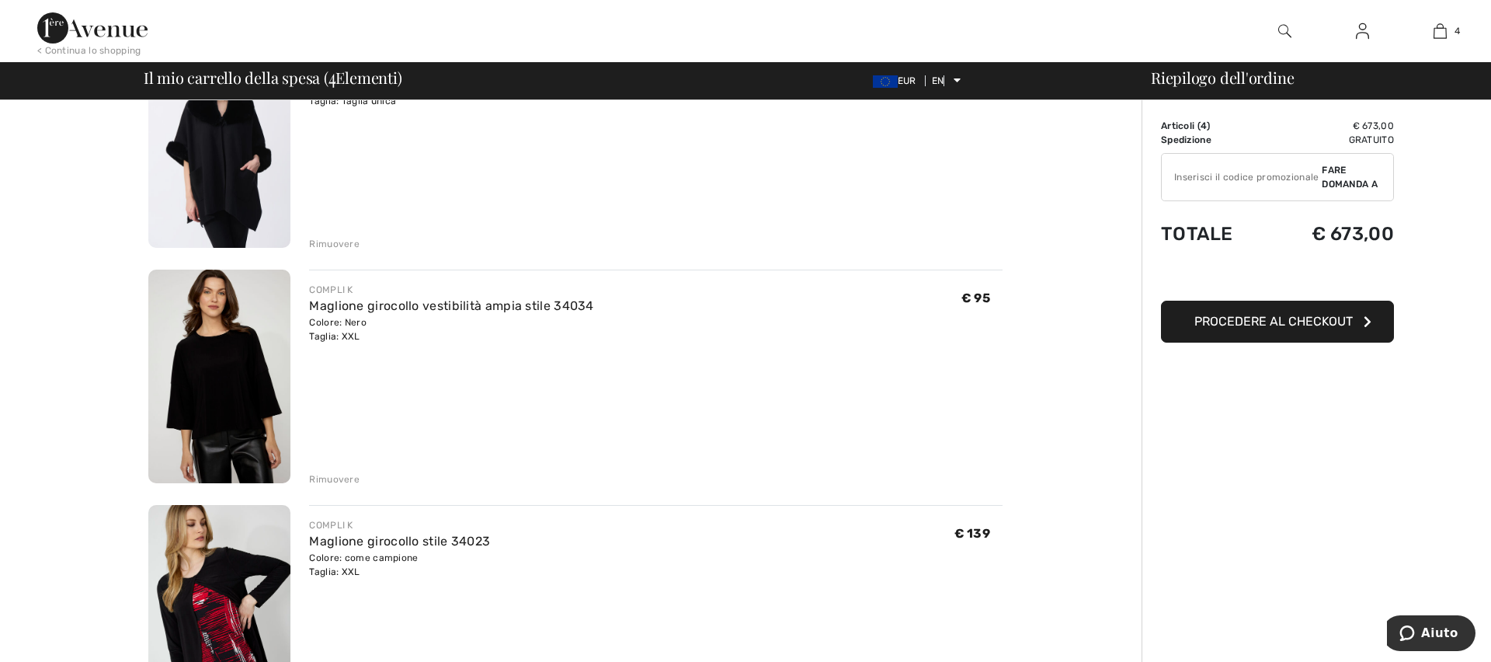
scroll to position [182, 0]
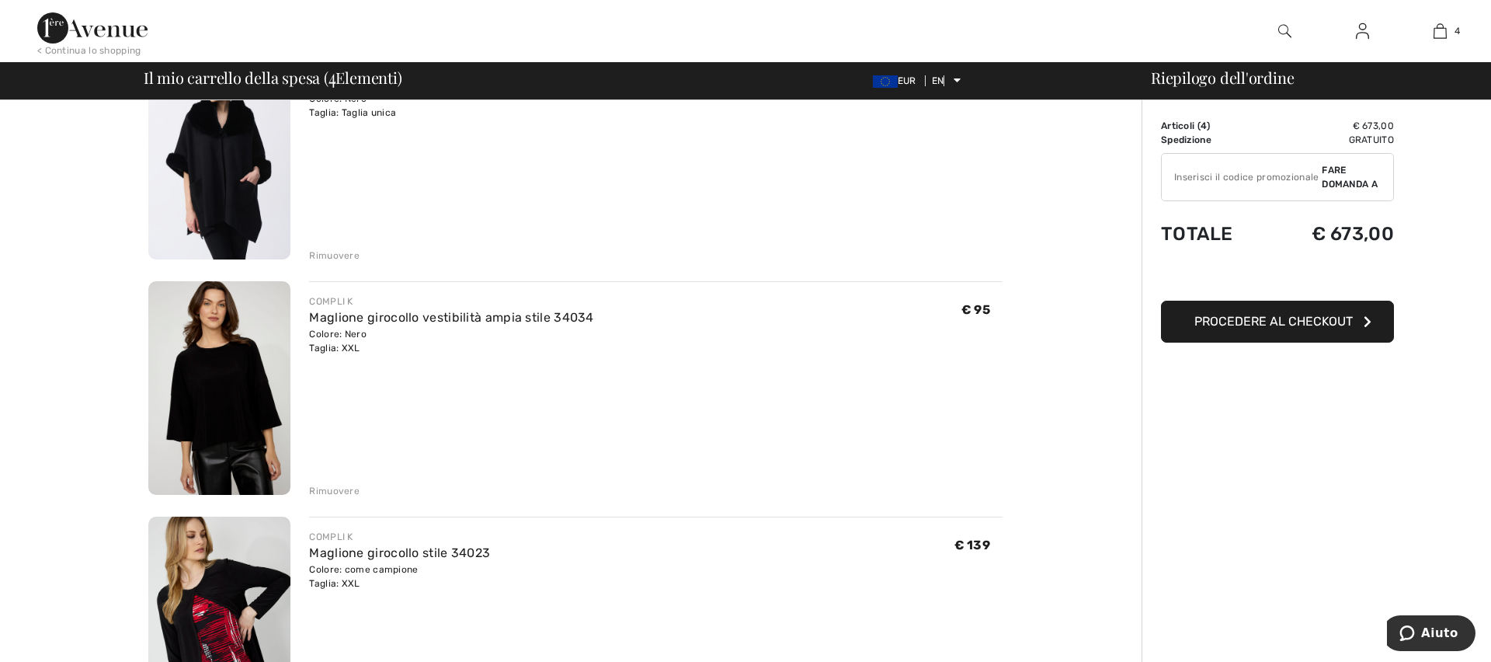
click at [325, 257] on font "Rimuovere" at bounding box center [334, 255] width 50 height 11
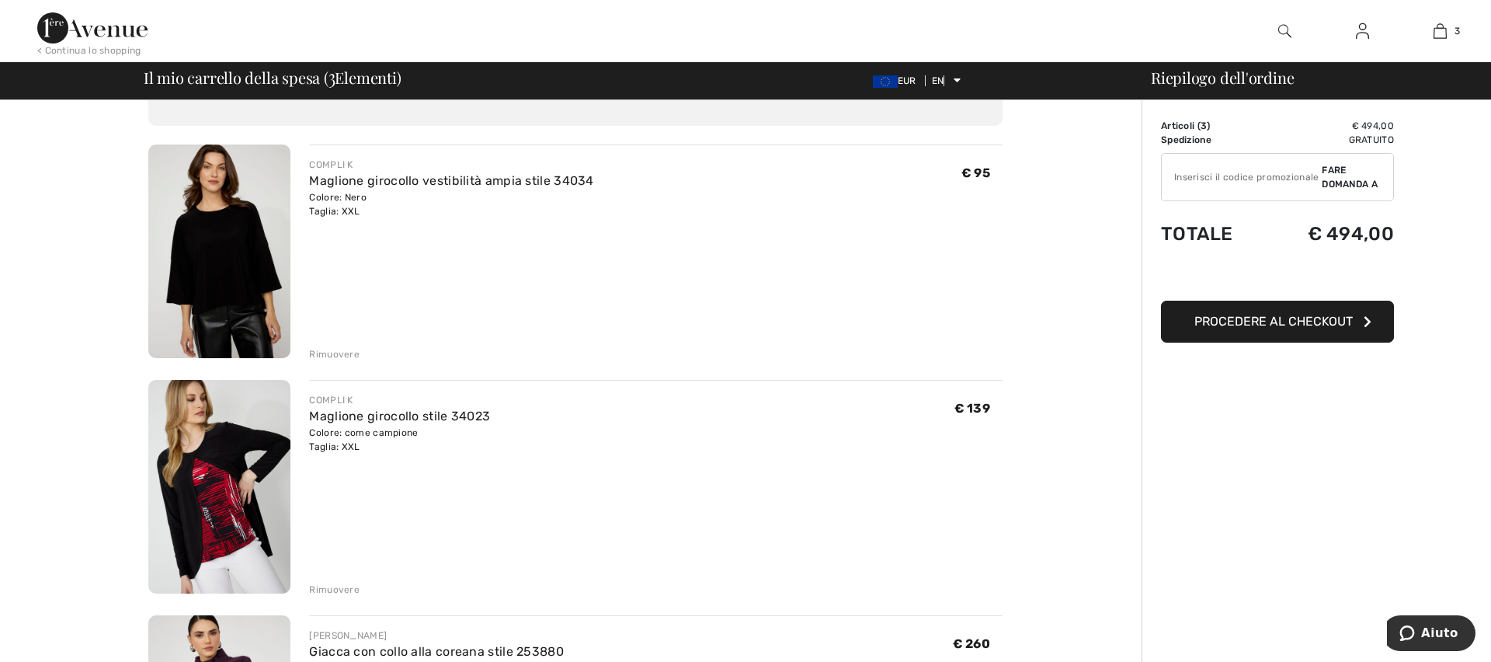
scroll to position [92, 0]
